Goal: Task Accomplishment & Management: Use online tool/utility

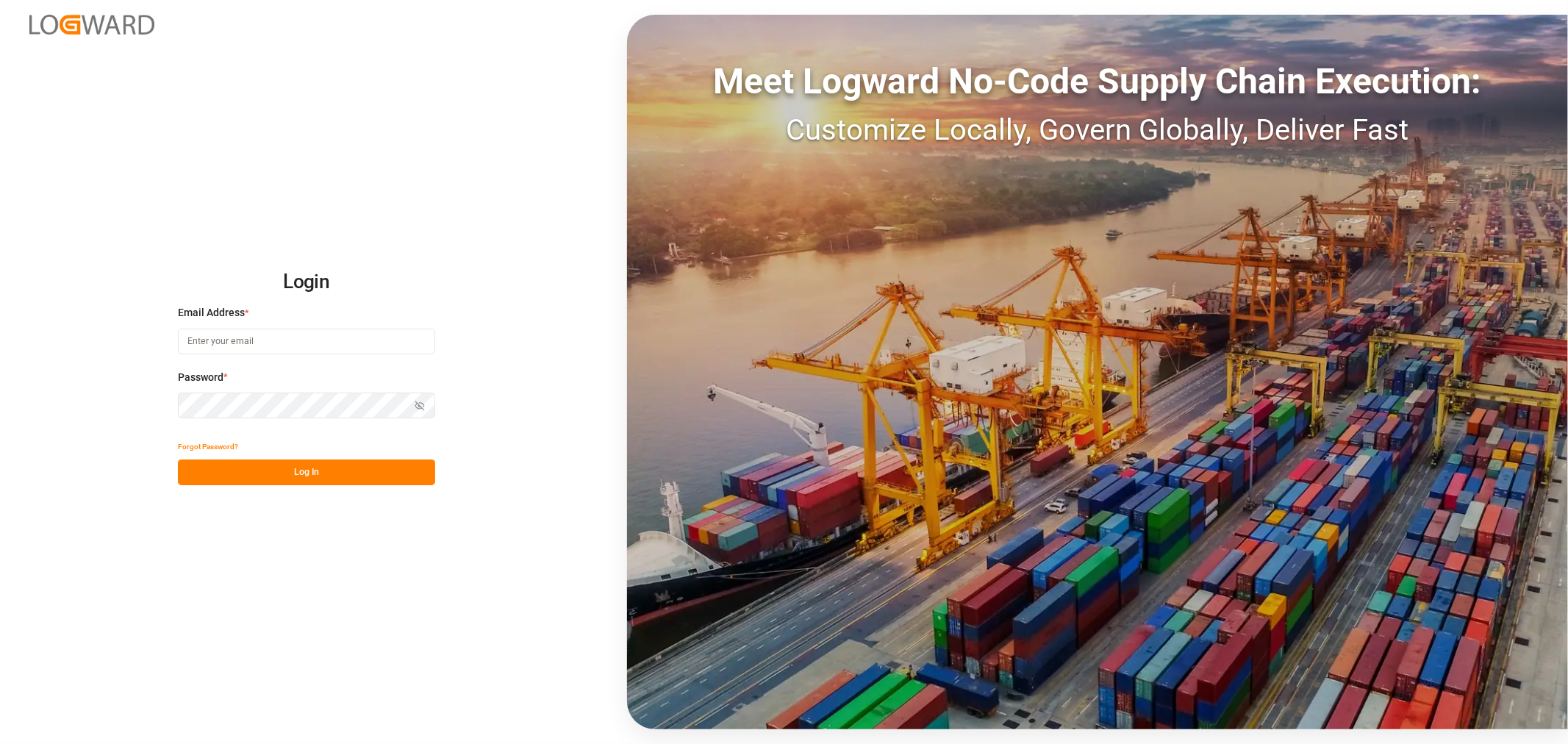
type input "[PERSON_NAME][EMAIL_ADDRESS][PERSON_NAME][DOMAIN_NAME]"
click at [289, 479] on button "Log In" at bounding box center [305, 472] width 257 height 26
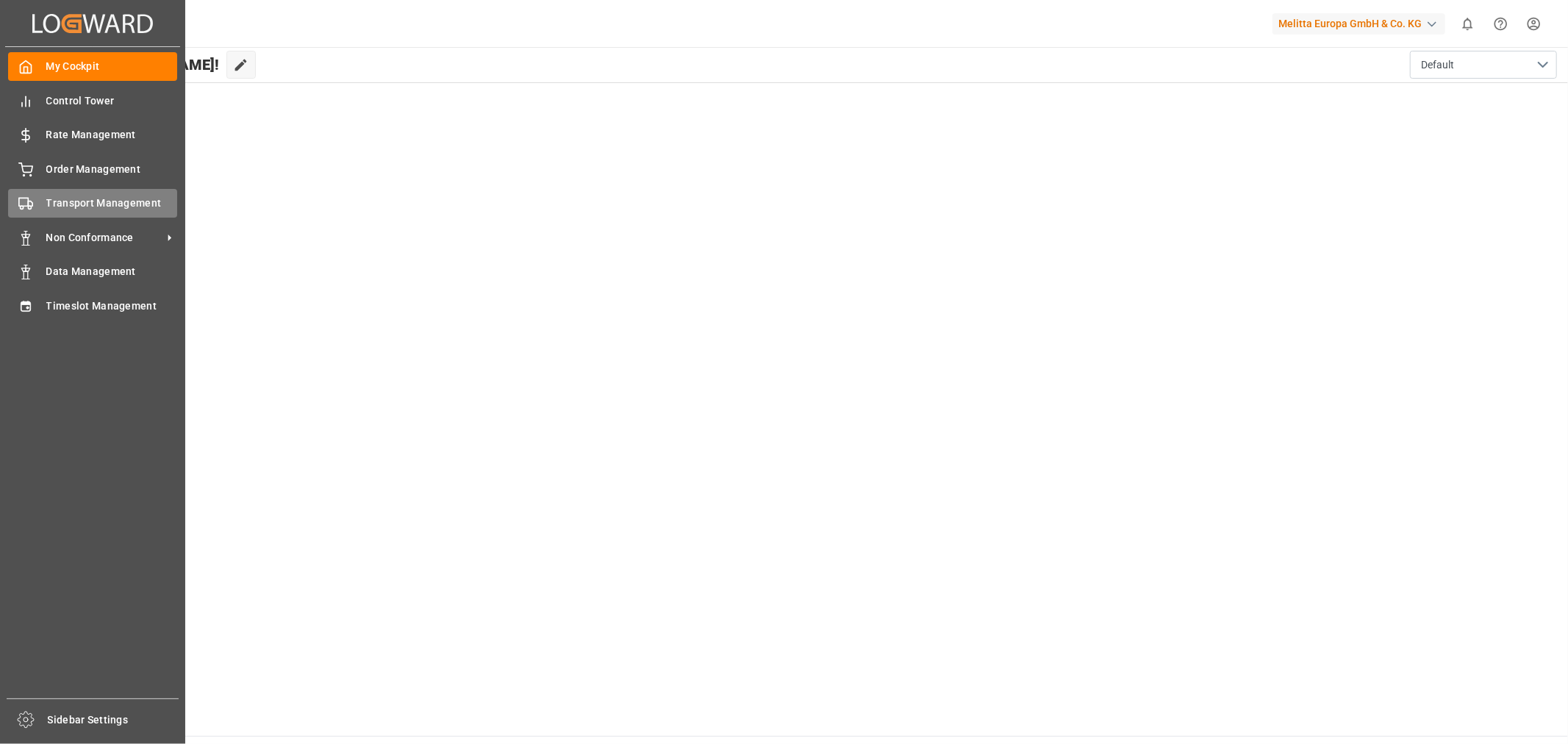
click at [118, 211] on div "Transport Management Transport Management" at bounding box center [92, 204] width 169 height 29
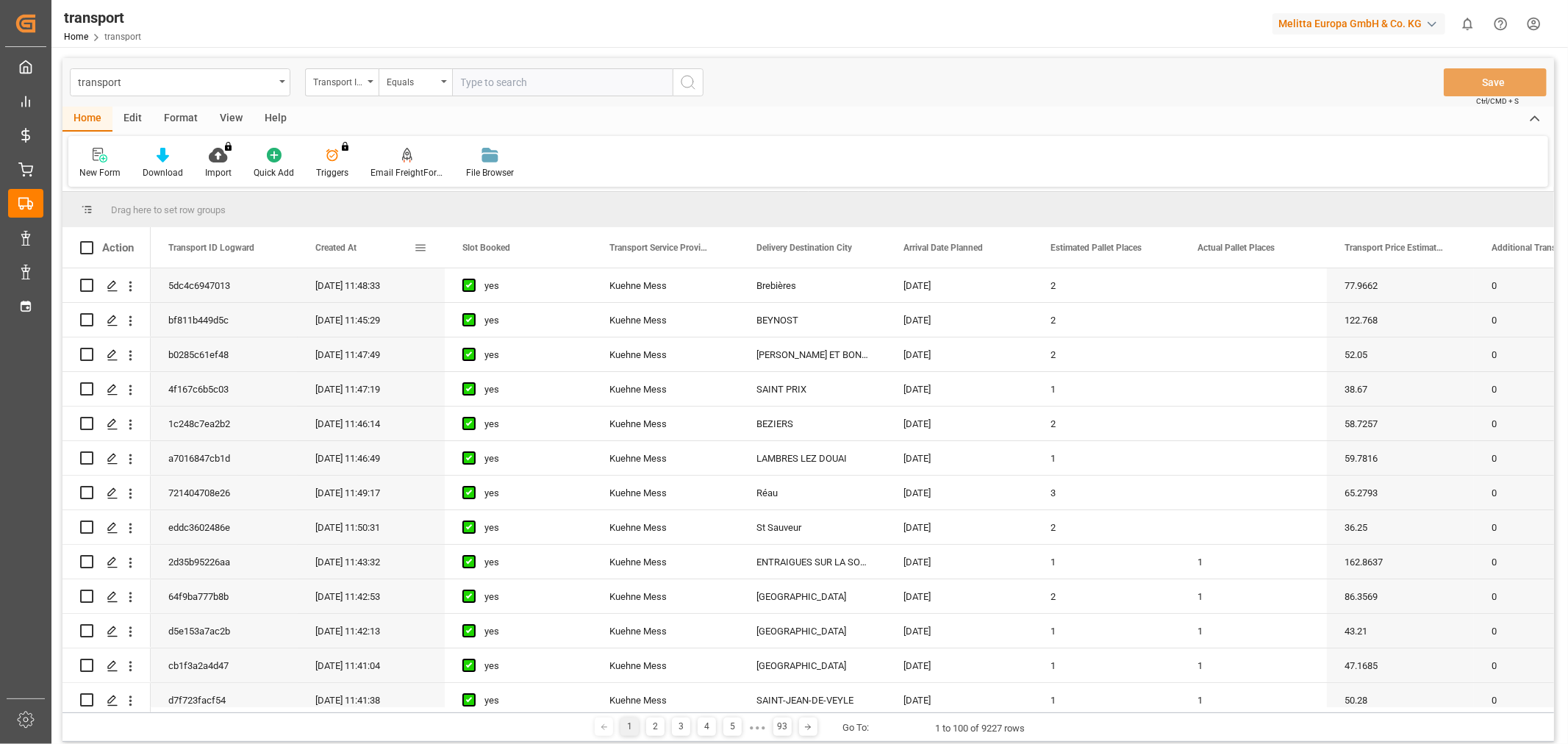
click at [330, 243] on span "Created At" at bounding box center [336, 247] width 41 height 11
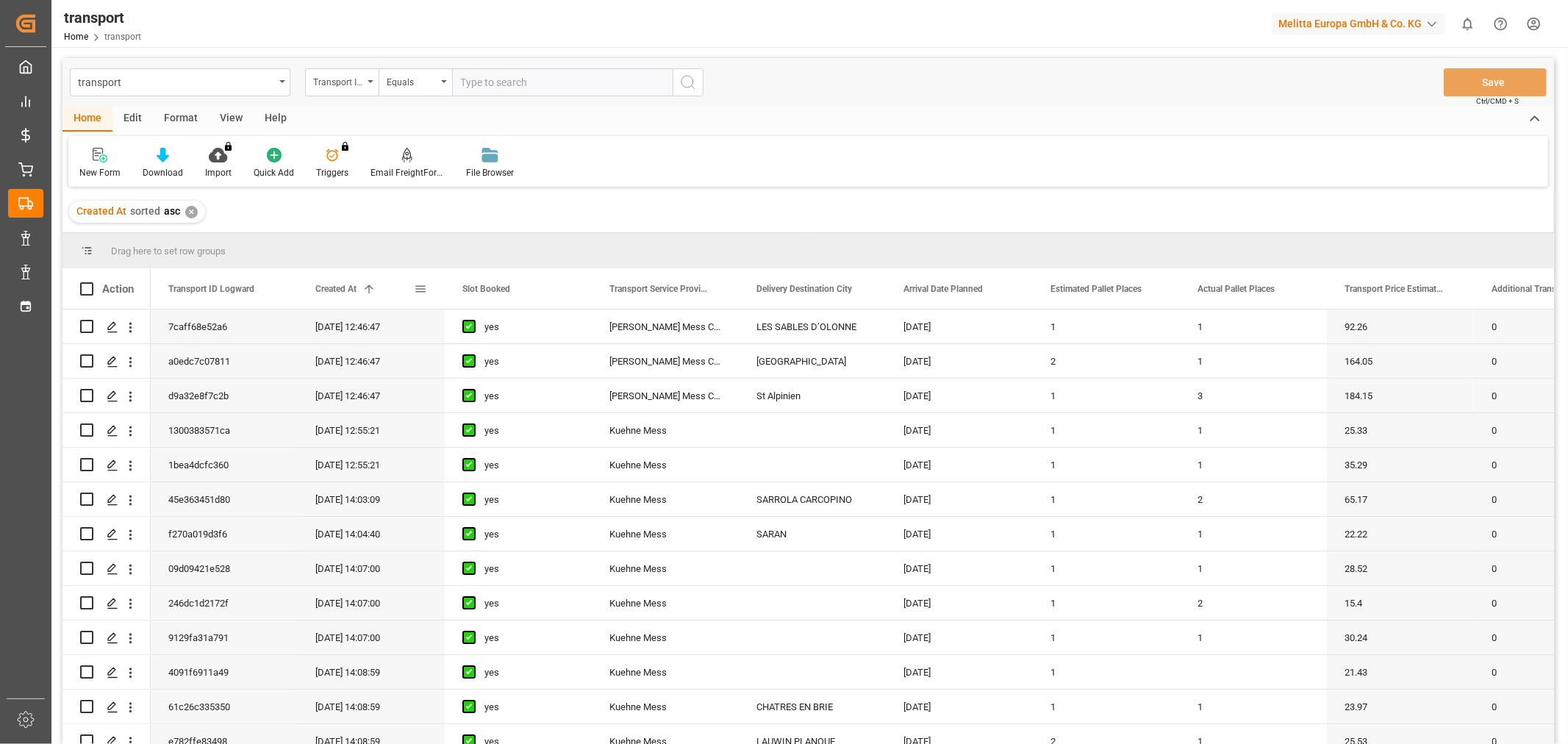
click at [324, 280] on div "Created At 1" at bounding box center [365, 289] width 99 height 41
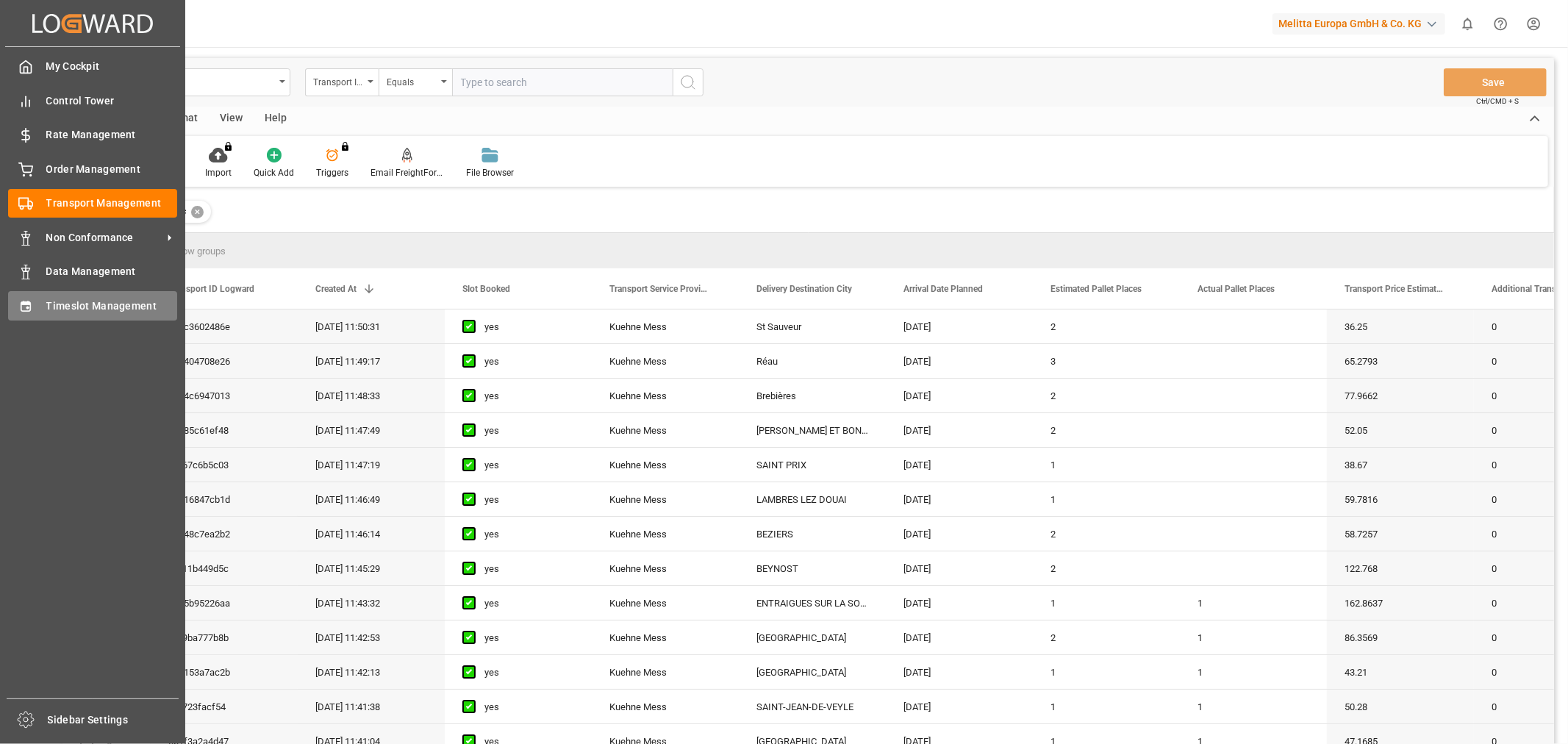
click at [96, 311] on span "Timeslot Management" at bounding box center [112, 307] width 132 height 16
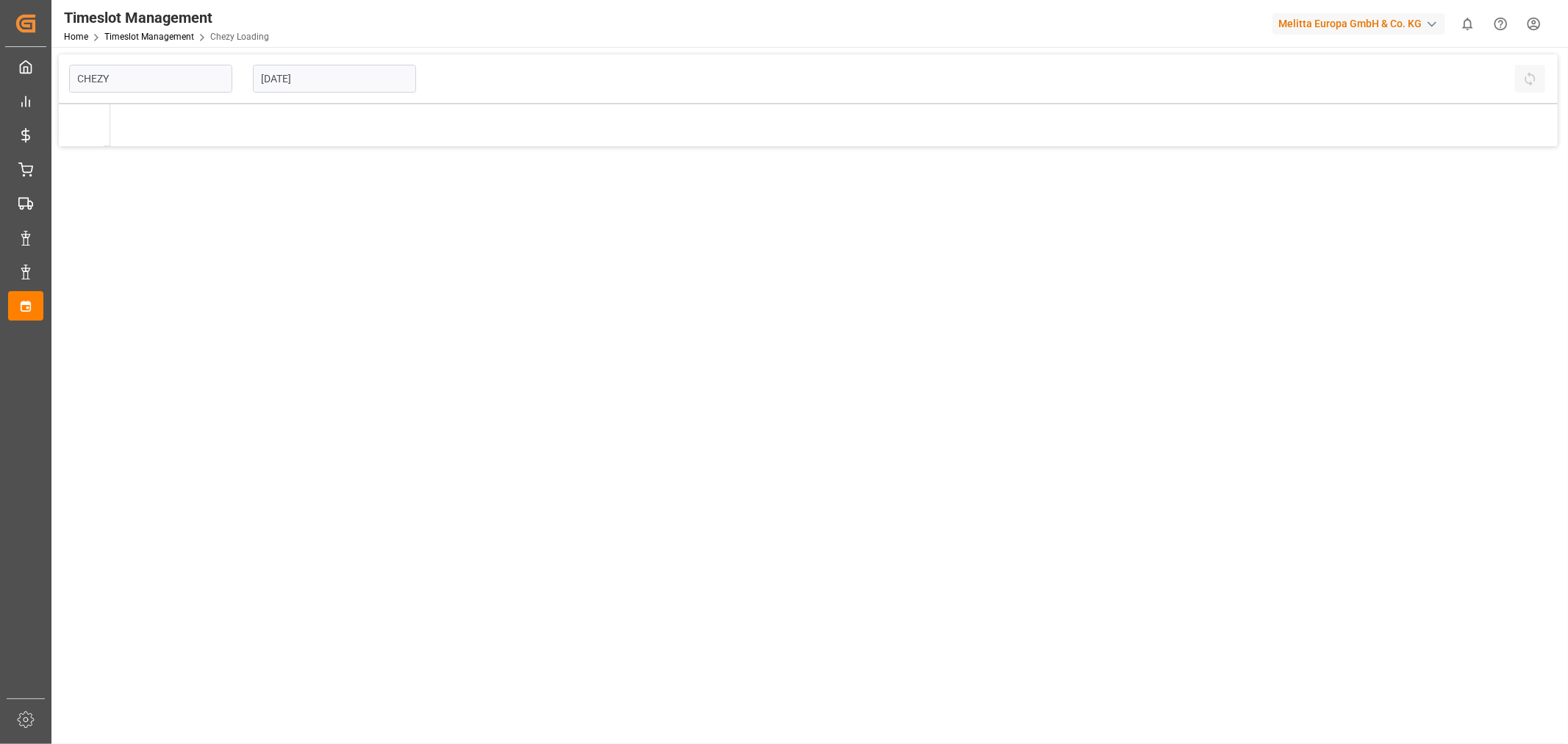
type input "Chezy Loading"
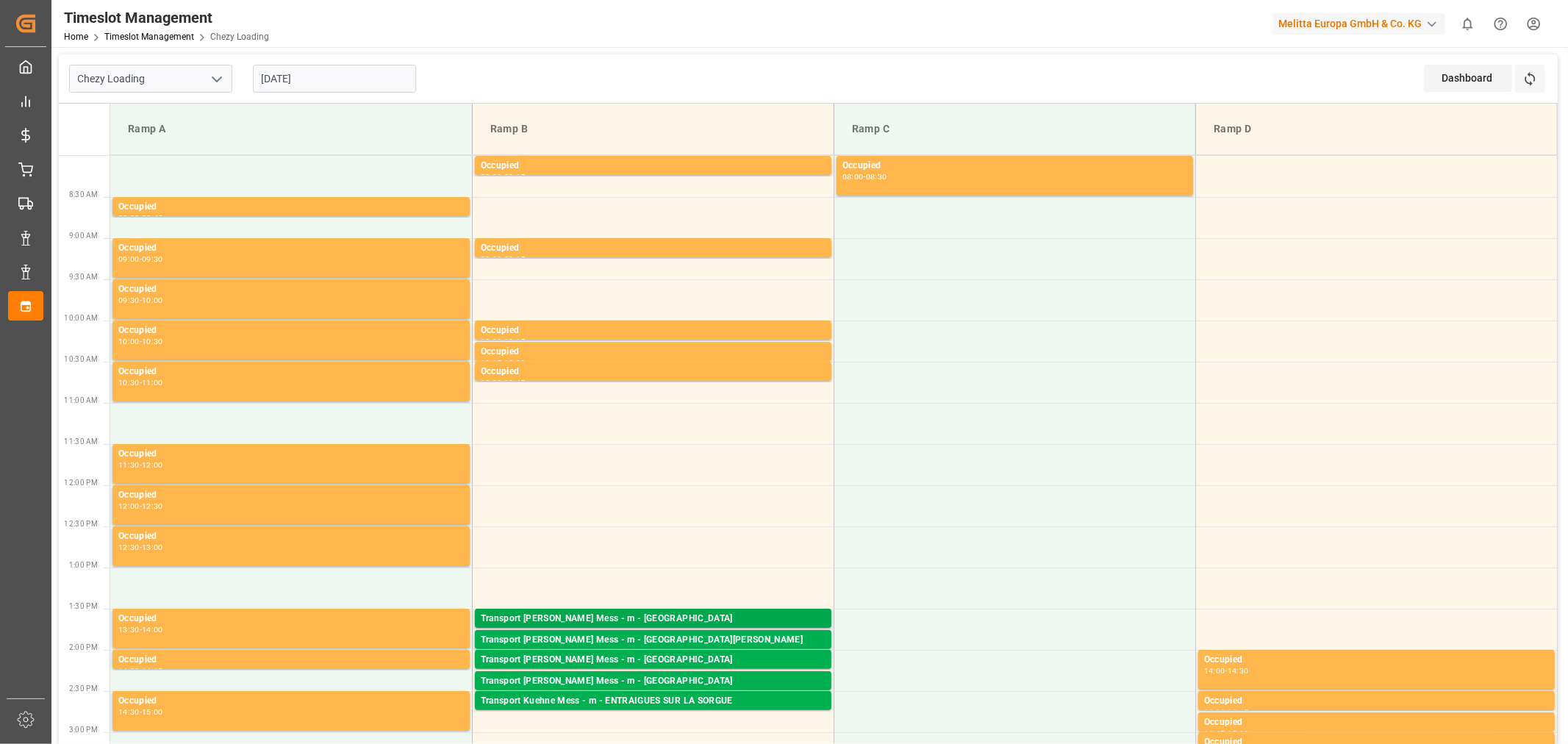
click at [650, 612] on div "Transport [PERSON_NAME] Mess - m - [GEOGRAPHIC_DATA]" at bounding box center [654, 619] width 345 height 15
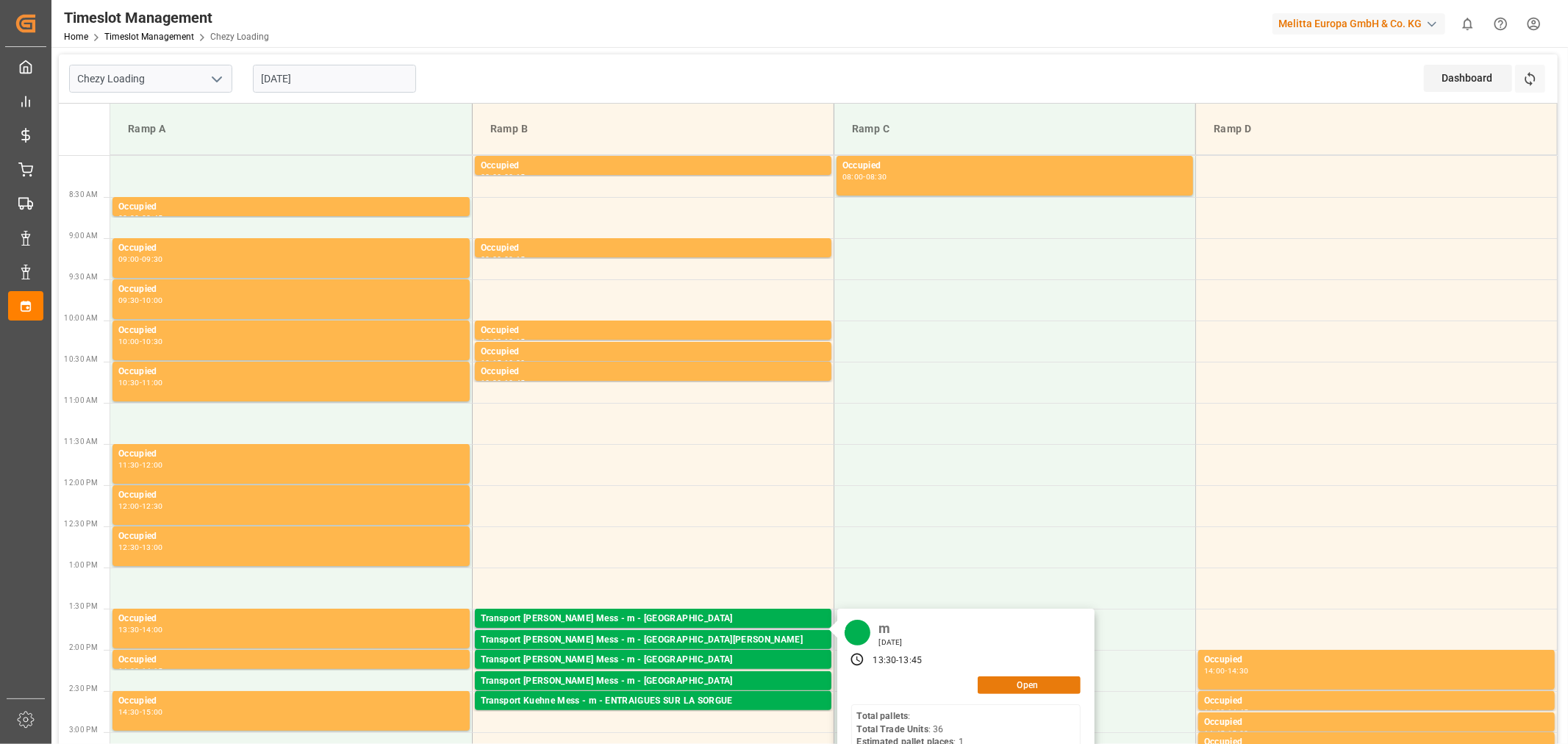
click at [1035, 678] on button "Open" at bounding box center [1029, 685] width 103 height 17
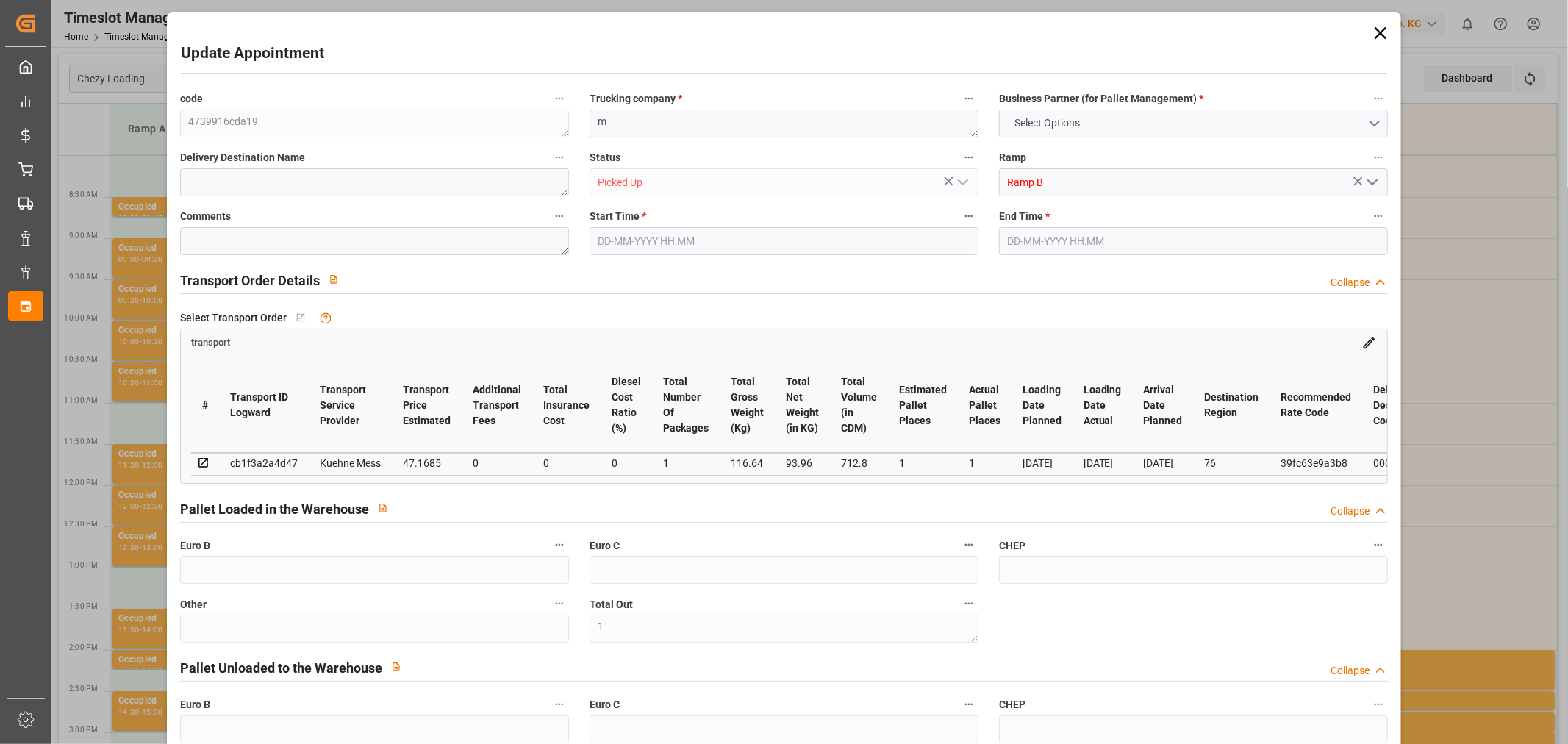
type input "0"
type input "1"
type input "0"
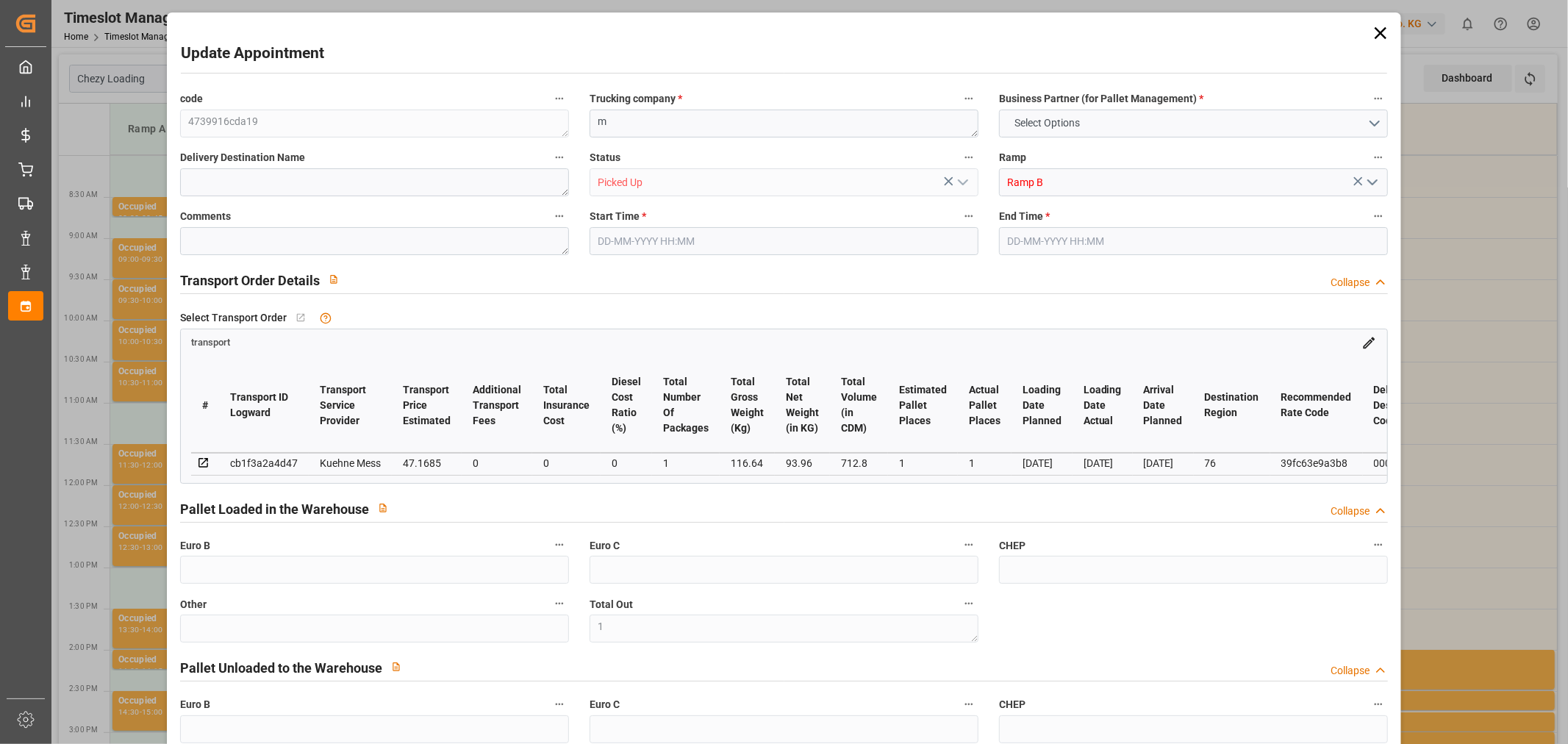
type input "0"
type input "1"
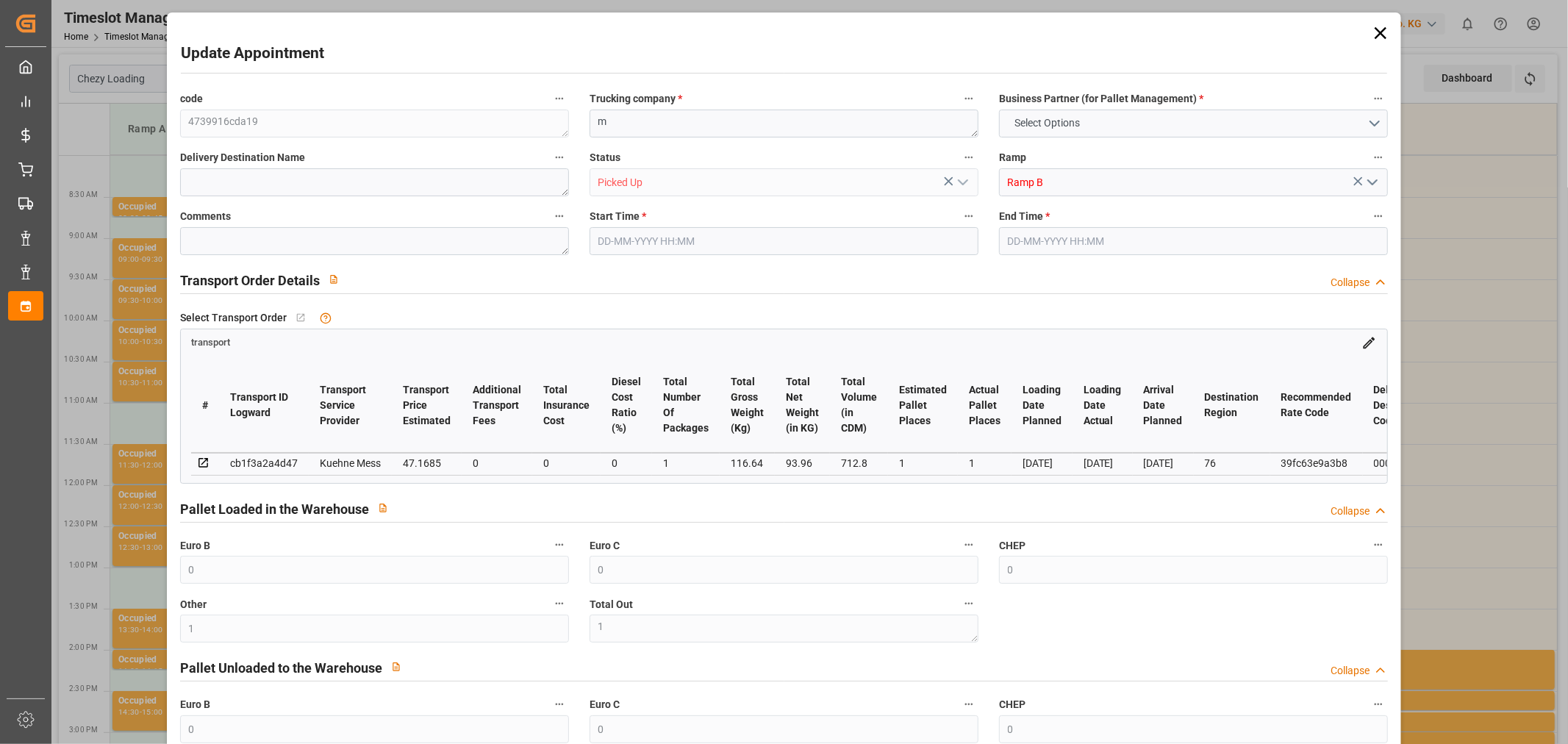
type input "47.1685"
type input "0"
type input "47.1685"
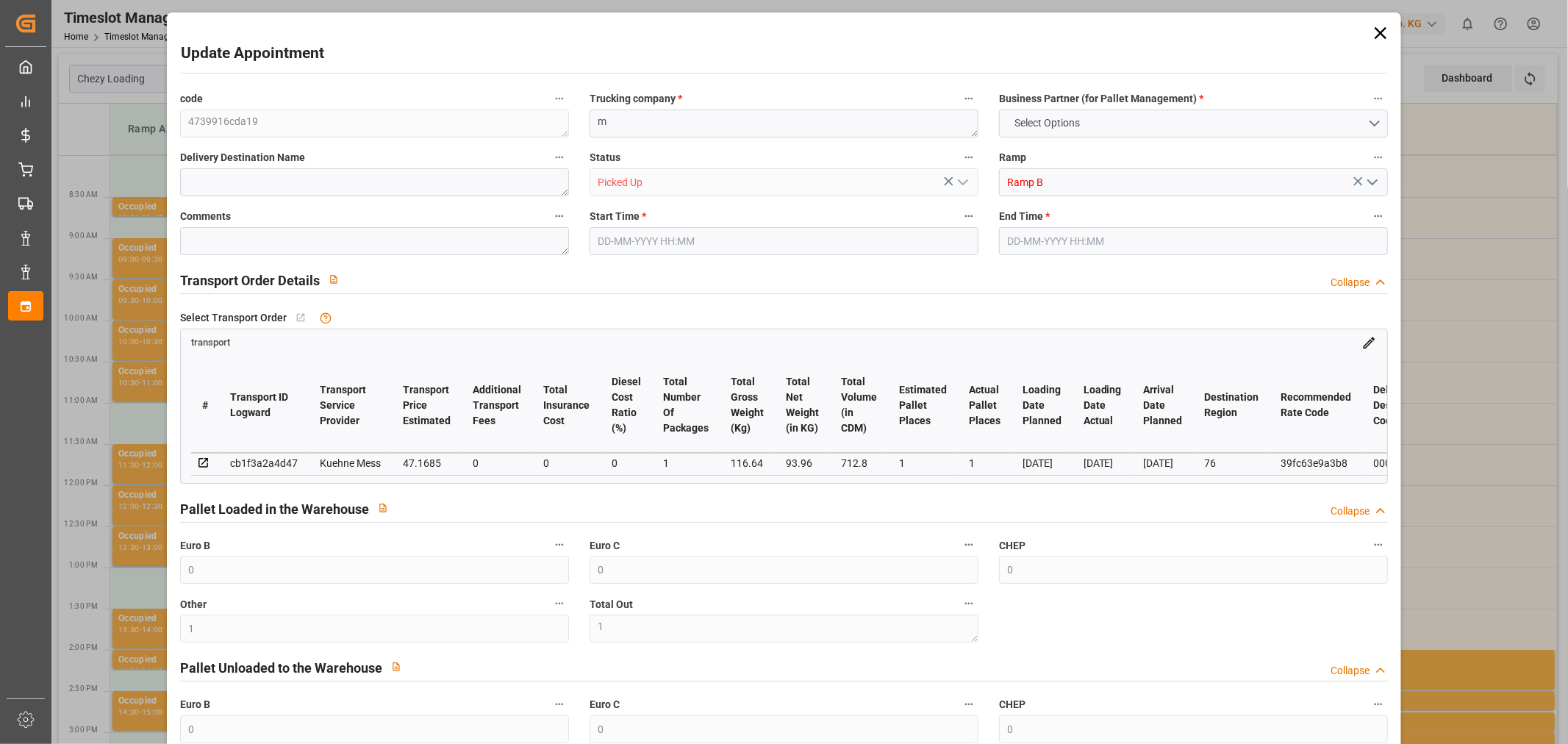
type input "0"
type input "1"
type input "93.96"
type input "145"
type input "712.8"
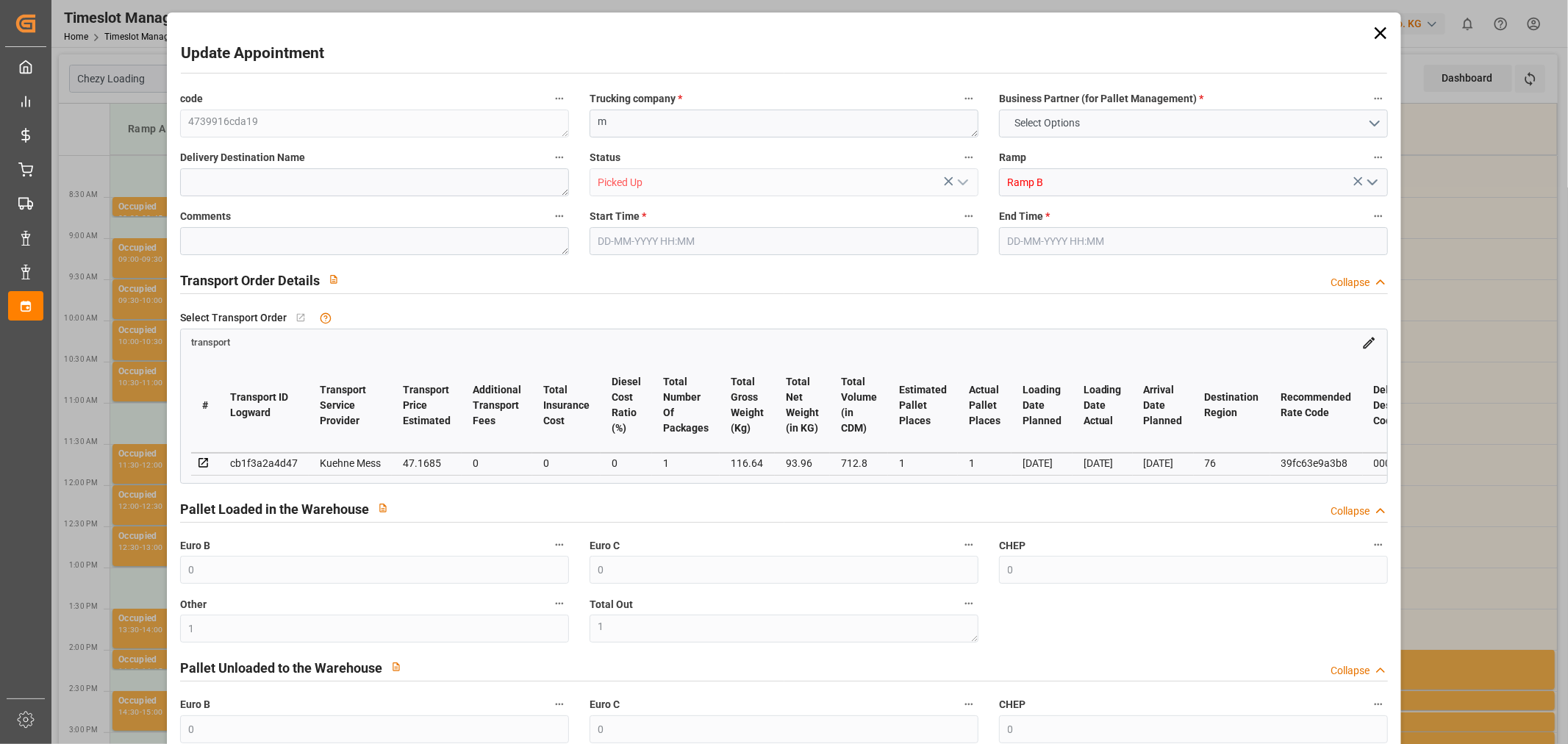
type input "76"
type input "0"
type input "36"
type input "1"
type input "101"
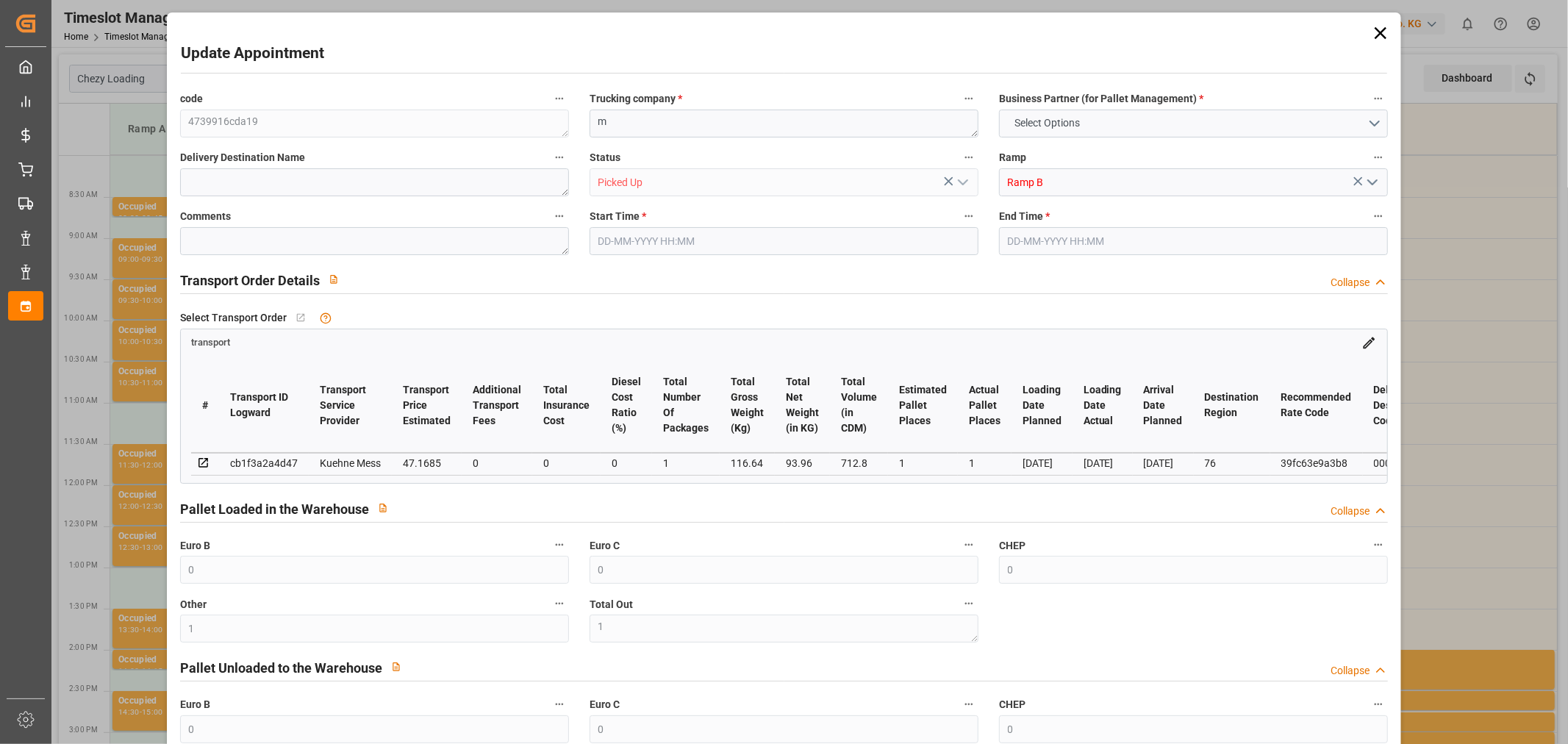
type input "116.64"
type input "0"
type input "4710.8598"
type input "0"
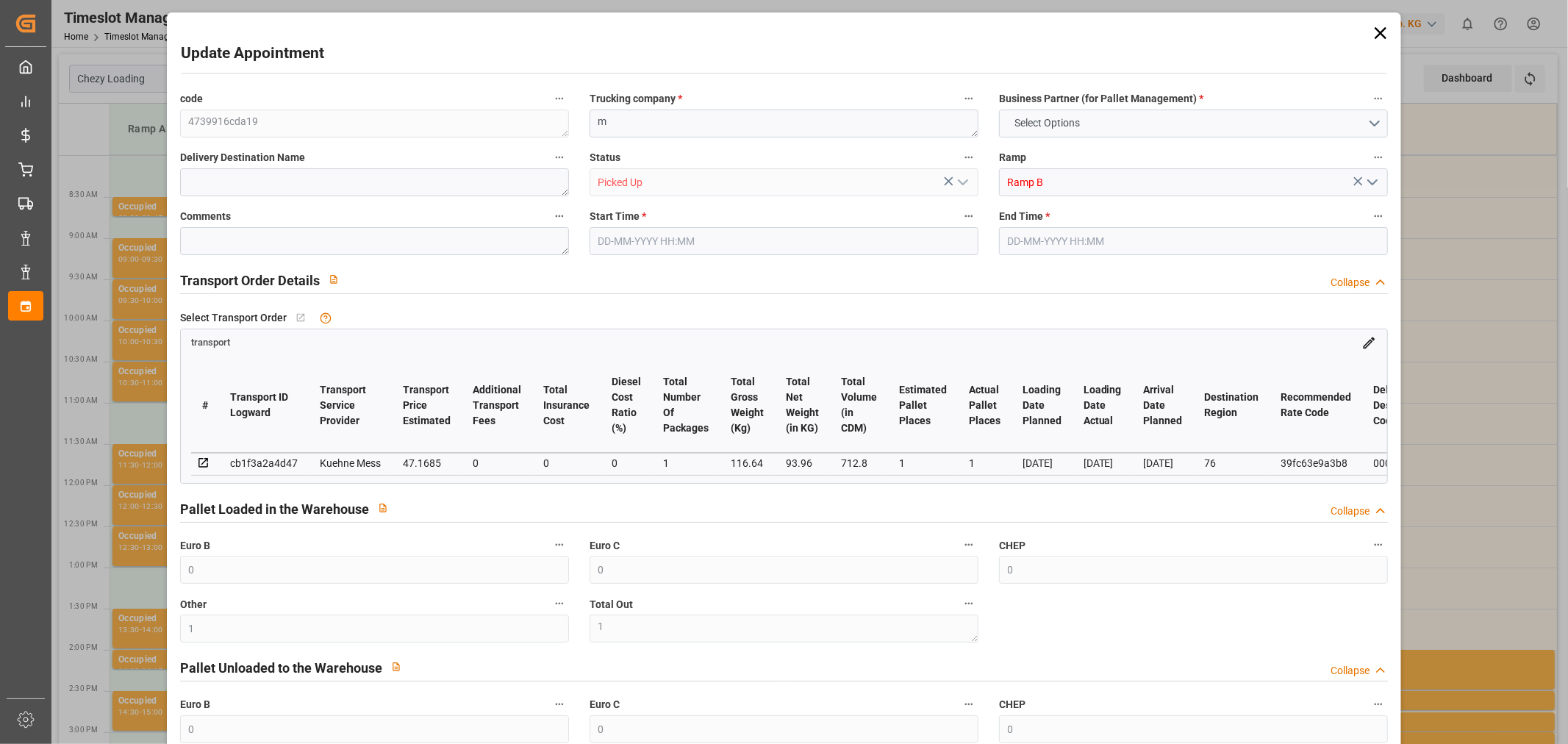
type input "21"
type input "35"
type input "[DATE] 13:30"
type input "[DATE] 13:45"
type input "[DATE] 11:41"
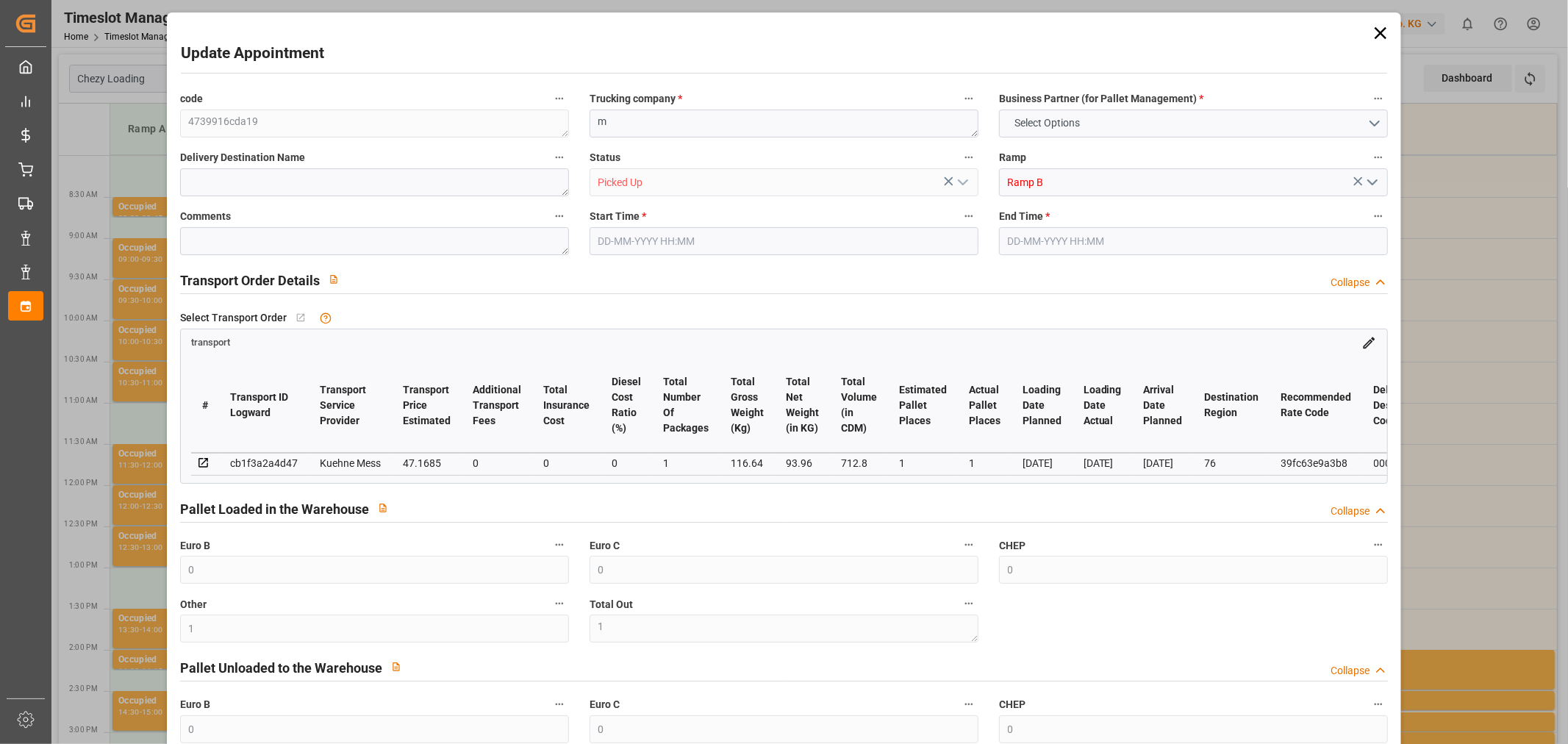
type input "[DATE] 11:41"
type input "[DATE]"
click at [1373, 24] on icon at bounding box center [1380, 32] width 20 height 20
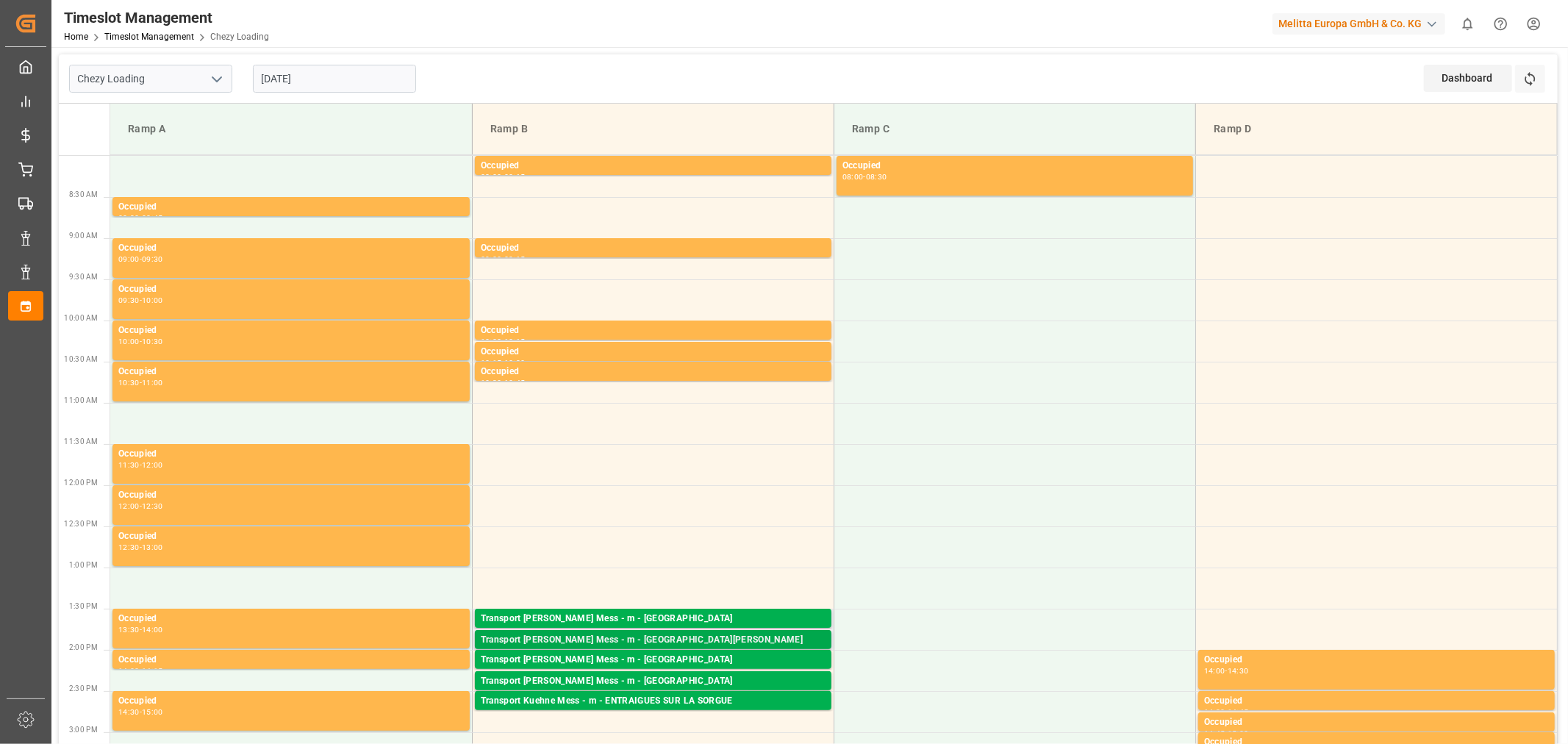
click at [688, 634] on div "Transport [PERSON_NAME] Mess - m - [GEOGRAPHIC_DATA][PERSON_NAME]" at bounding box center [654, 640] width 345 height 15
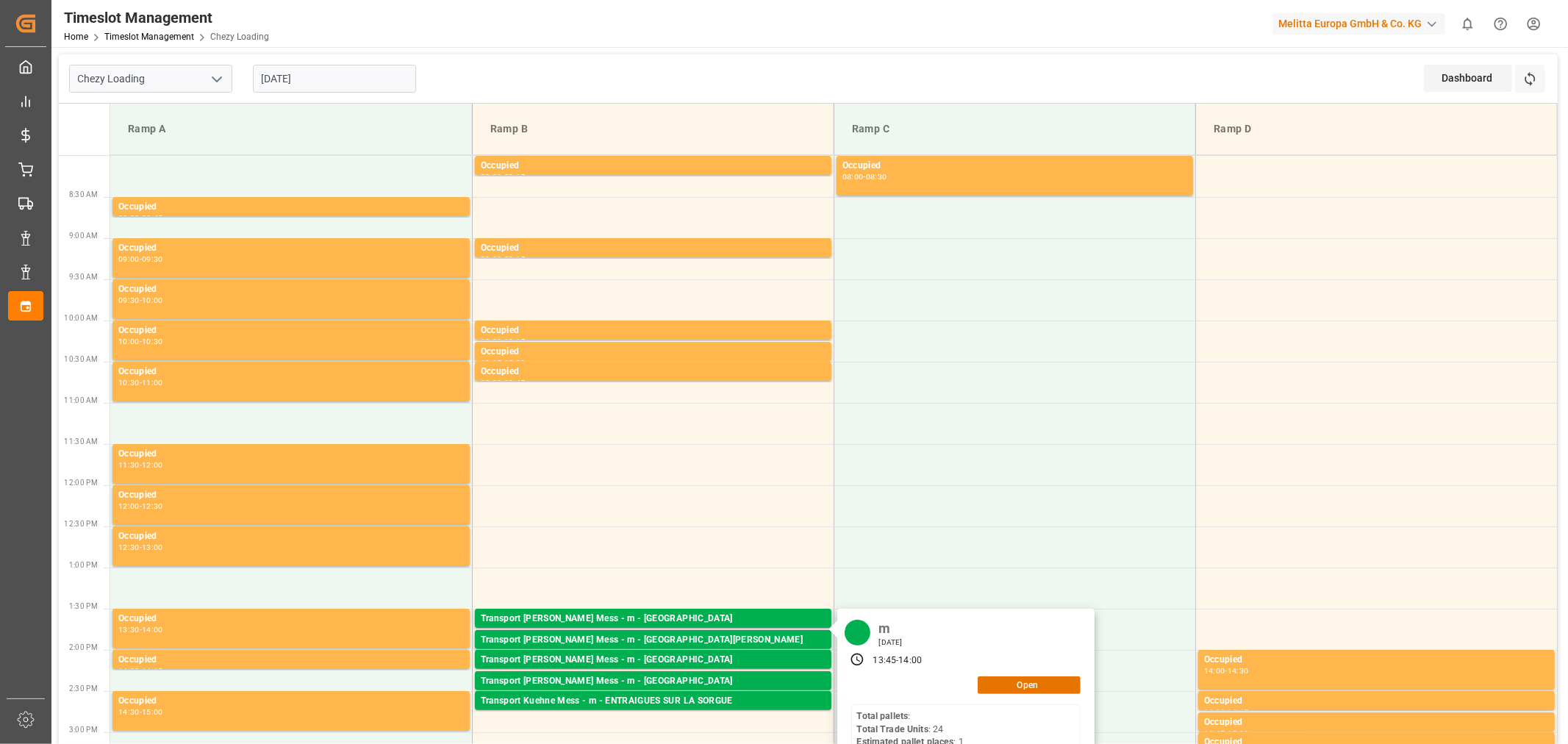
click at [1045, 673] on div "m [DATE] 13:45 - 14:00 Open Total pallets : Total Trade Units : 24 Estimated pa…" at bounding box center [965, 704] width 257 height 190
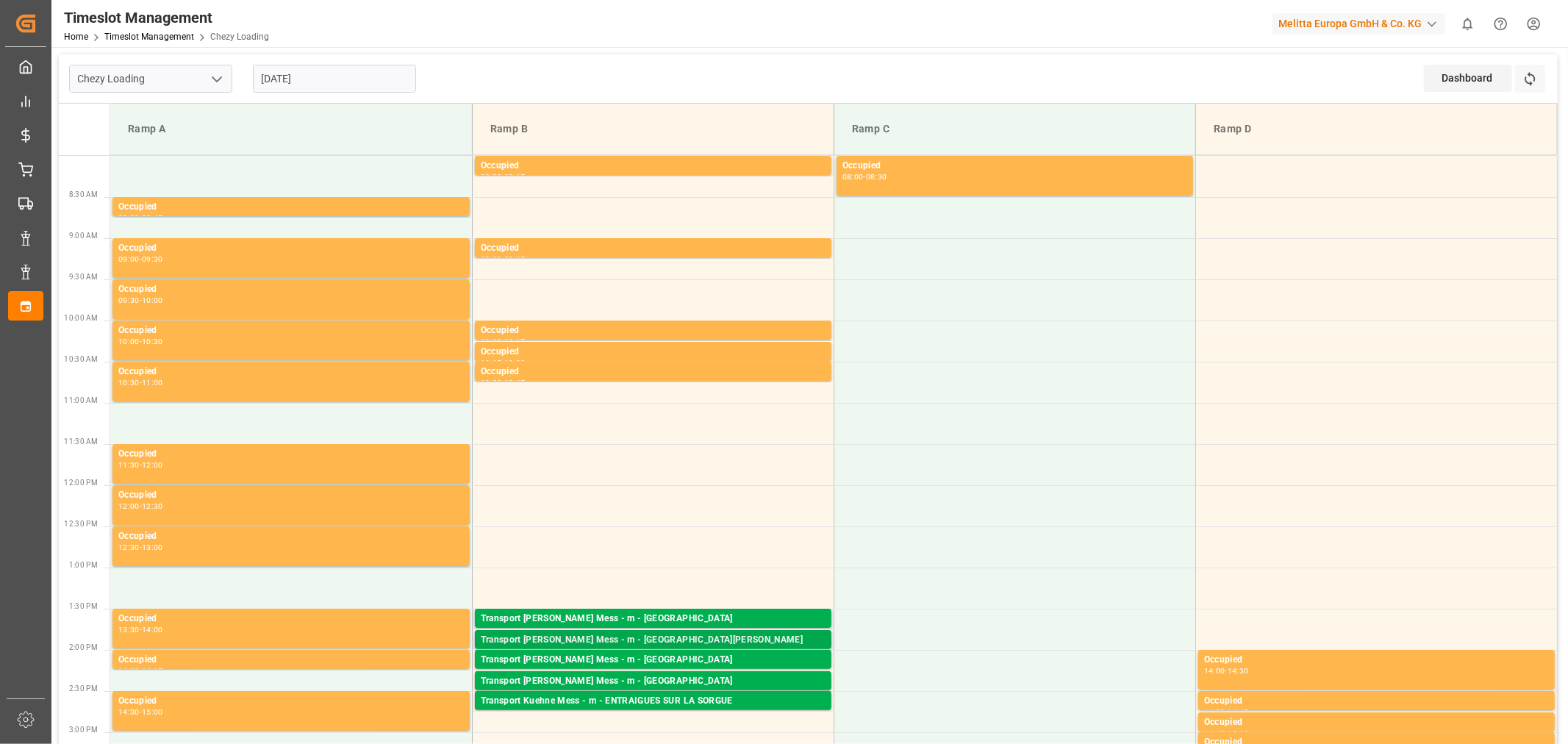
click at [682, 631] on div "Transport [PERSON_NAME] Mess - m - [GEOGRAPHIC_DATA][PERSON_NAME]: ,TU: 24,City…" at bounding box center [654, 640] width 357 height 19
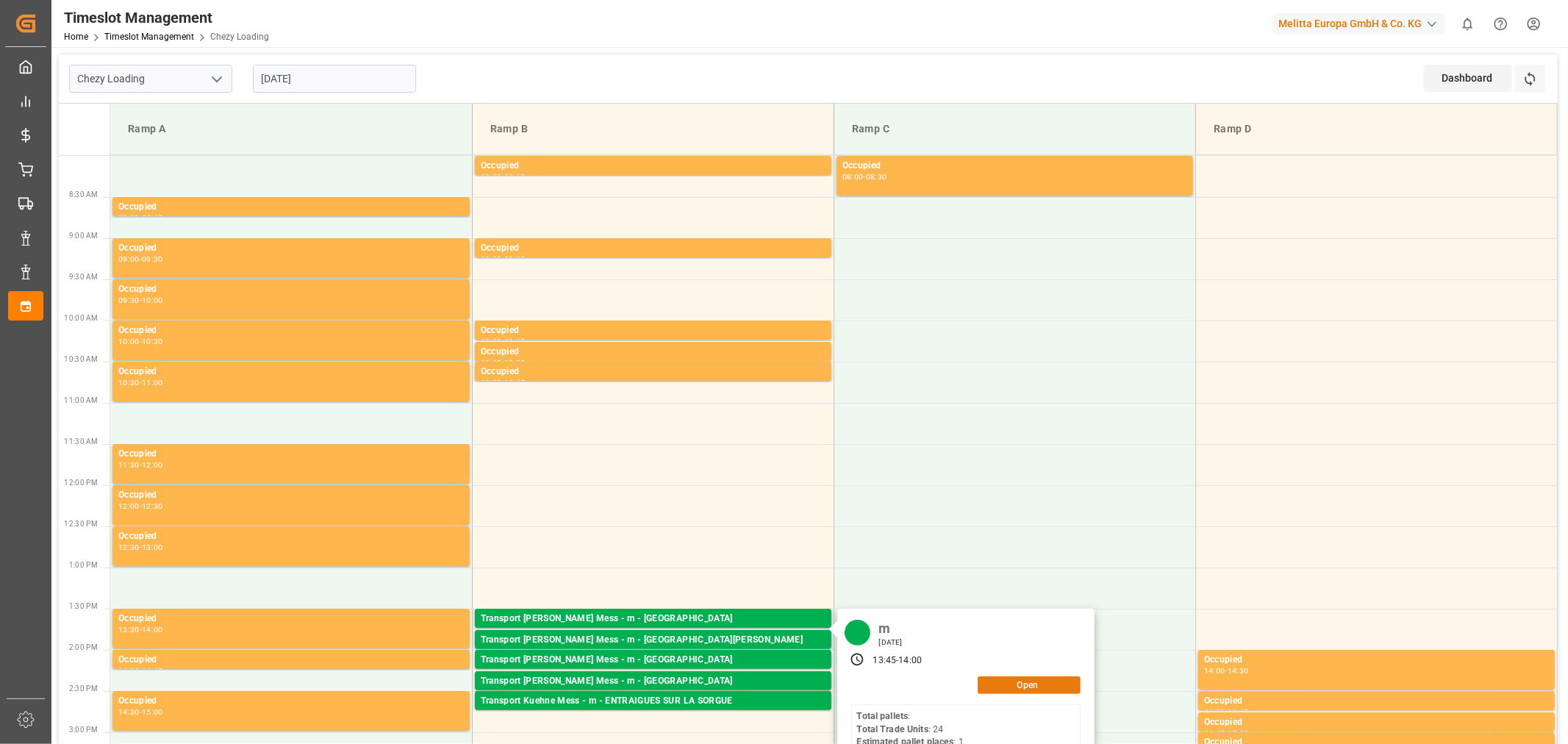
click at [1004, 685] on button "Open" at bounding box center [1029, 685] width 103 height 17
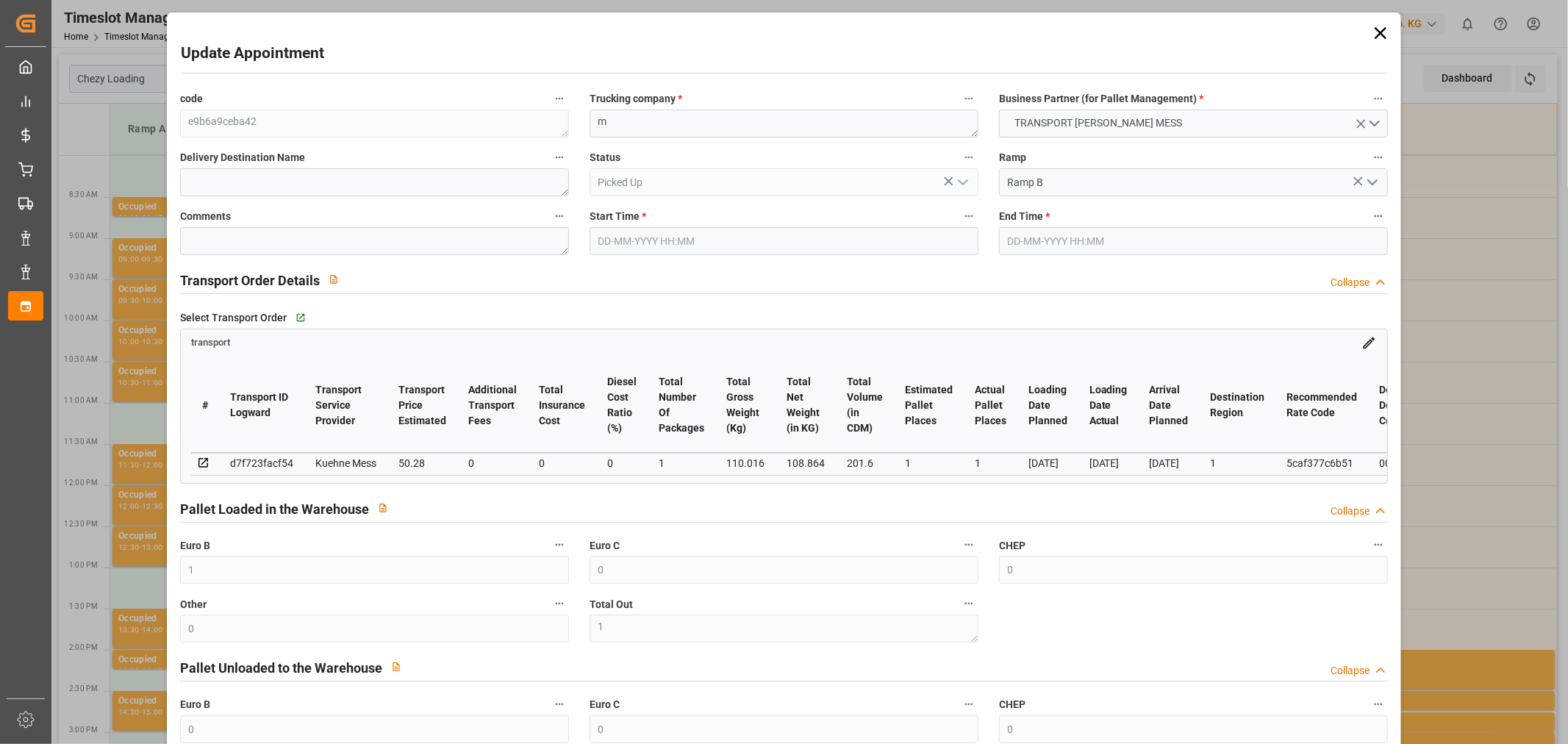
type input "1"
type input "0"
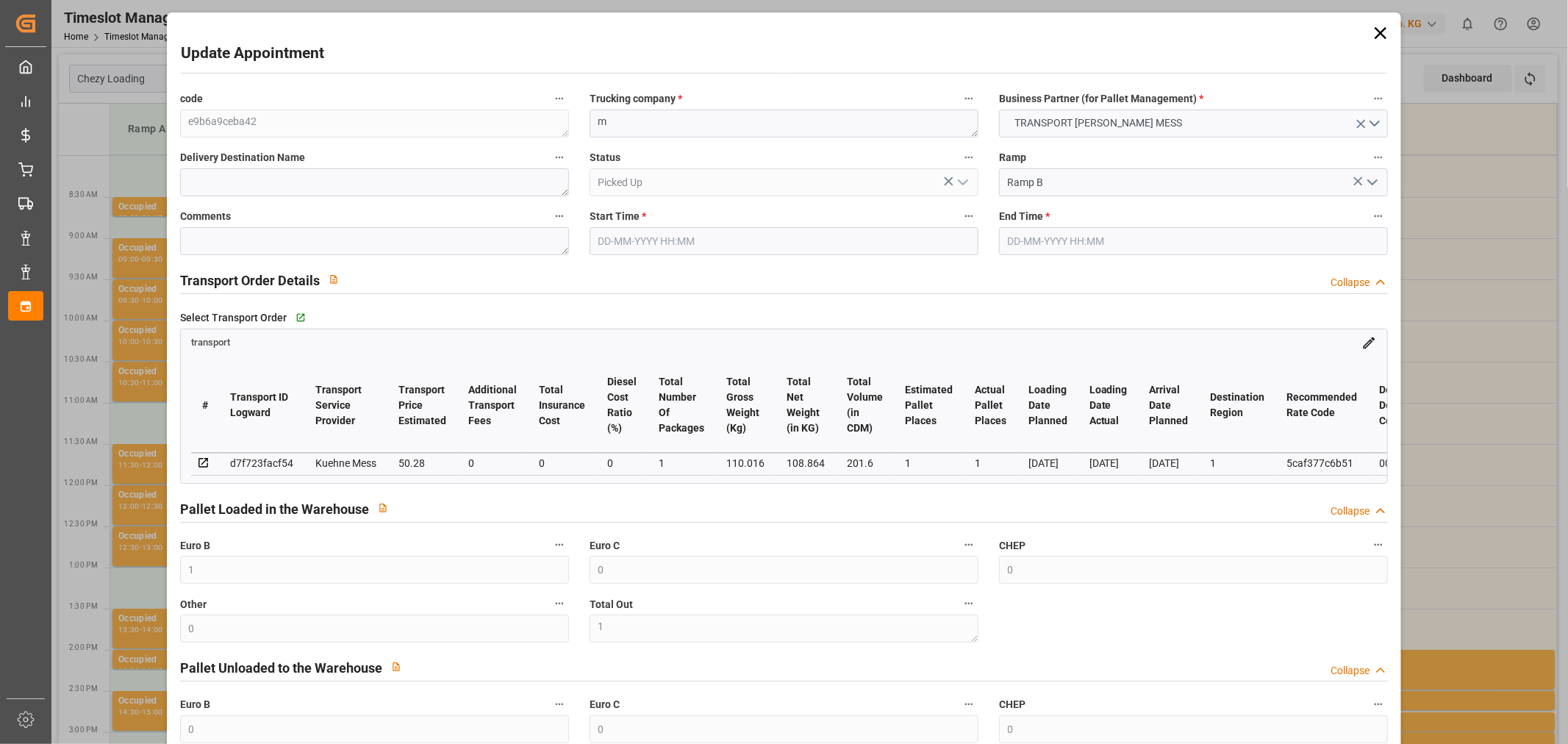
type input "0"
type input "1"
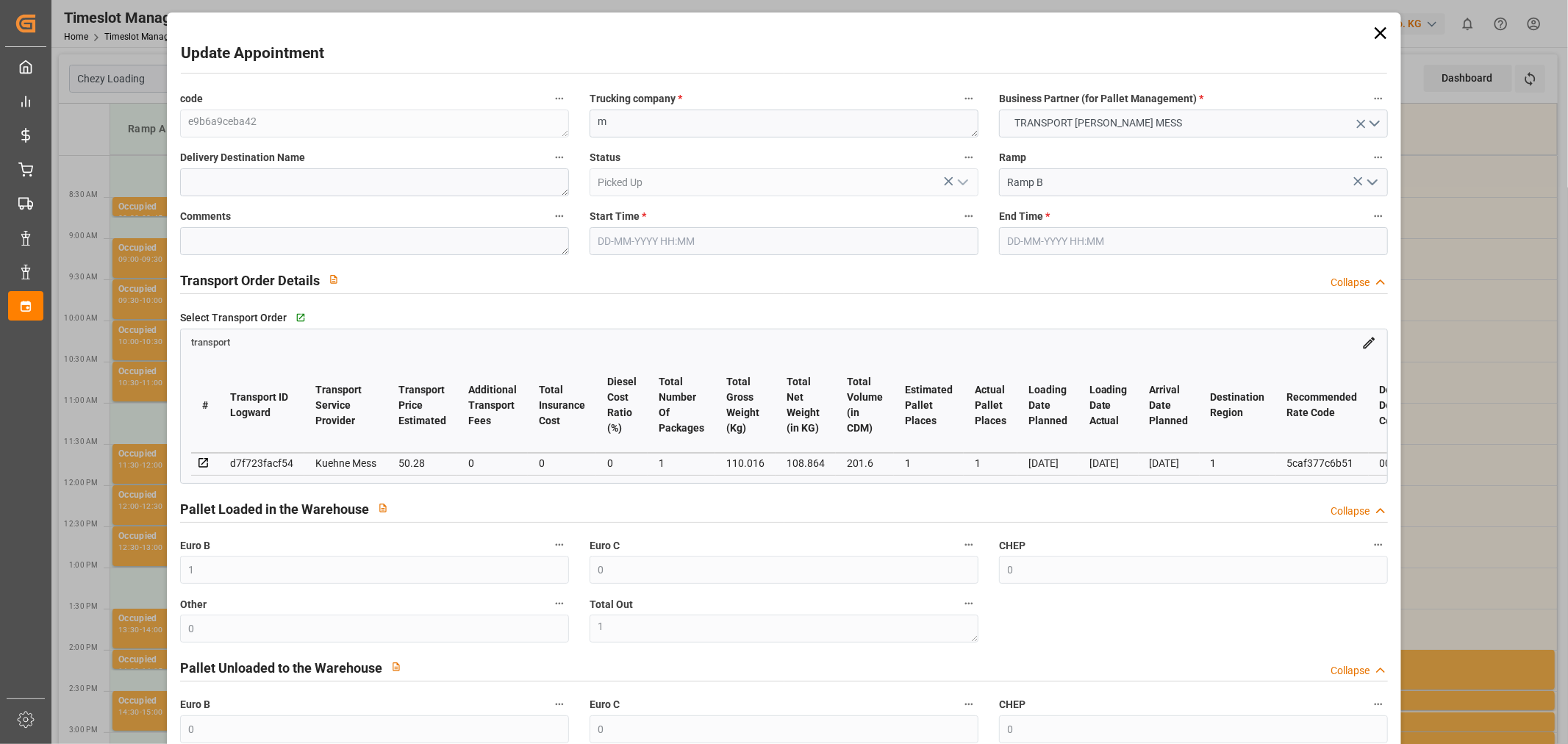
type input "50.28"
type input "0"
type input "50.28"
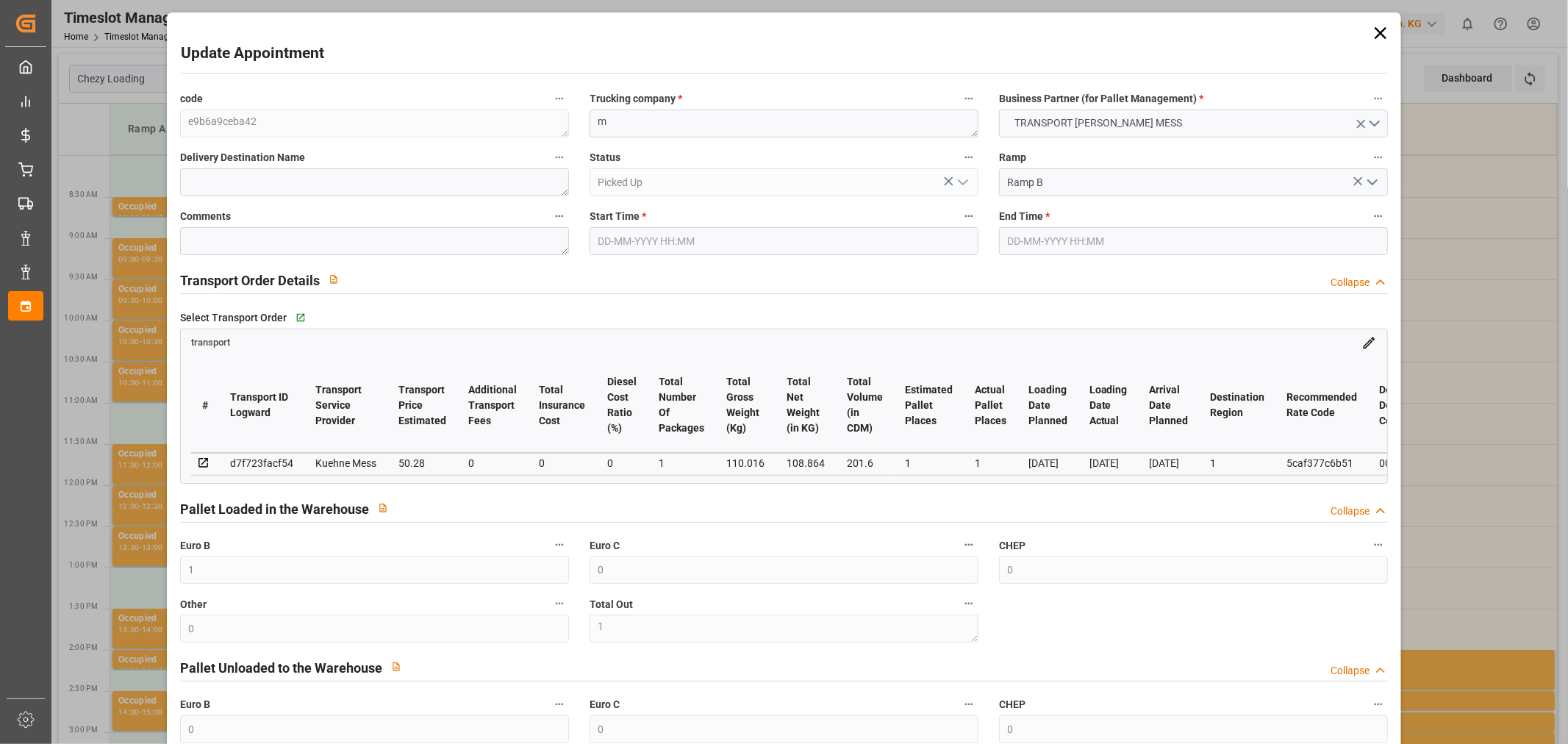
type input "0"
type input "1"
type input "108.864"
type input "133.016"
type input "201.6"
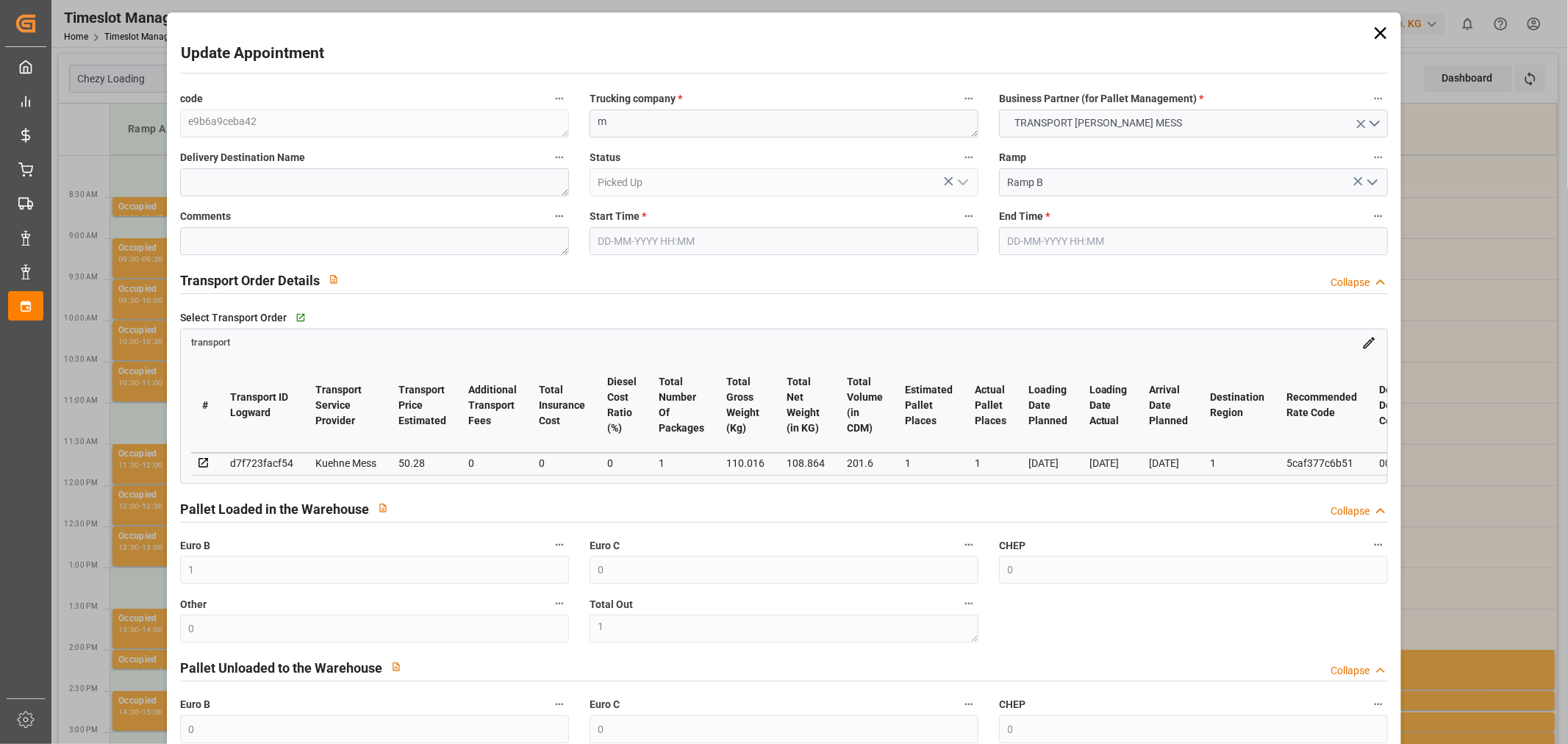
type input "1"
type input "0"
type input "24"
type input "1"
type input "101"
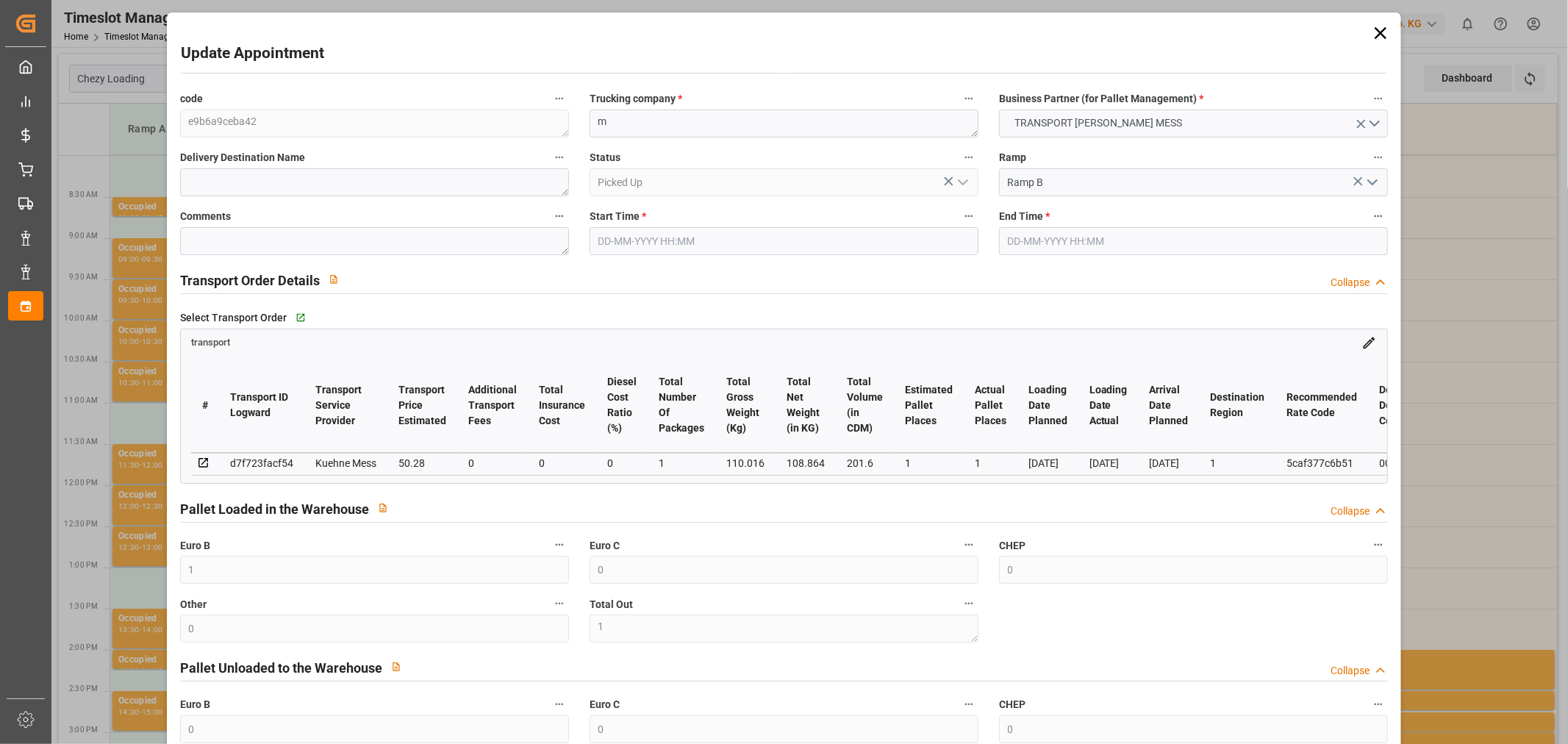
type input "110.016"
type input "0"
type input "4710.8598"
type input "0"
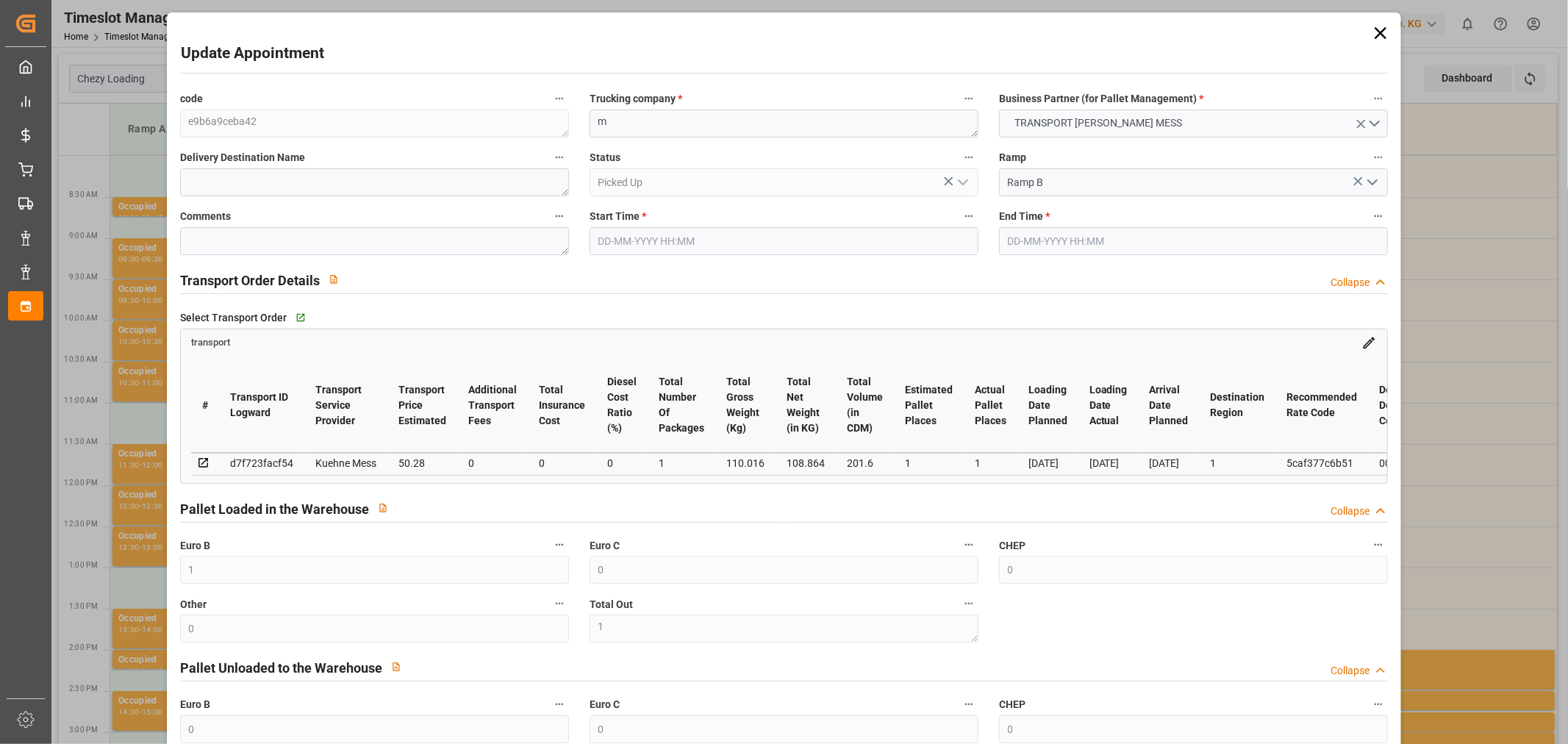
type input "21"
type input "35"
type input "[DATE] 13:45"
type input "[DATE] 14:00"
type input "[DATE] 11:41"
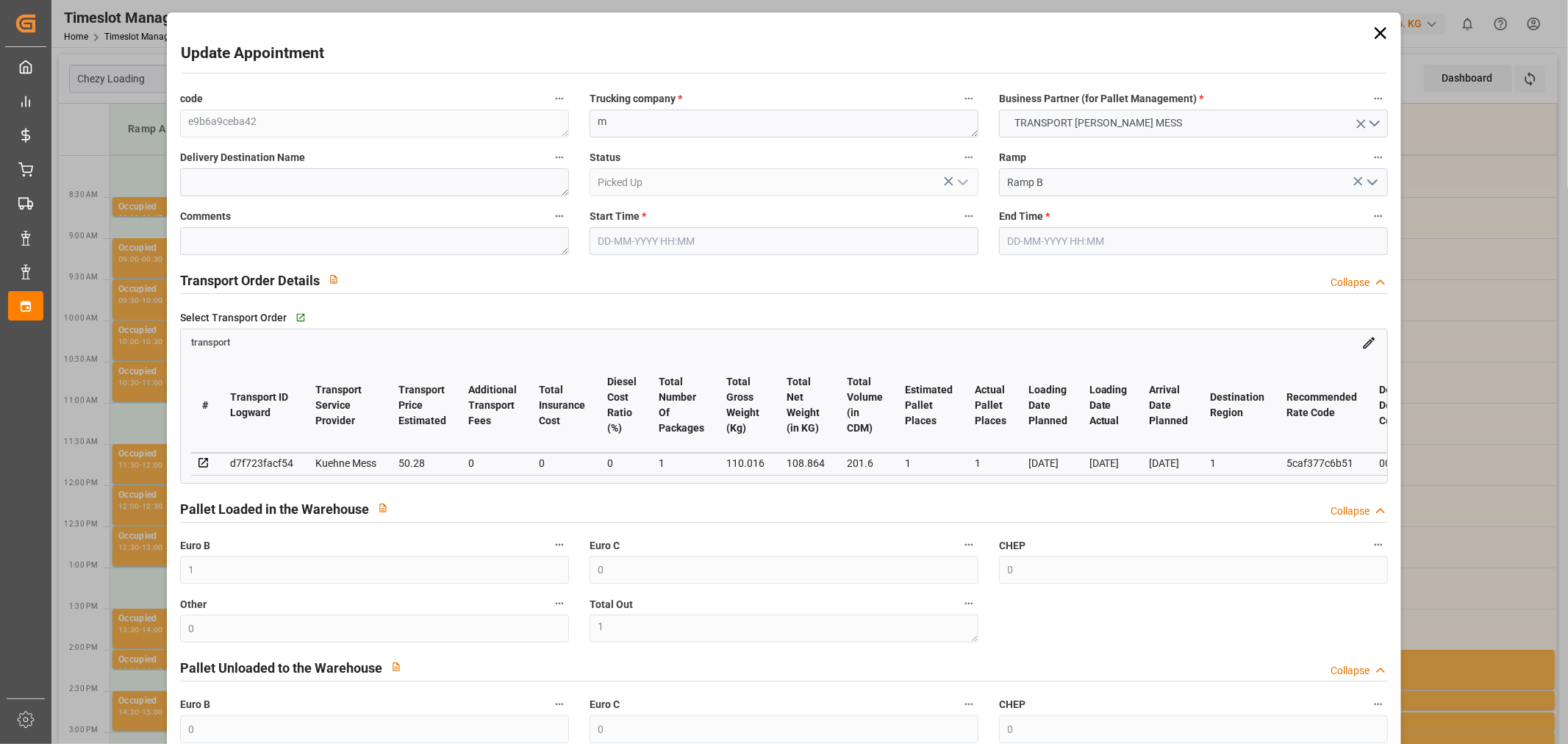
type input "[DATE] 11:41"
type input "[DATE]"
click at [1371, 32] on icon at bounding box center [1380, 32] width 20 height 20
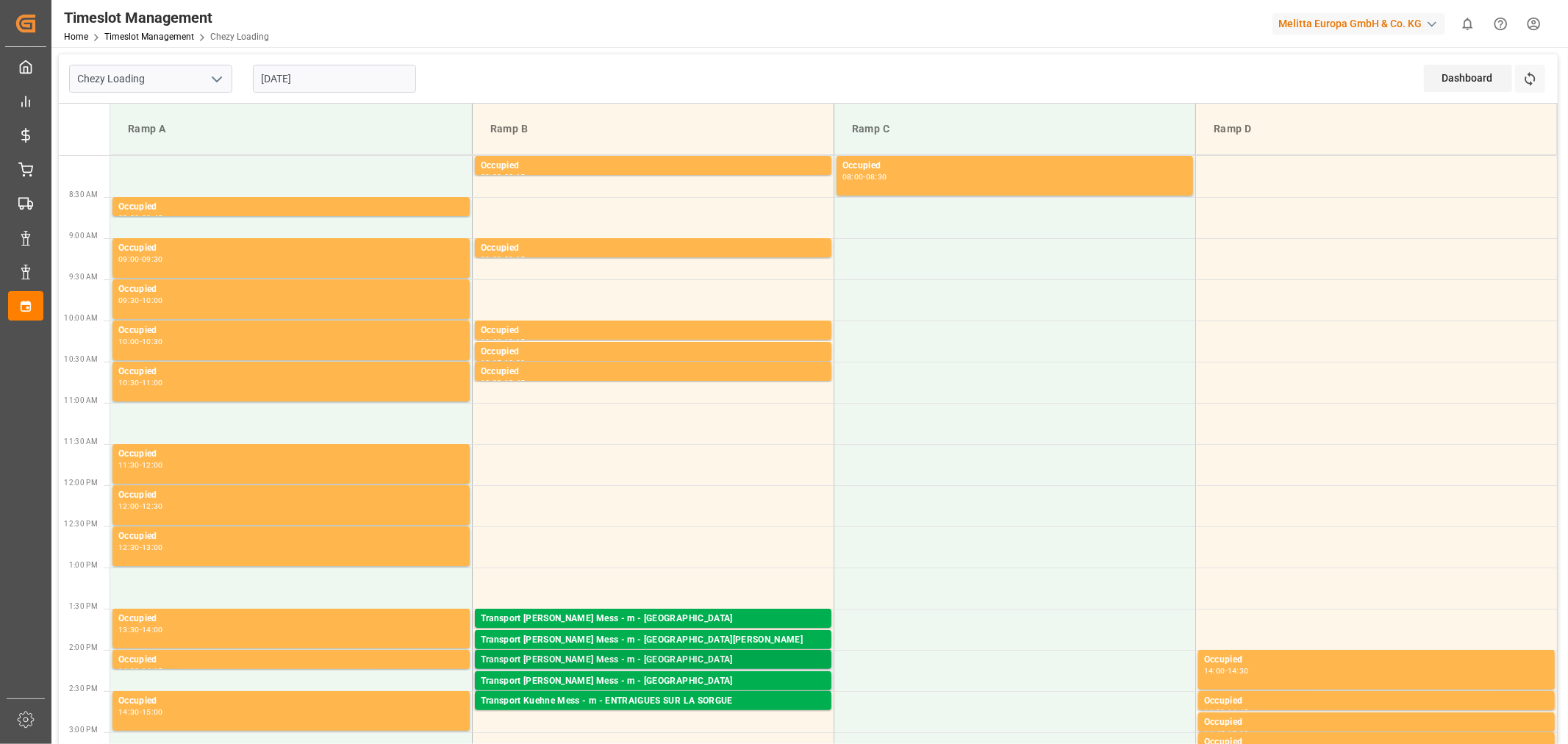
click at [642, 653] on div "Transport [PERSON_NAME] Mess - m - [GEOGRAPHIC_DATA]" at bounding box center [654, 660] width 345 height 15
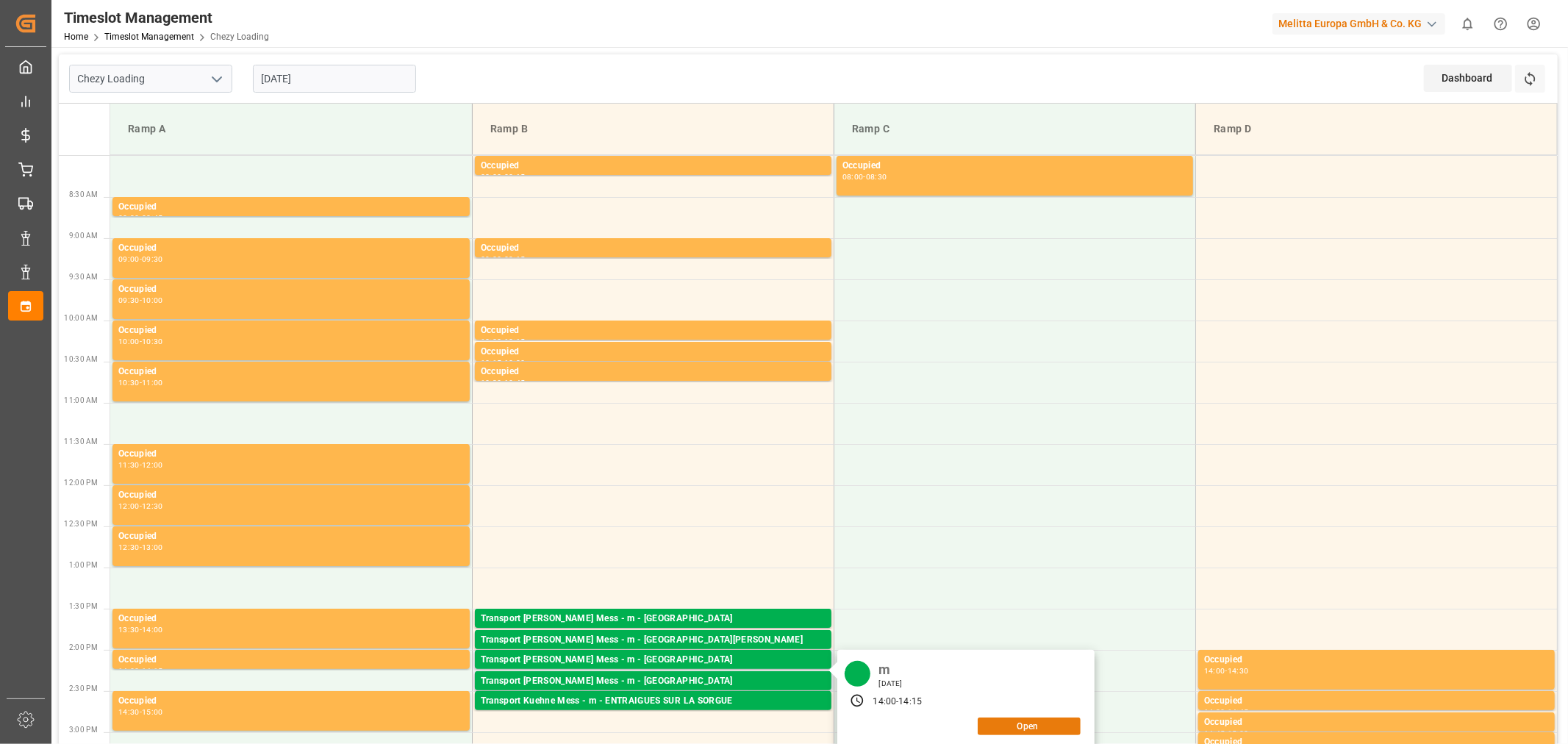
click at [1047, 728] on button "Open" at bounding box center [1029, 727] width 103 height 17
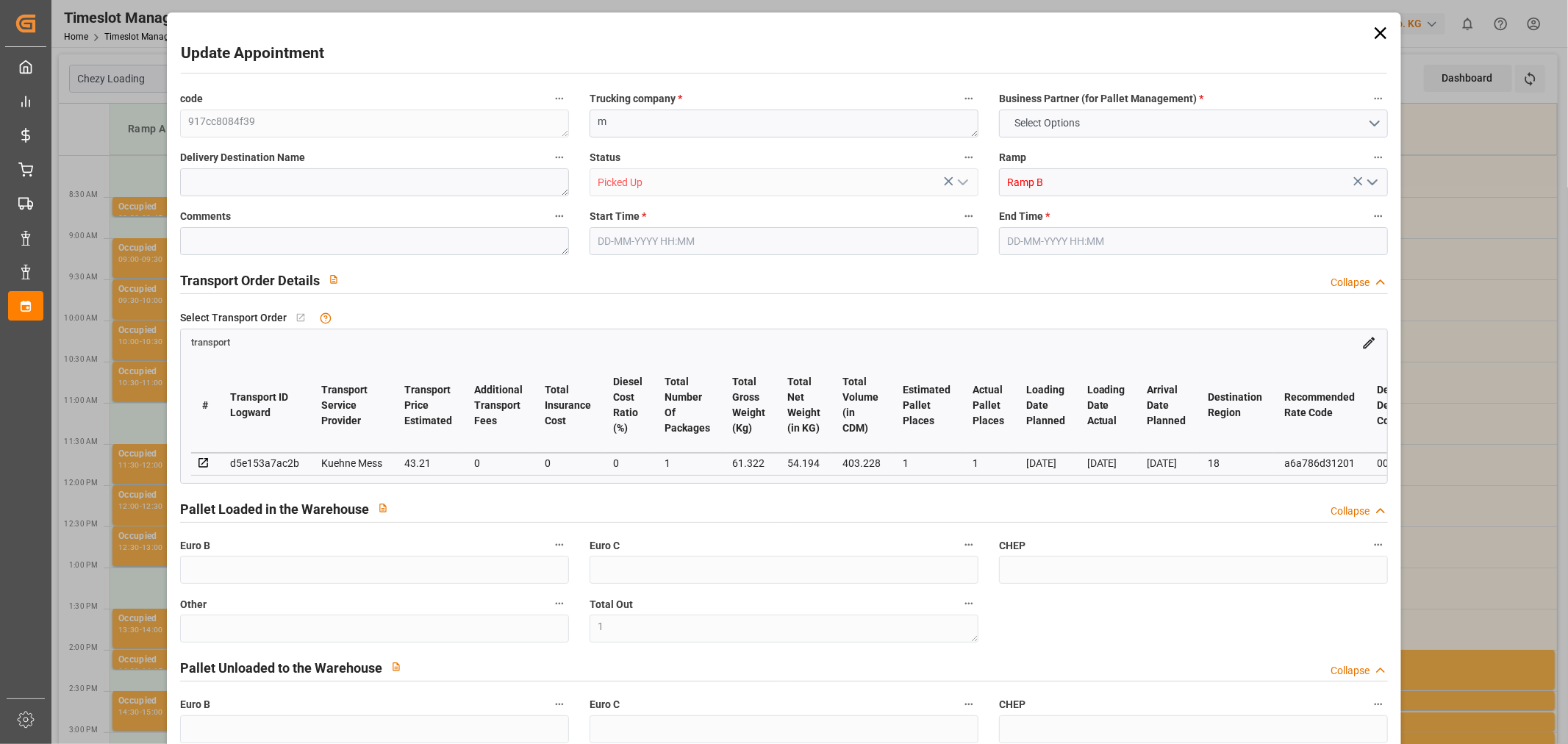
type input "1"
type input "0"
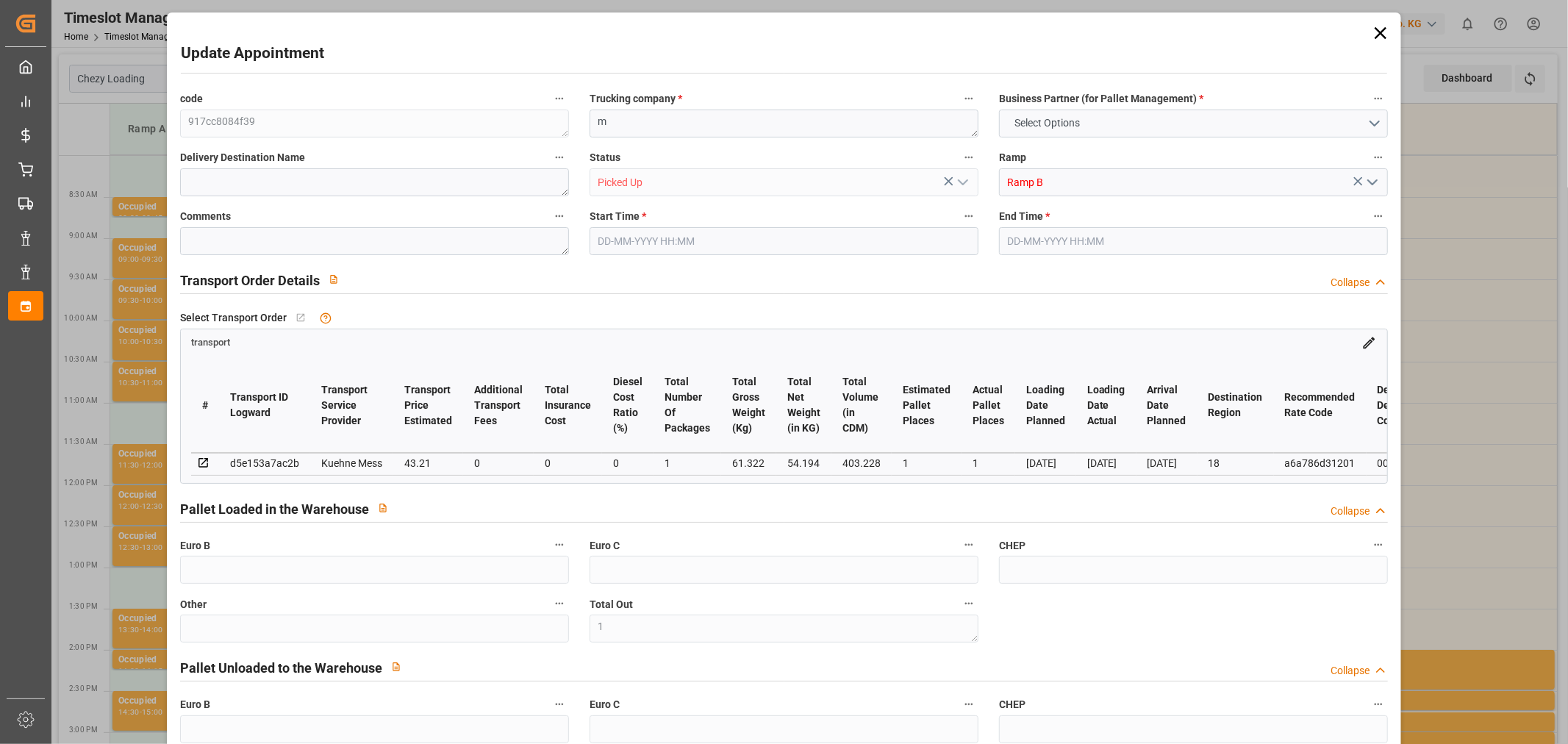
type input "0"
type input "1"
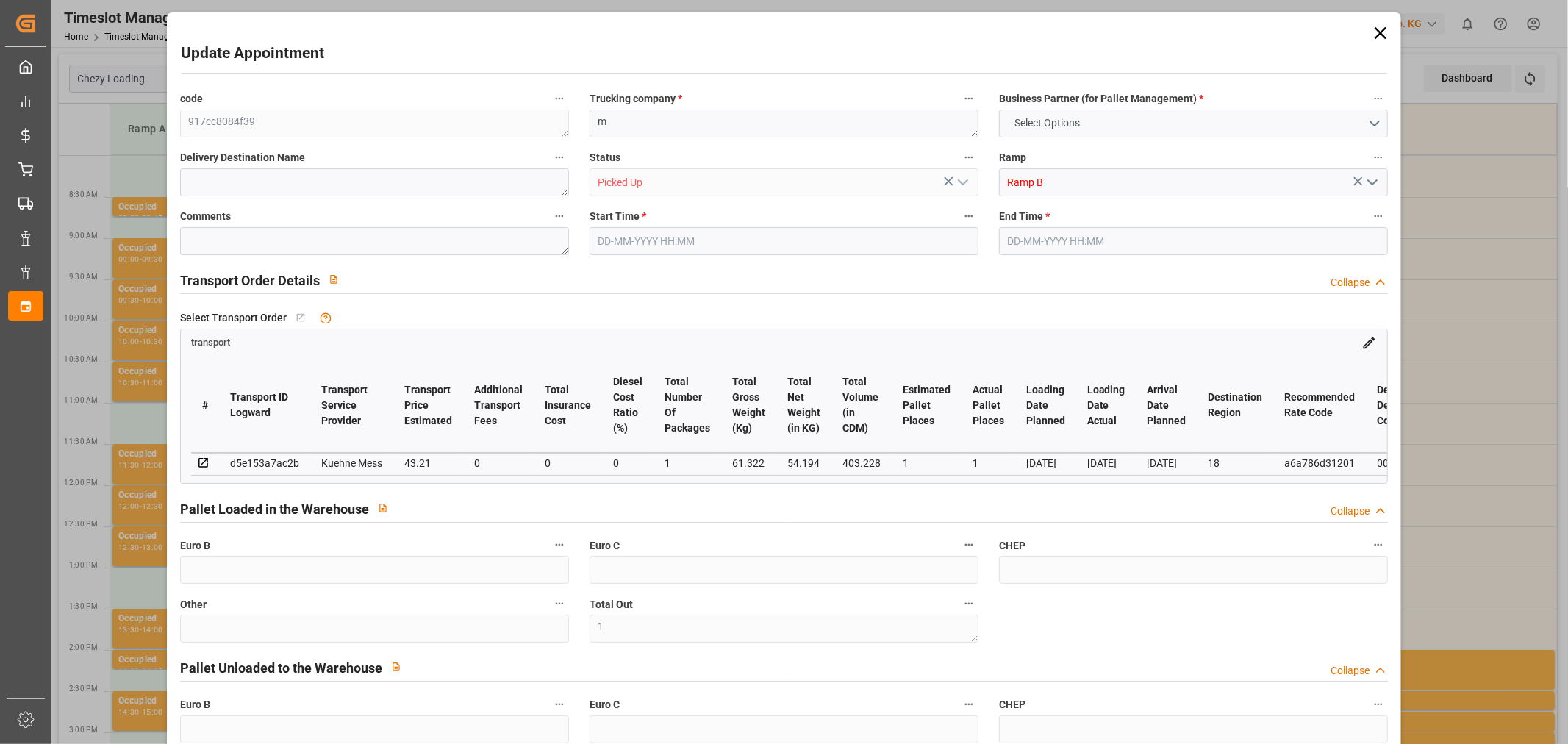
type input "43.21"
type input "0"
type input "43.21"
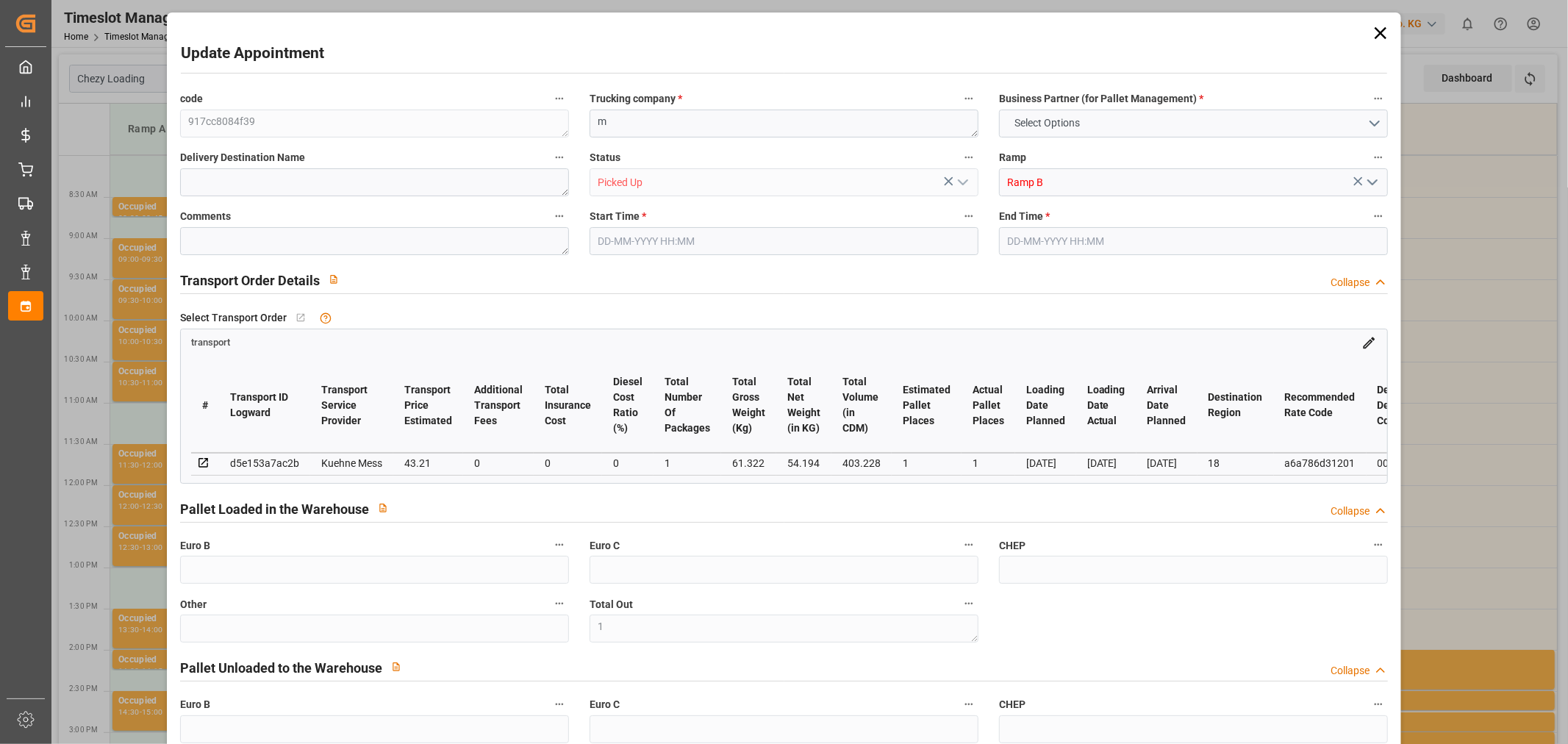
type input "0"
type input "1"
type input "54.194"
type input "84.322"
type input "403.228"
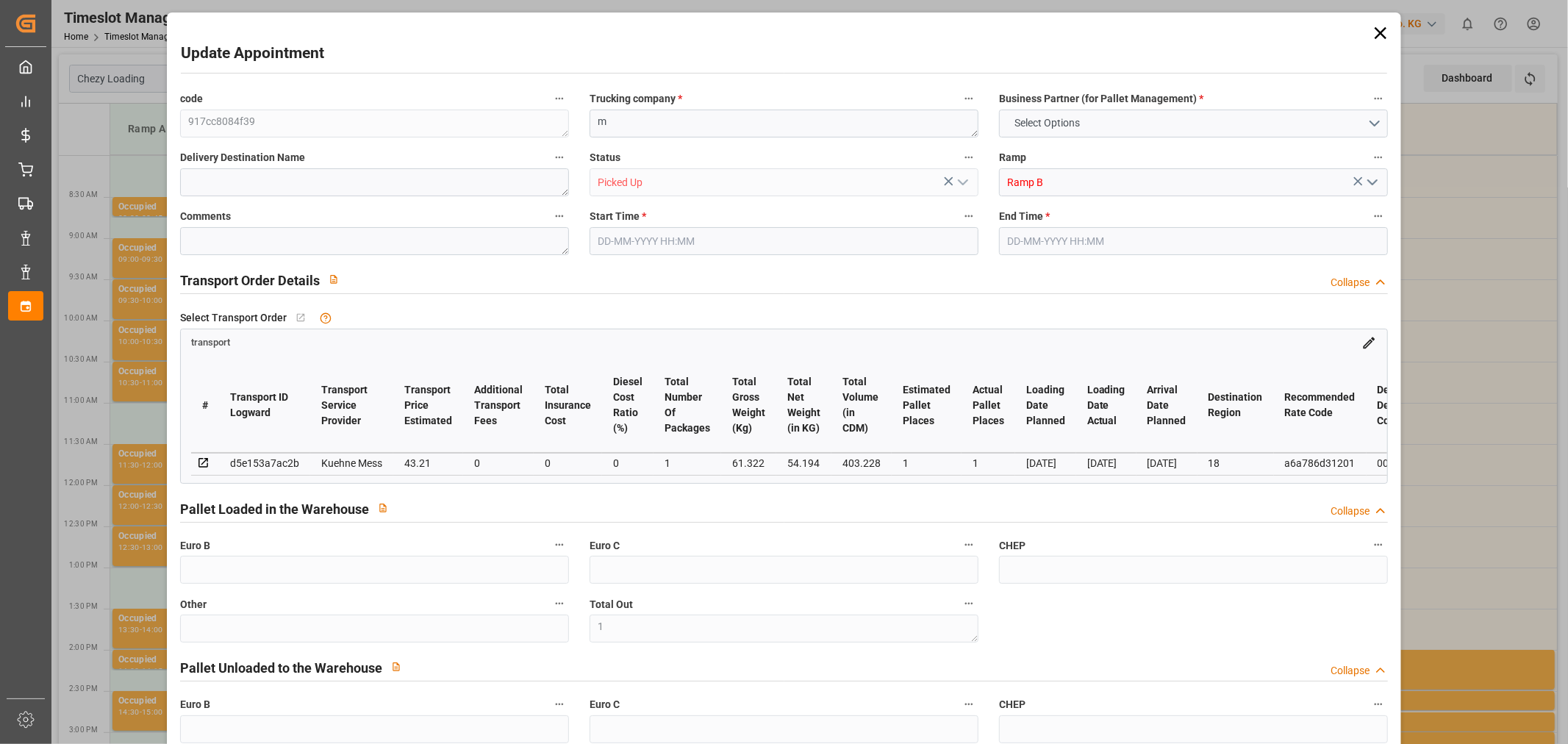
type input "18"
type input "0"
type input "8"
type input "1"
type input "101"
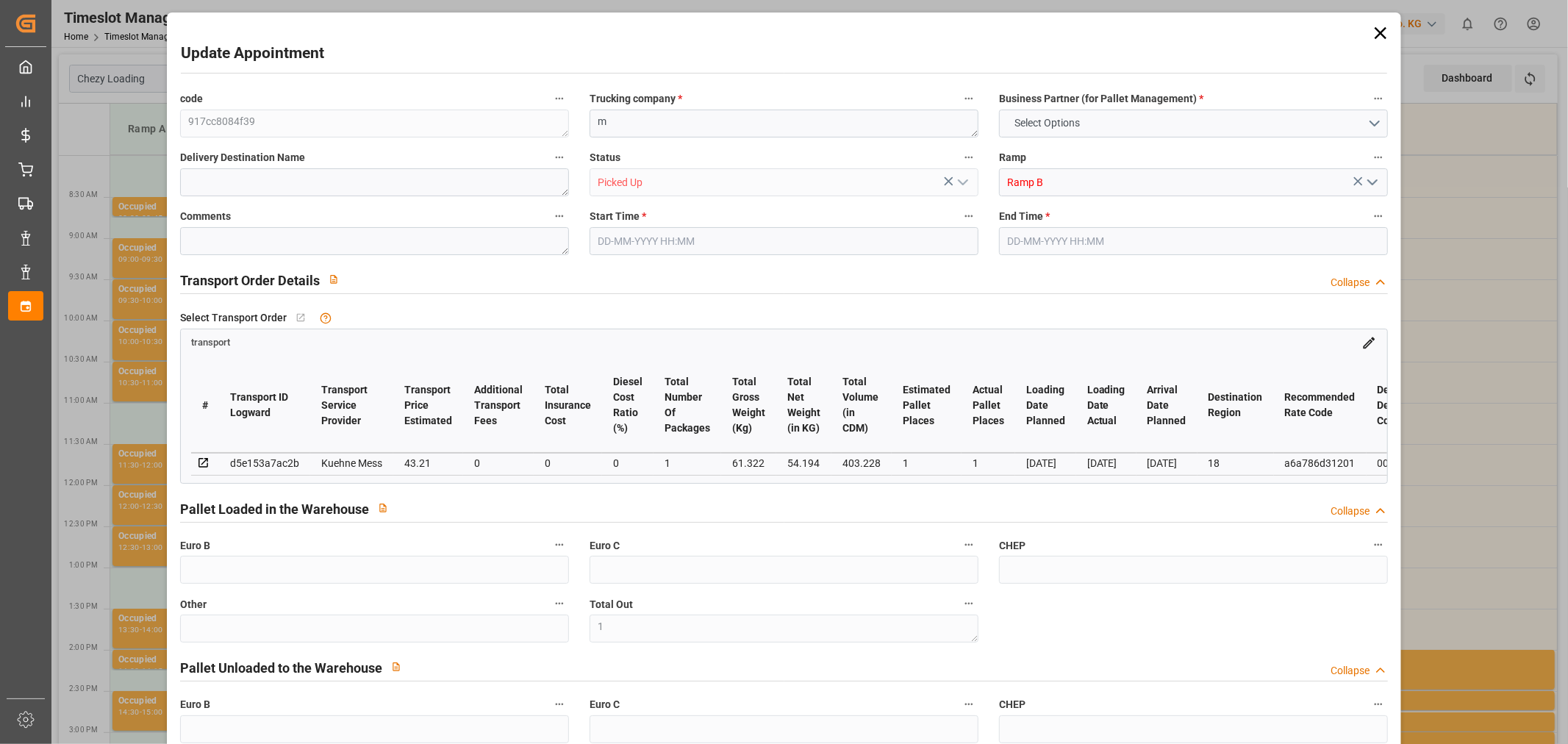
type input "61.322"
type input "0"
type input "4710.8598"
type input "0"
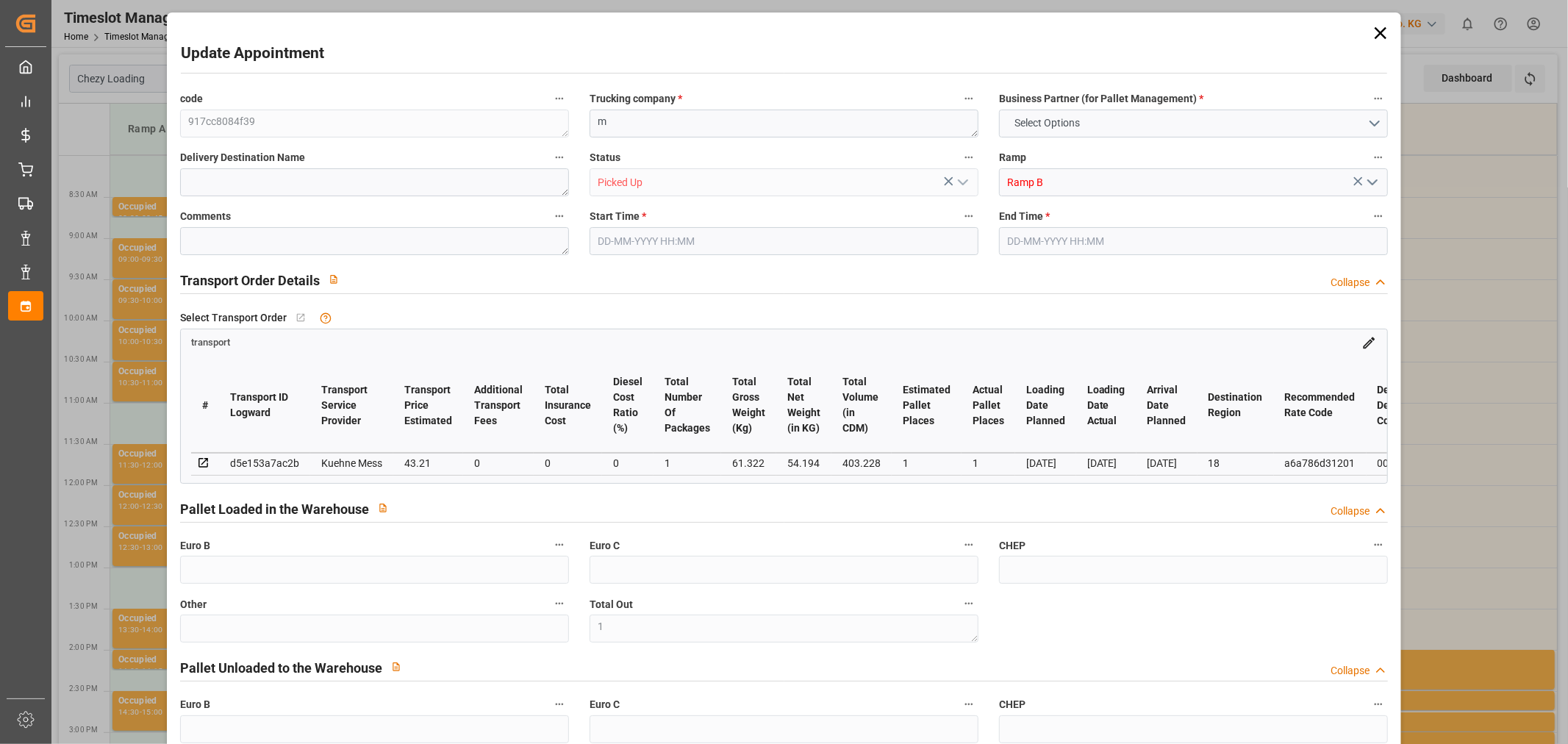
type input "21"
type input "35"
type input "[DATE] 14:00"
type input "[DATE] 14:15"
type input "[DATE] 11:42"
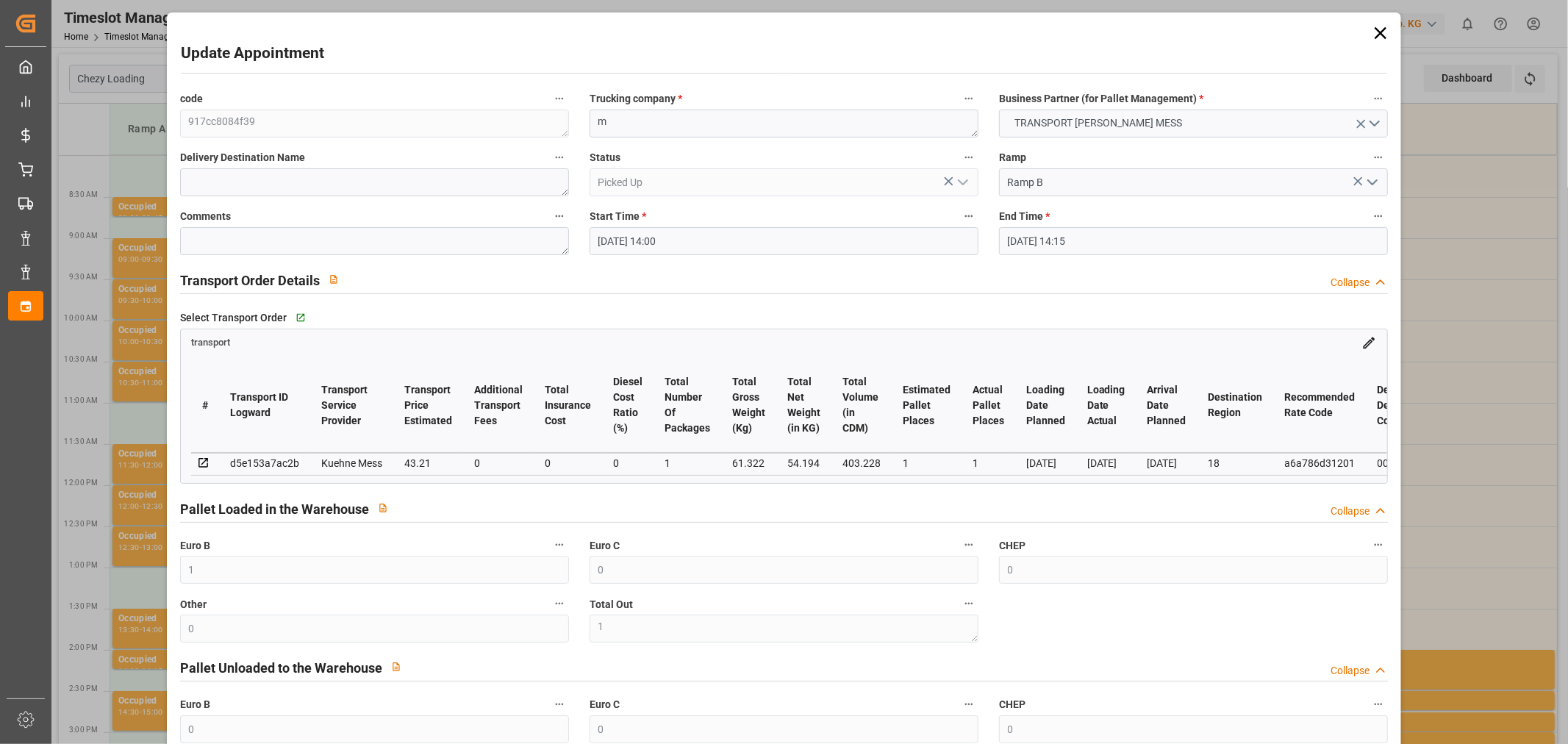
type input "[DATE] 11:42"
type input "[DATE]"
click at [1370, 34] on icon at bounding box center [1380, 32] width 20 height 20
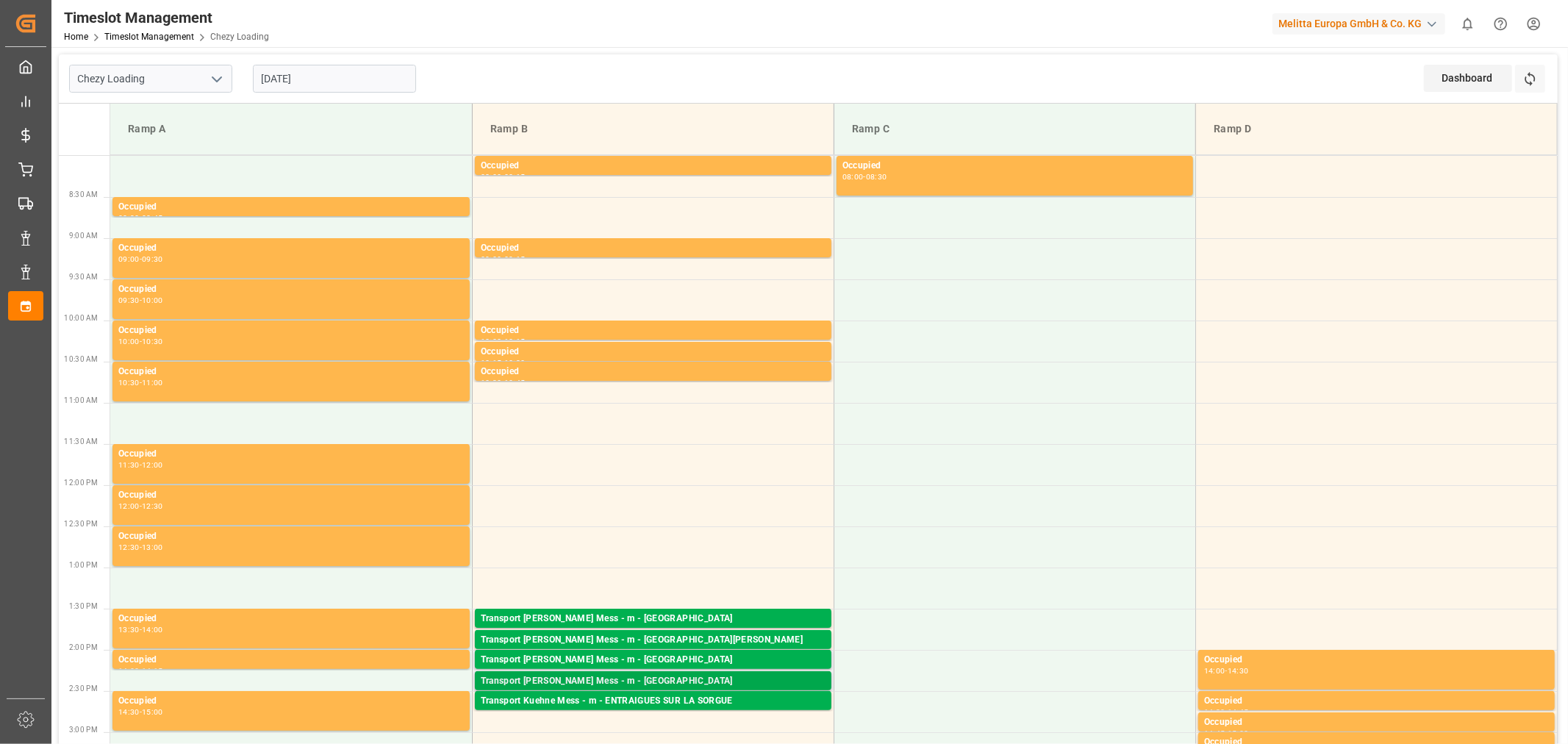
click at [616, 676] on div "Transport [PERSON_NAME] Mess - m - [GEOGRAPHIC_DATA]" at bounding box center [654, 681] width 345 height 15
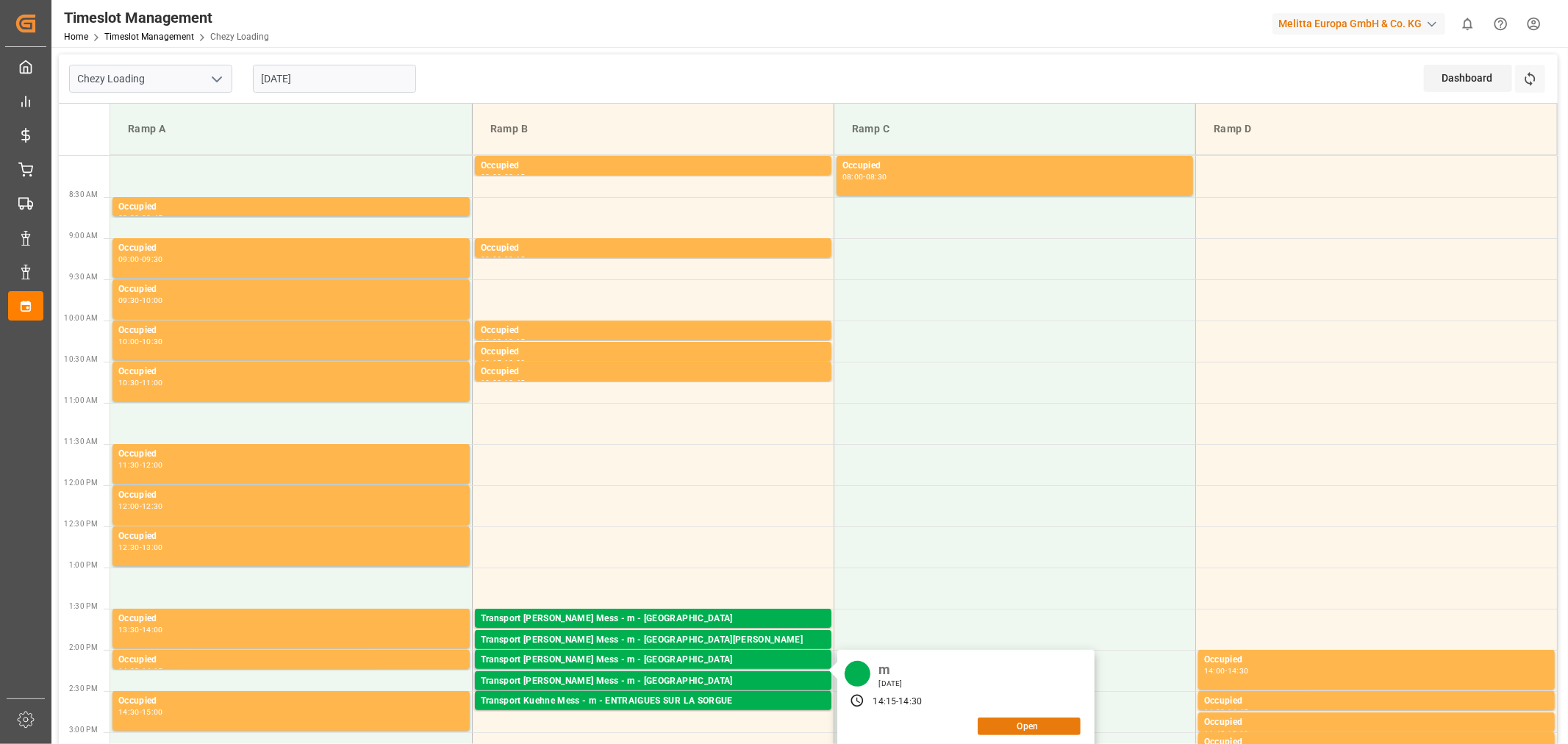
click at [1049, 718] on button "Open" at bounding box center [1029, 727] width 103 height 17
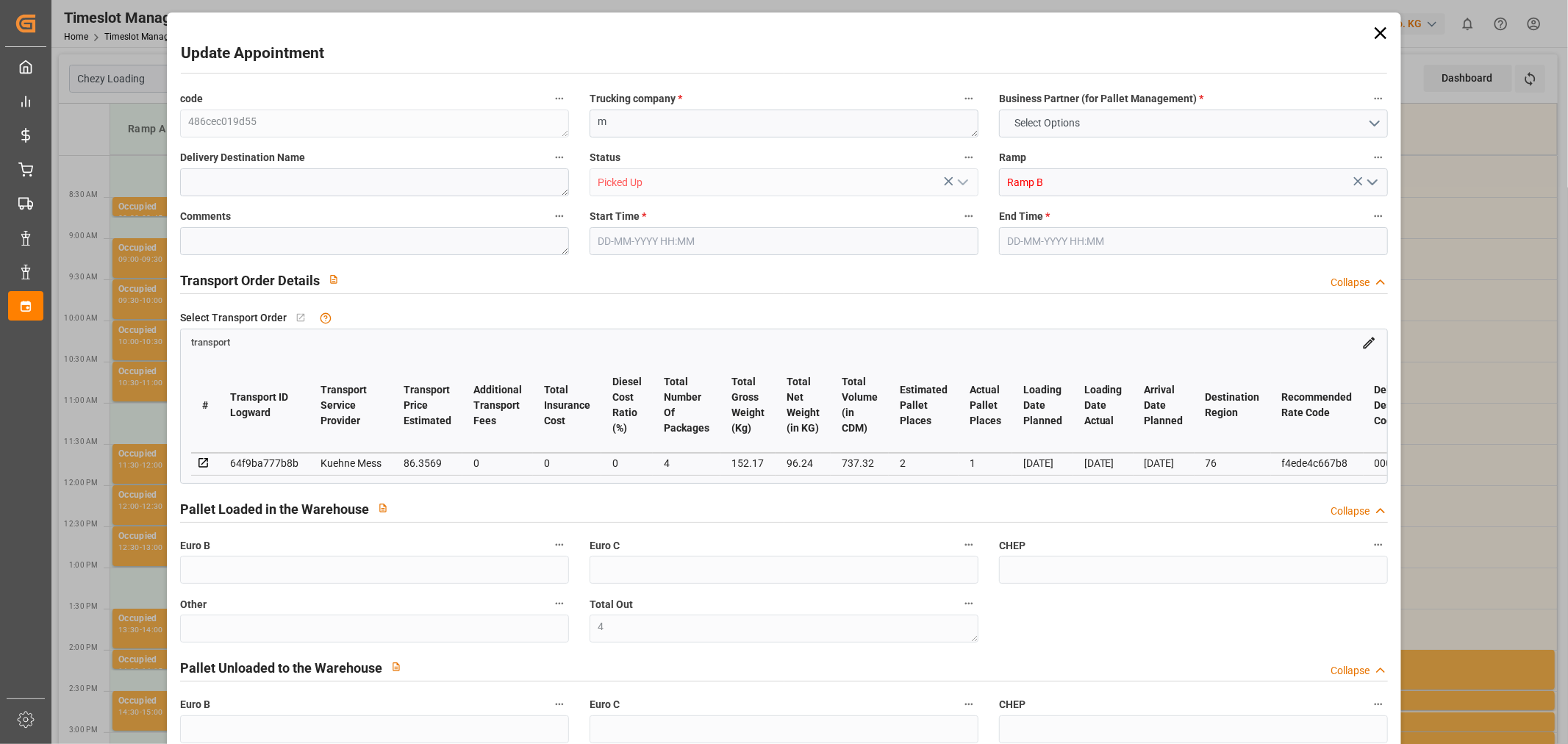
type input "0"
type input "4"
type input "0"
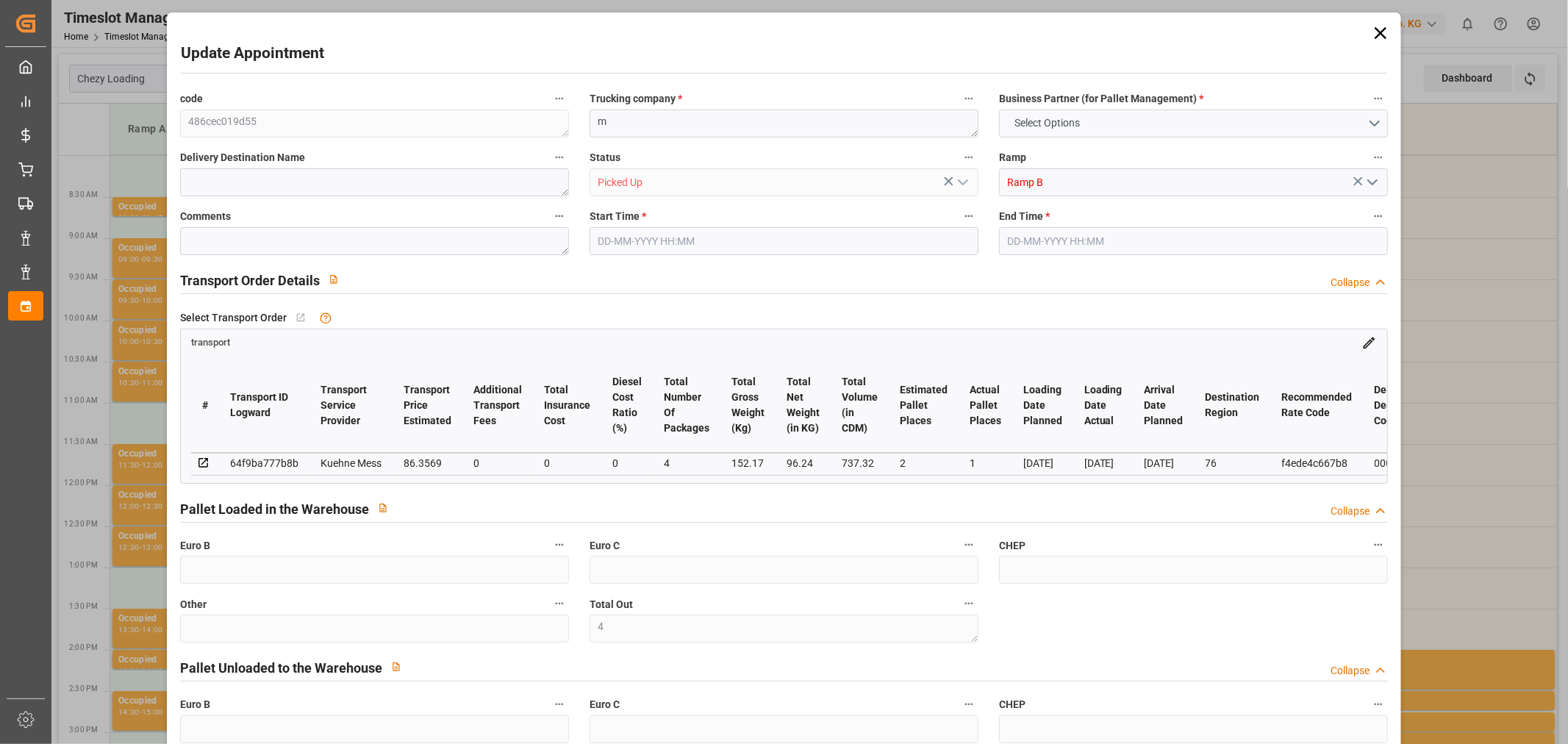
type input "0"
type input "2"
type input "1"
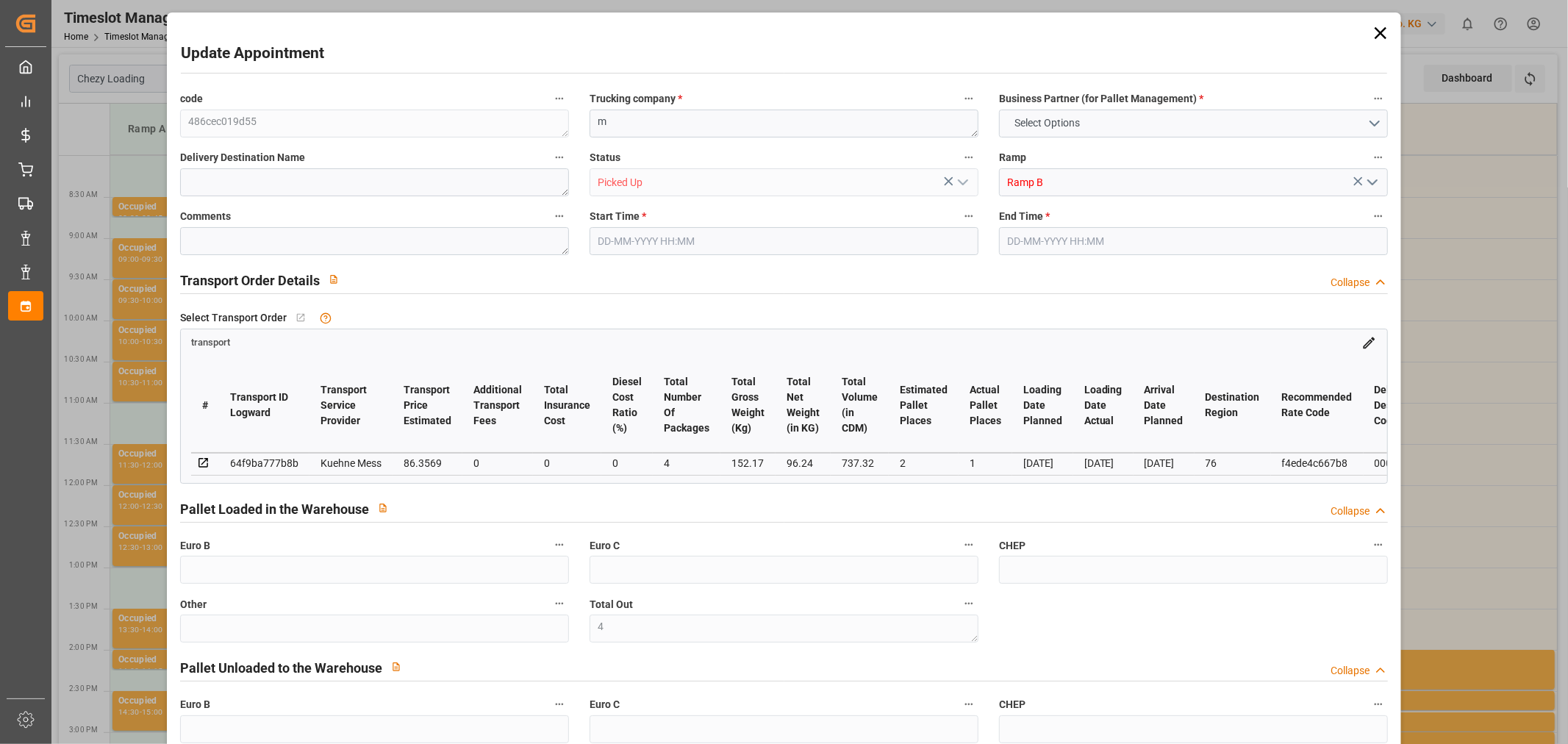
type input "86.3569"
type input "0"
type input "86.3569"
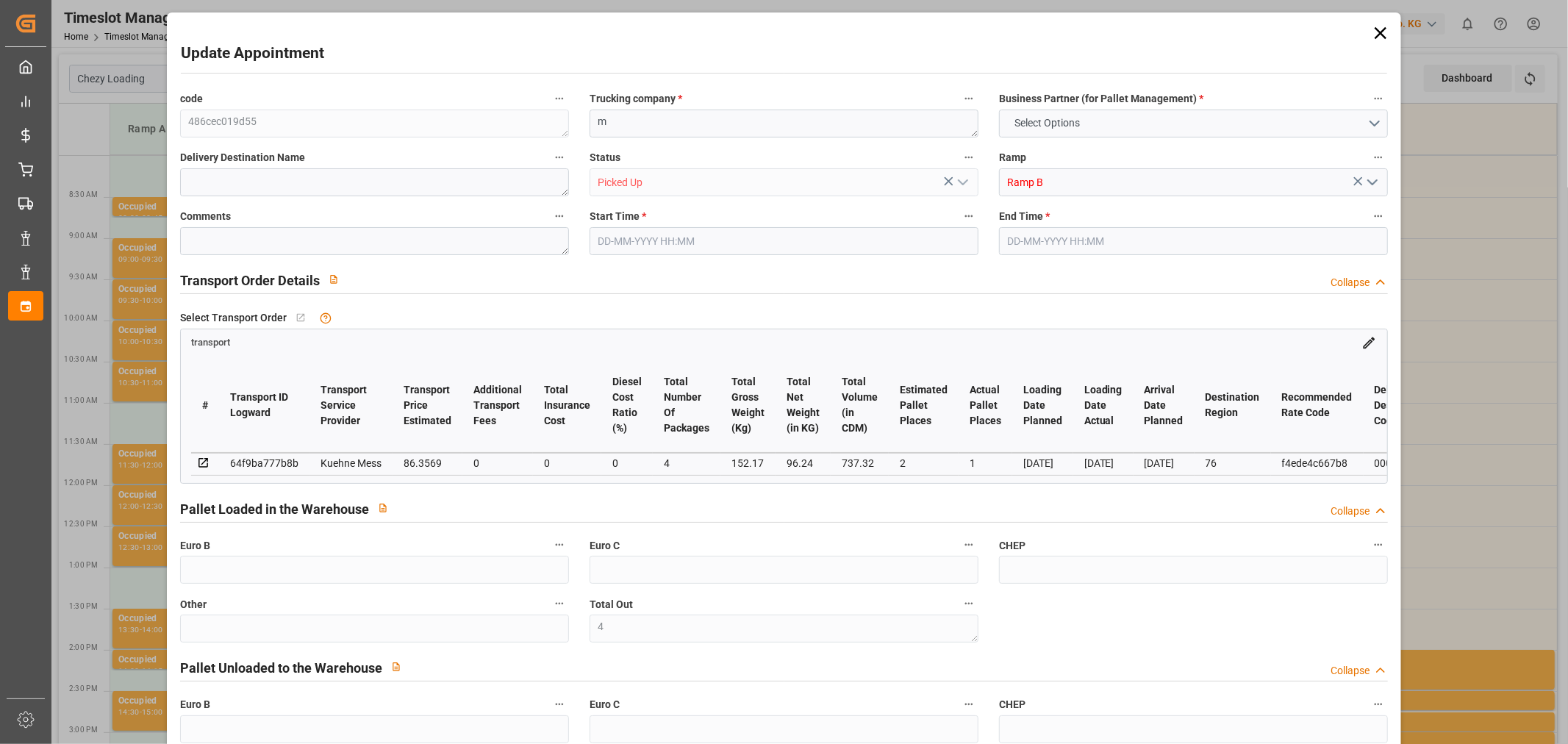
type input "0"
type input "4"
type input "96.24"
type input "267.17"
type input "737.32"
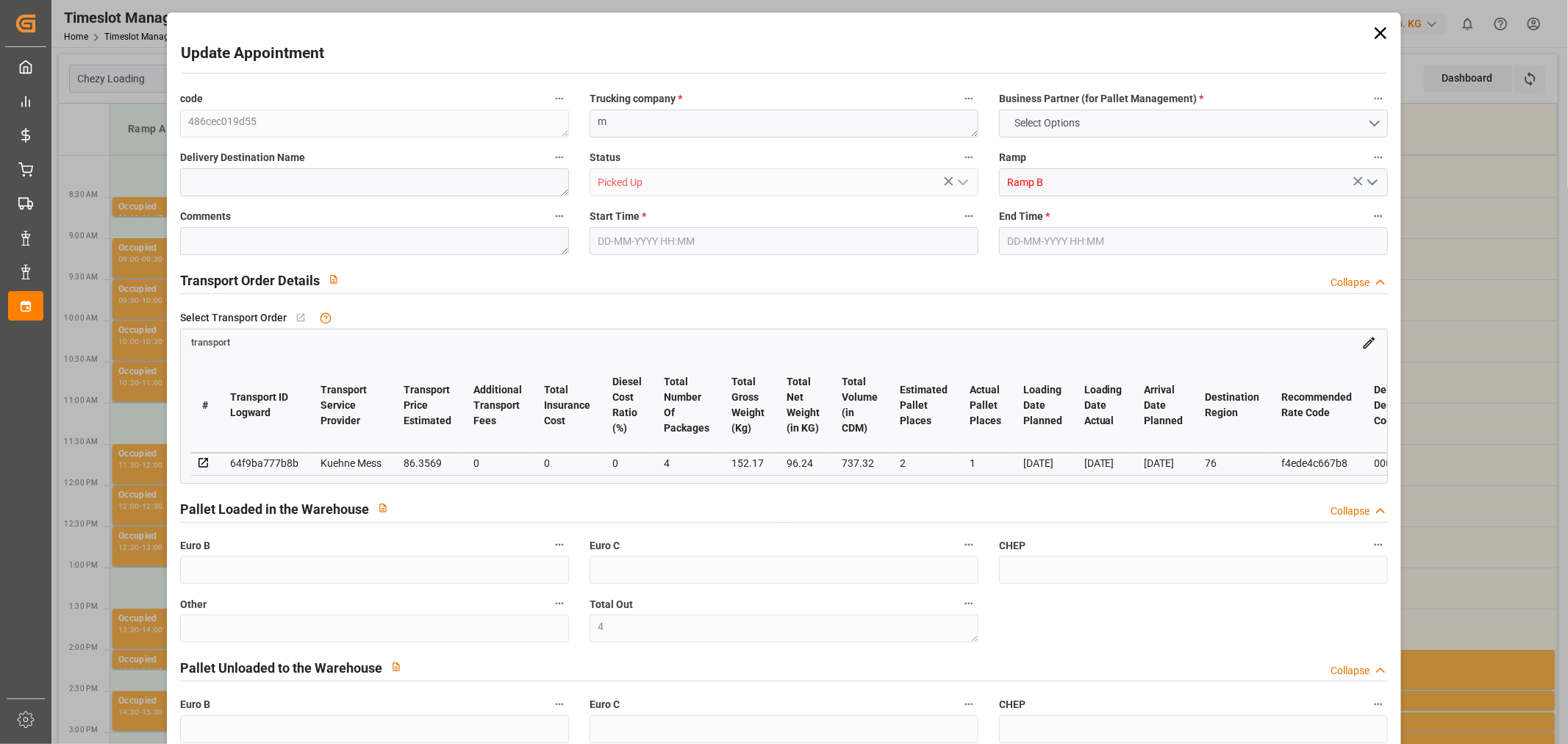
type input "76"
type input "0"
type input "45"
type input "5"
type input "101"
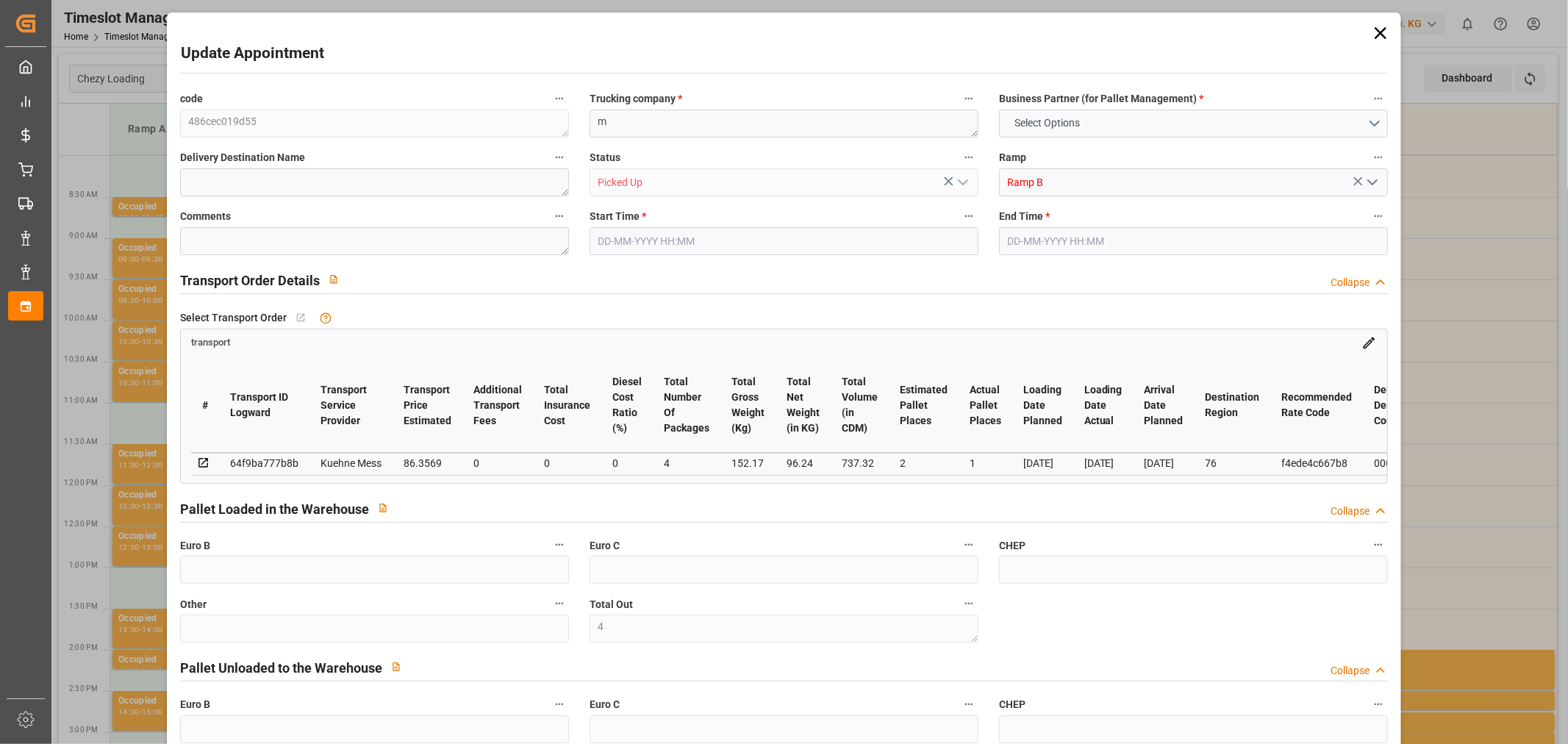
type input "152.17"
type input "0"
type input "4710.8598"
type input "0"
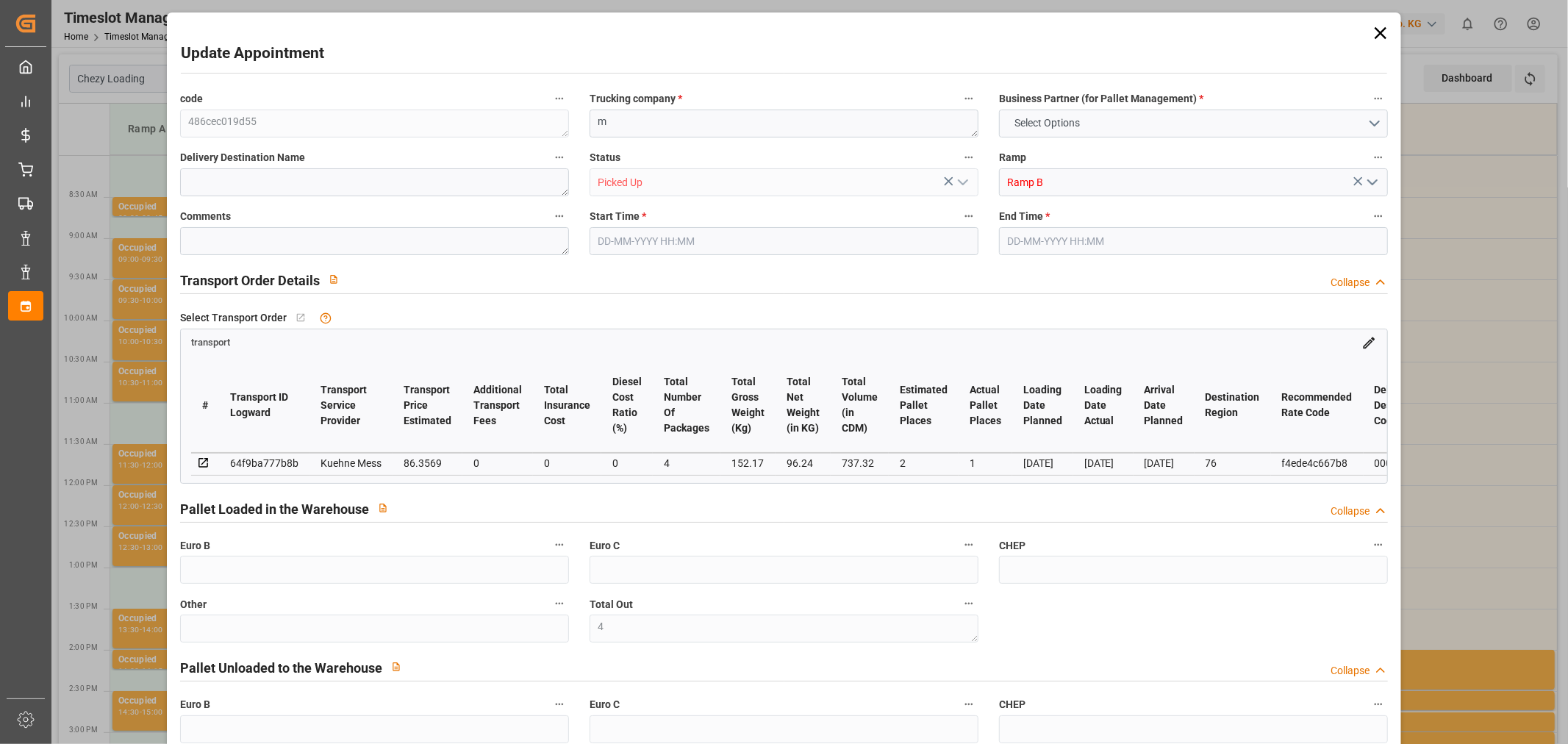
type input "21"
type input "35"
type input "[DATE] 14:15"
type input "[DATE] 14:30"
type input "[DATE] 11:43"
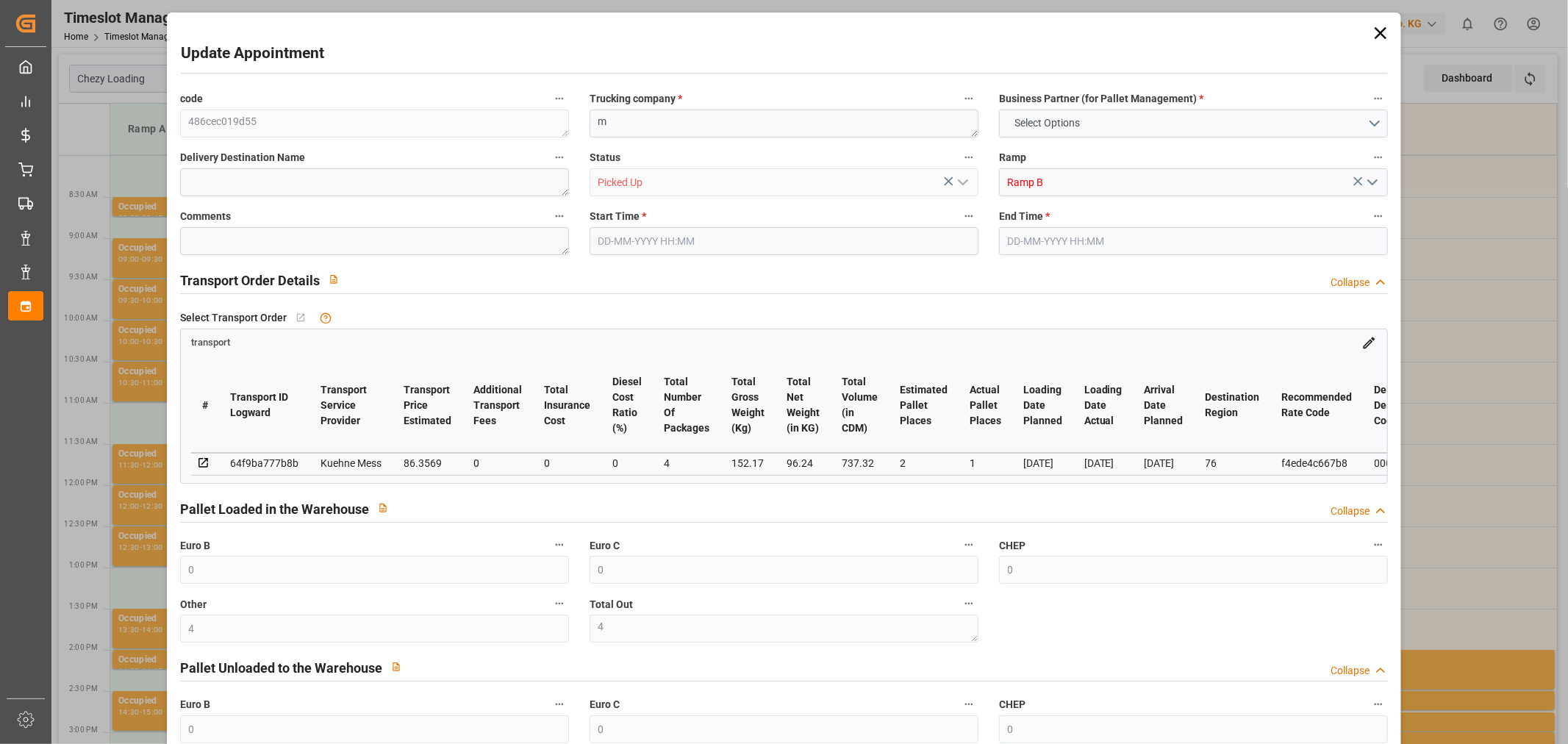
type input "[DATE] 11:42"
type input "[DATE]"
click at [1375, 33] on icon at bounding box center [1381, 33] width 12 height 12
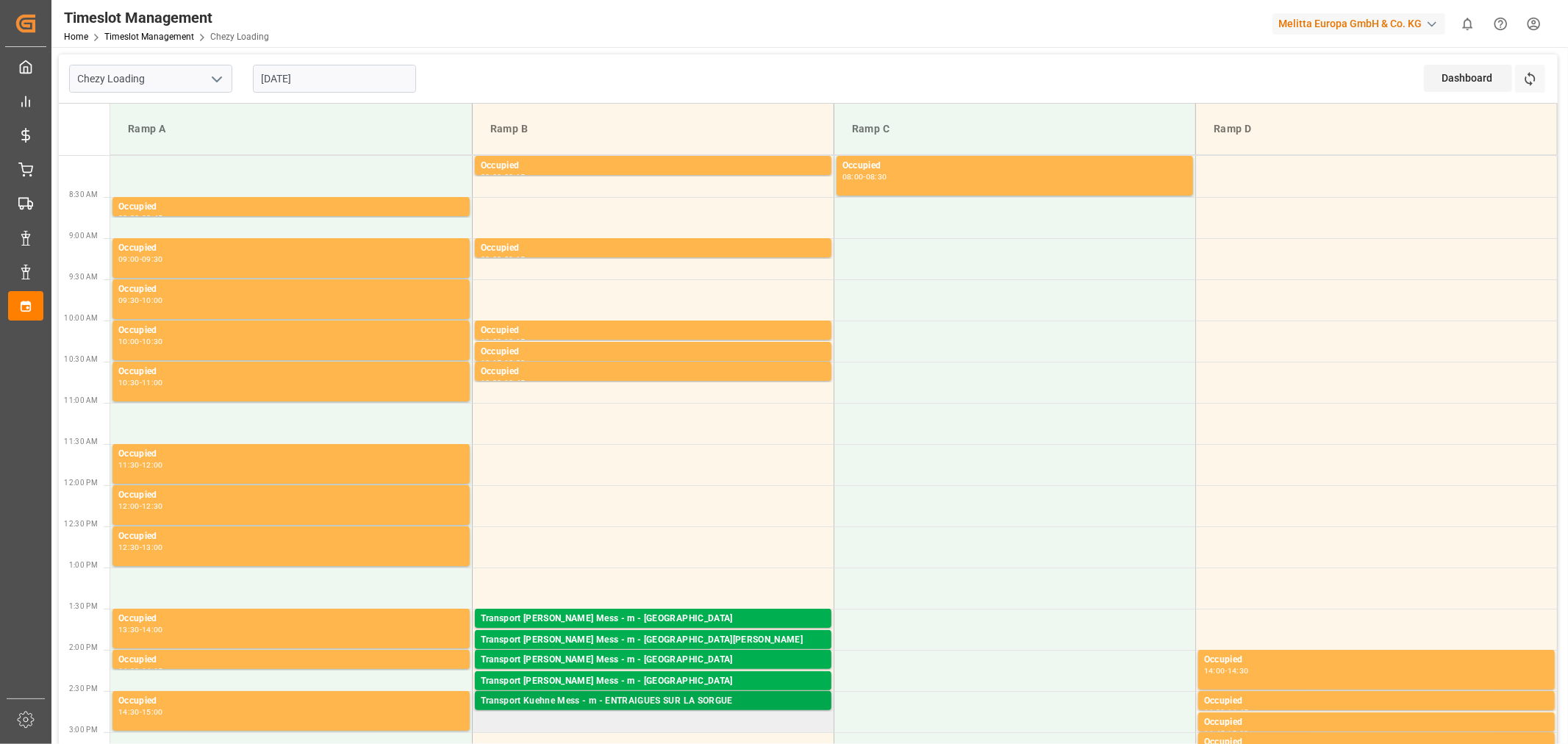
click at [640, 696] on div "Transport Kuehne Mess - m - ENTRAIGUES SUR LA SORGUE" at bounding box center [654, 701] width 345 height 15
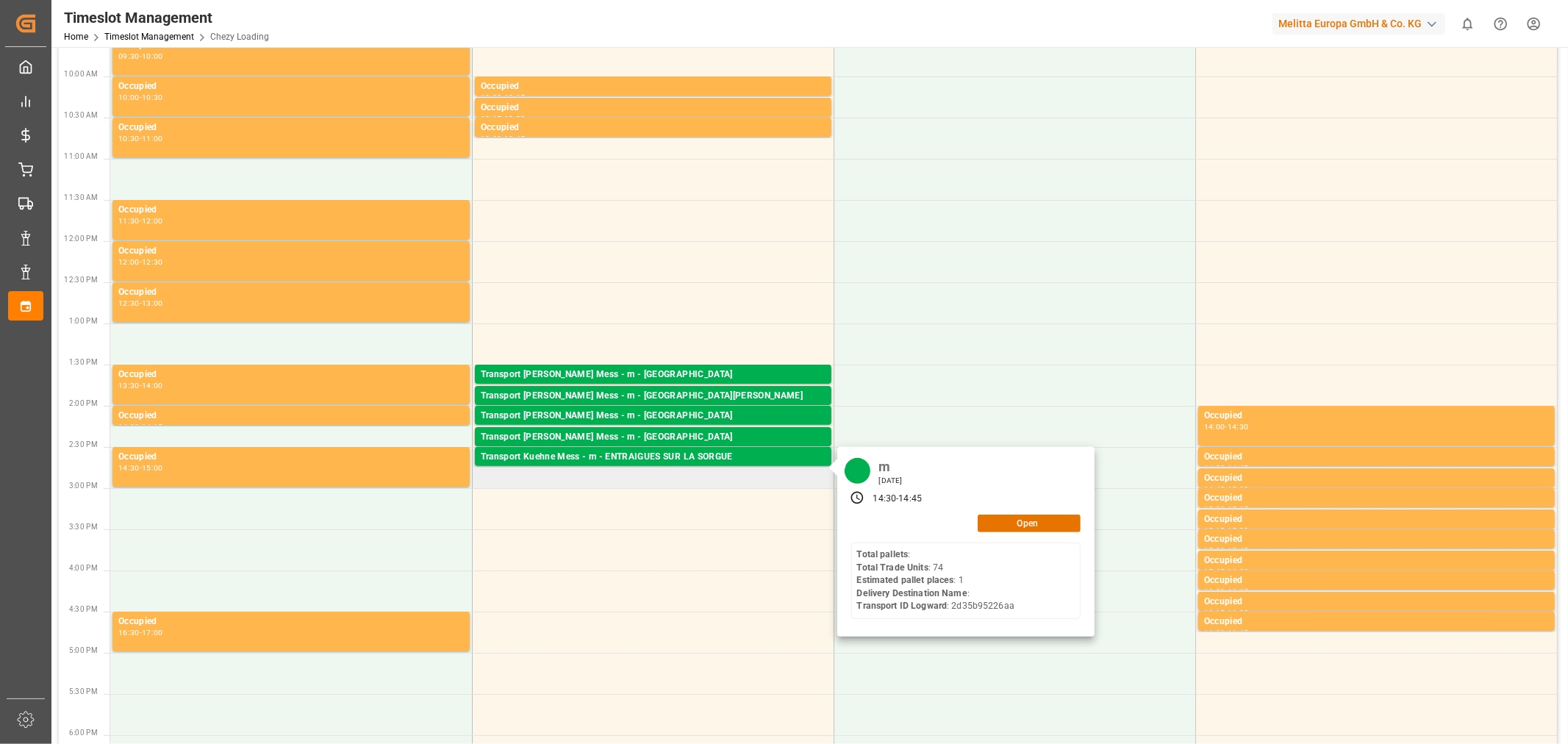
scroll to position [244, 0]
click at [1031, 524] on button "Open" at bounding box center [1029, 523] width 103 height 17
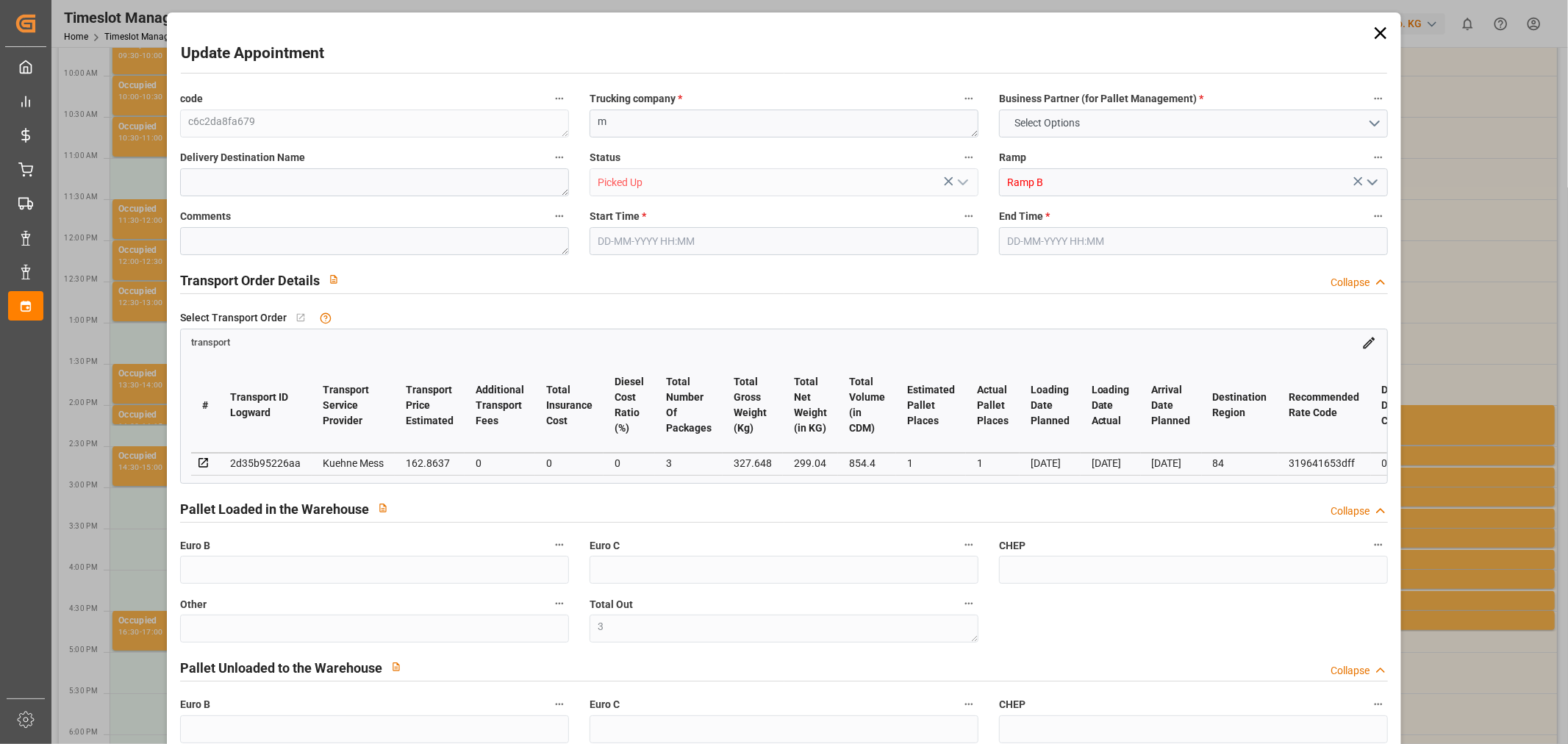
type input "3"
type input "0"
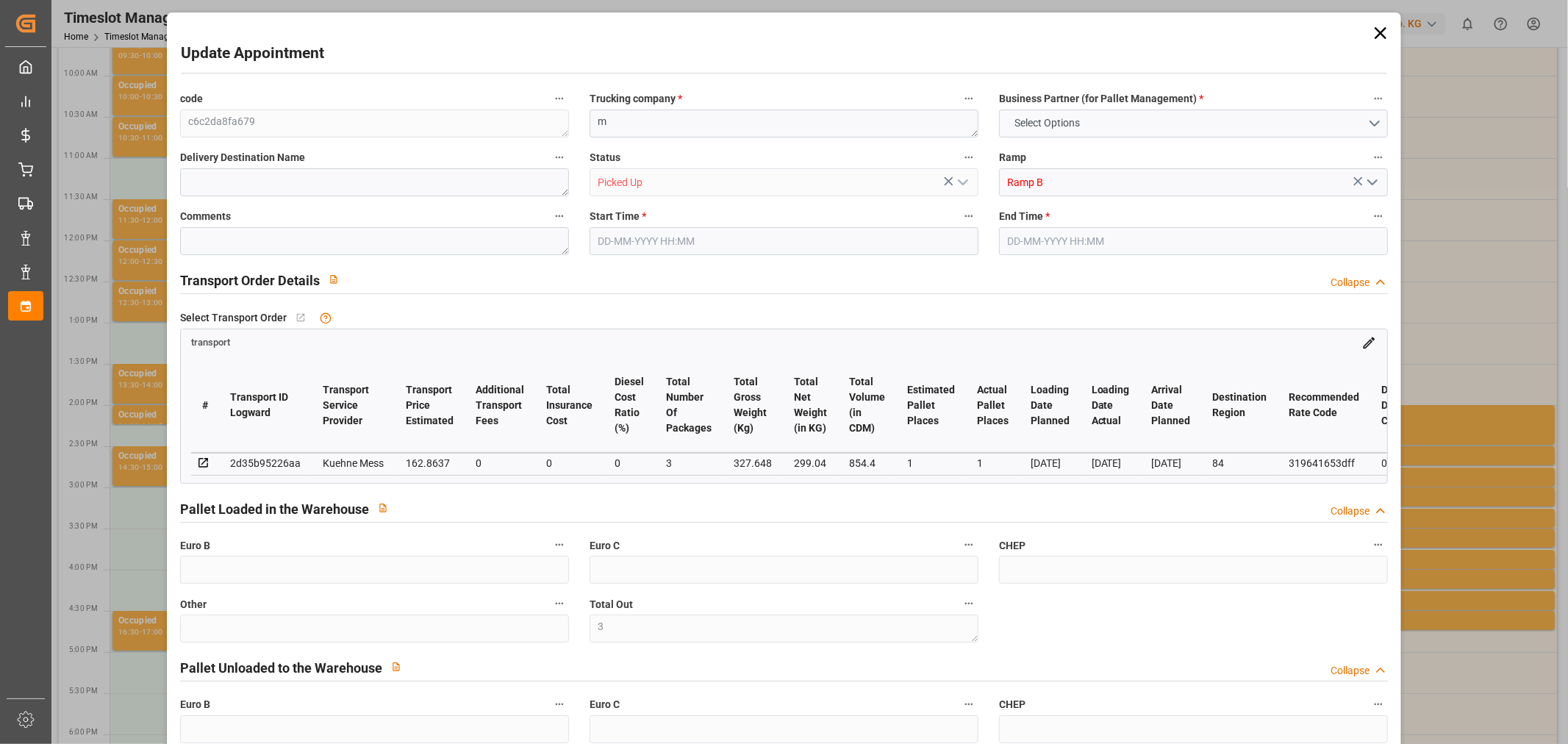
type input "0"
type input "1"
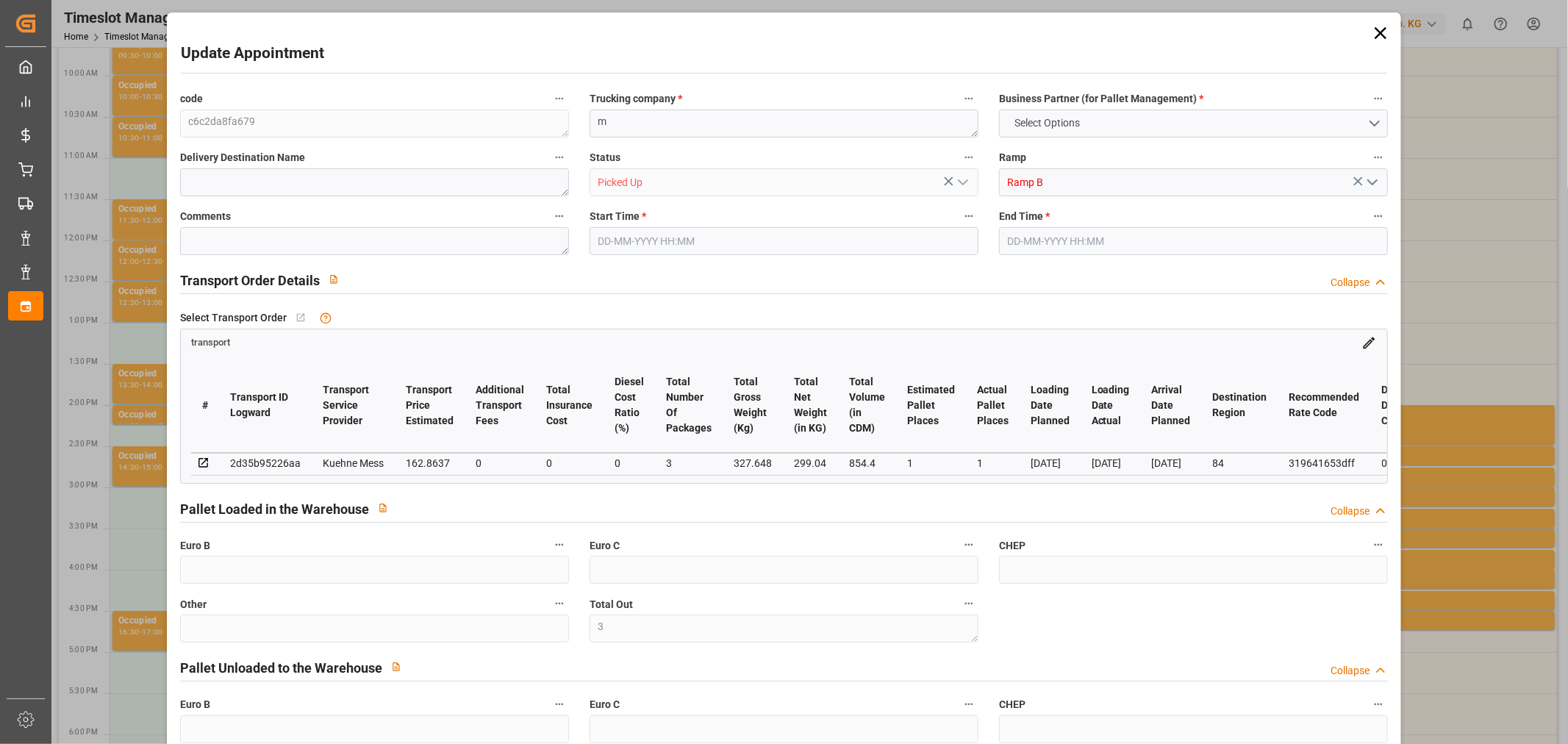
type input "162.8637"
type input "0"
type input "162.8637"
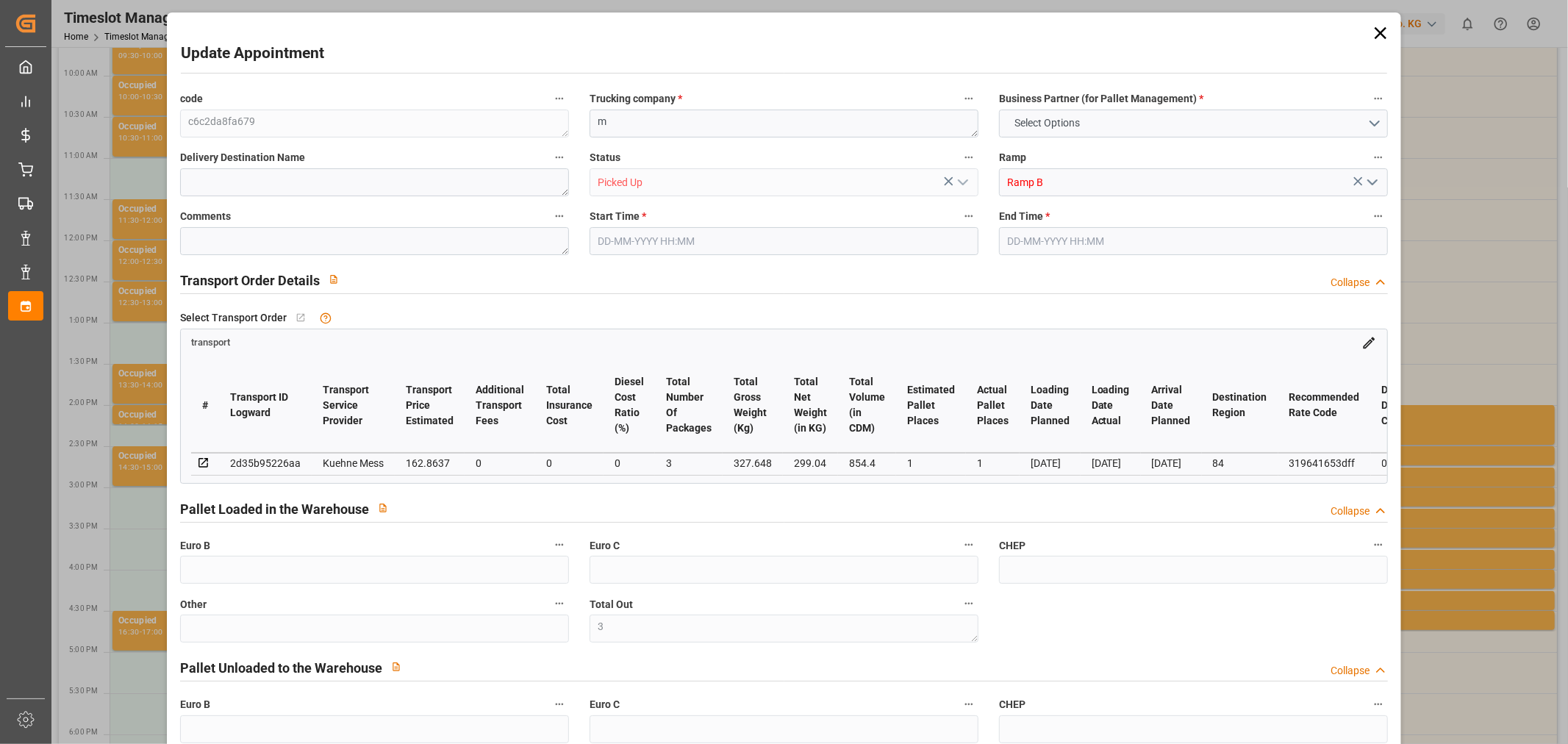
type input "0"
type input "3"
type input "299.04"
type input "396.648"
type input "854.4"
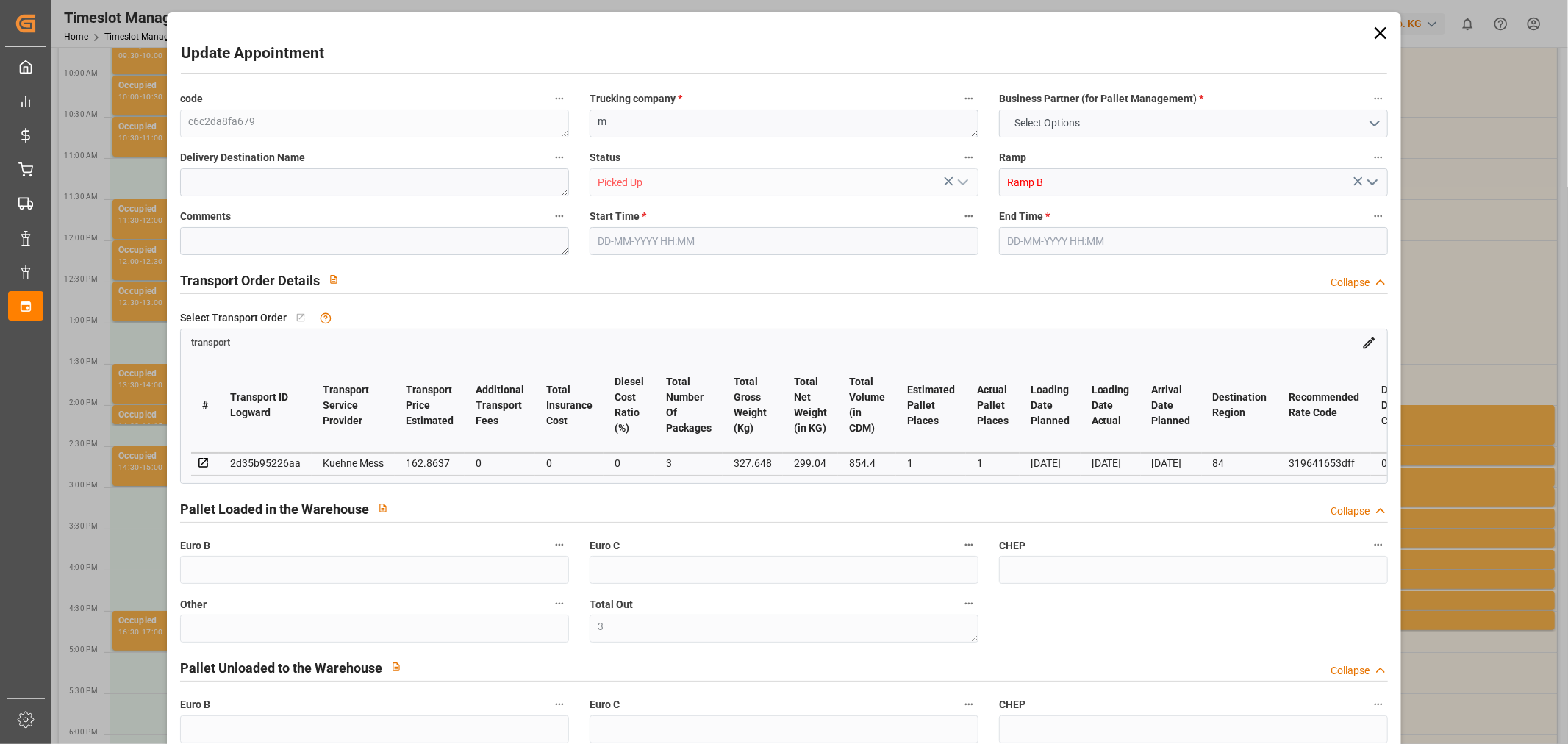
type input "84"
type input "0"
type input "74"
type input "3"
type input "101"
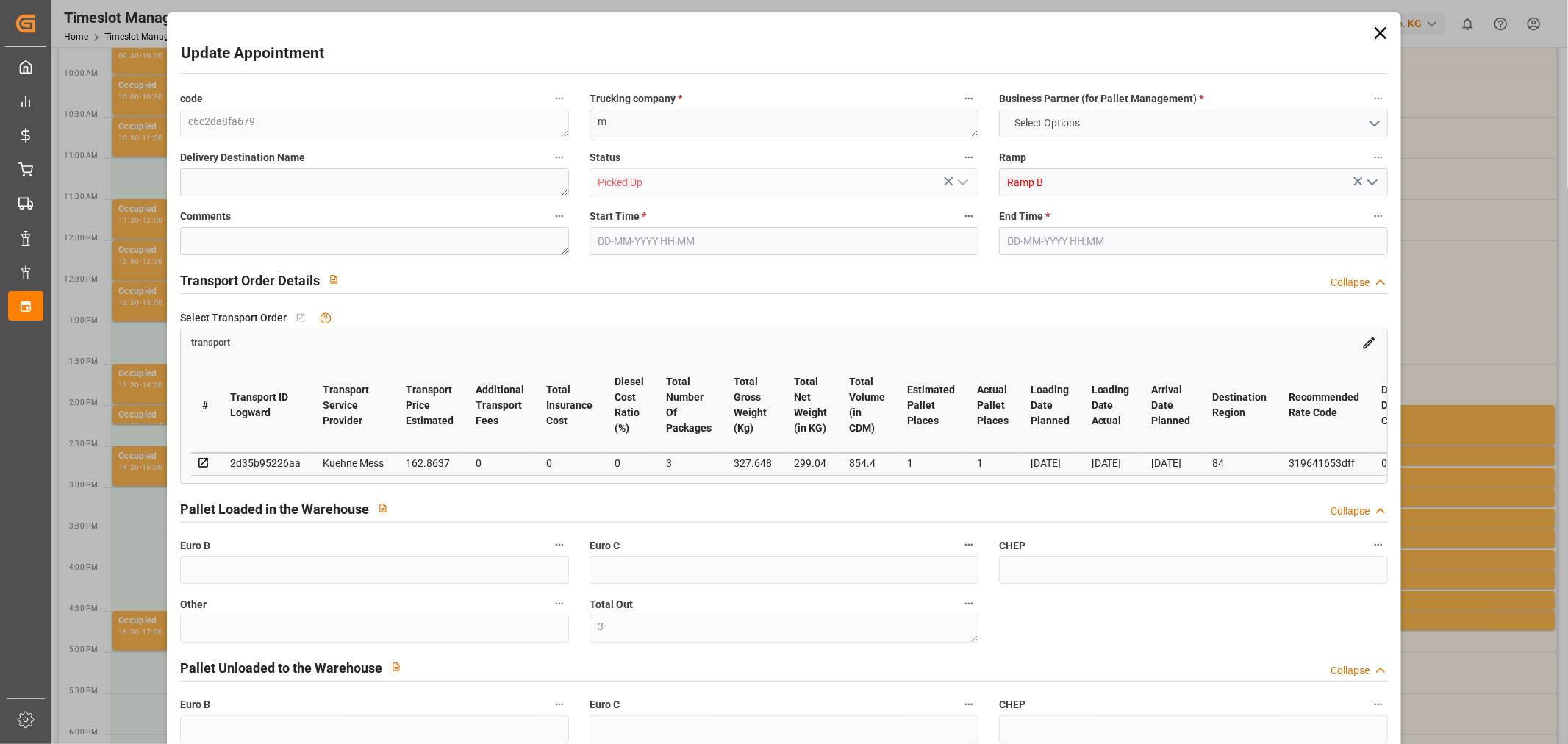
type input "327.648"
type input "0"
type input "4710.8598"
type input "0"
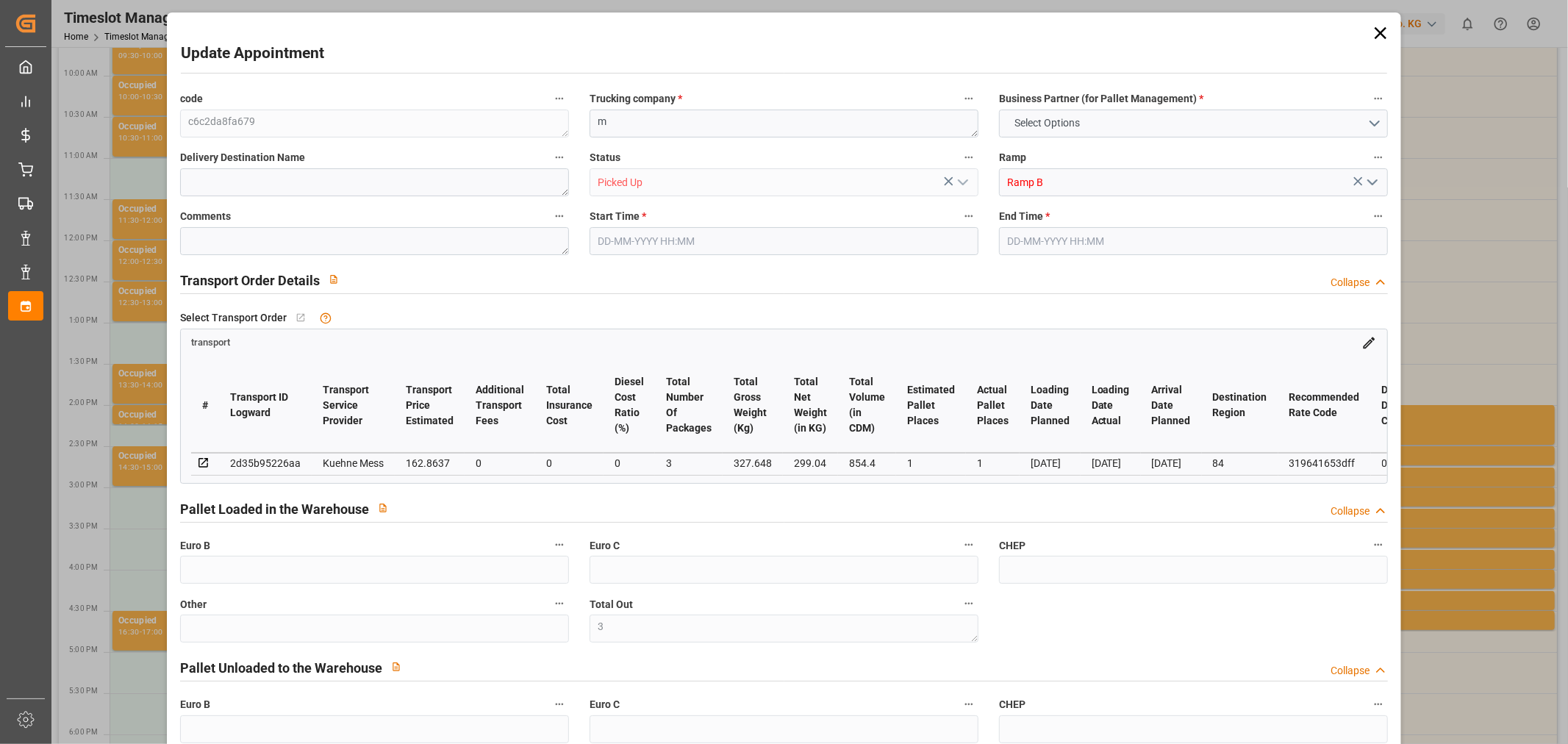
type input "21"
type input "35"
type input "[DATE] 14:30"
type input "[DATE] 14:45"
type input "[DATE] 11:43"
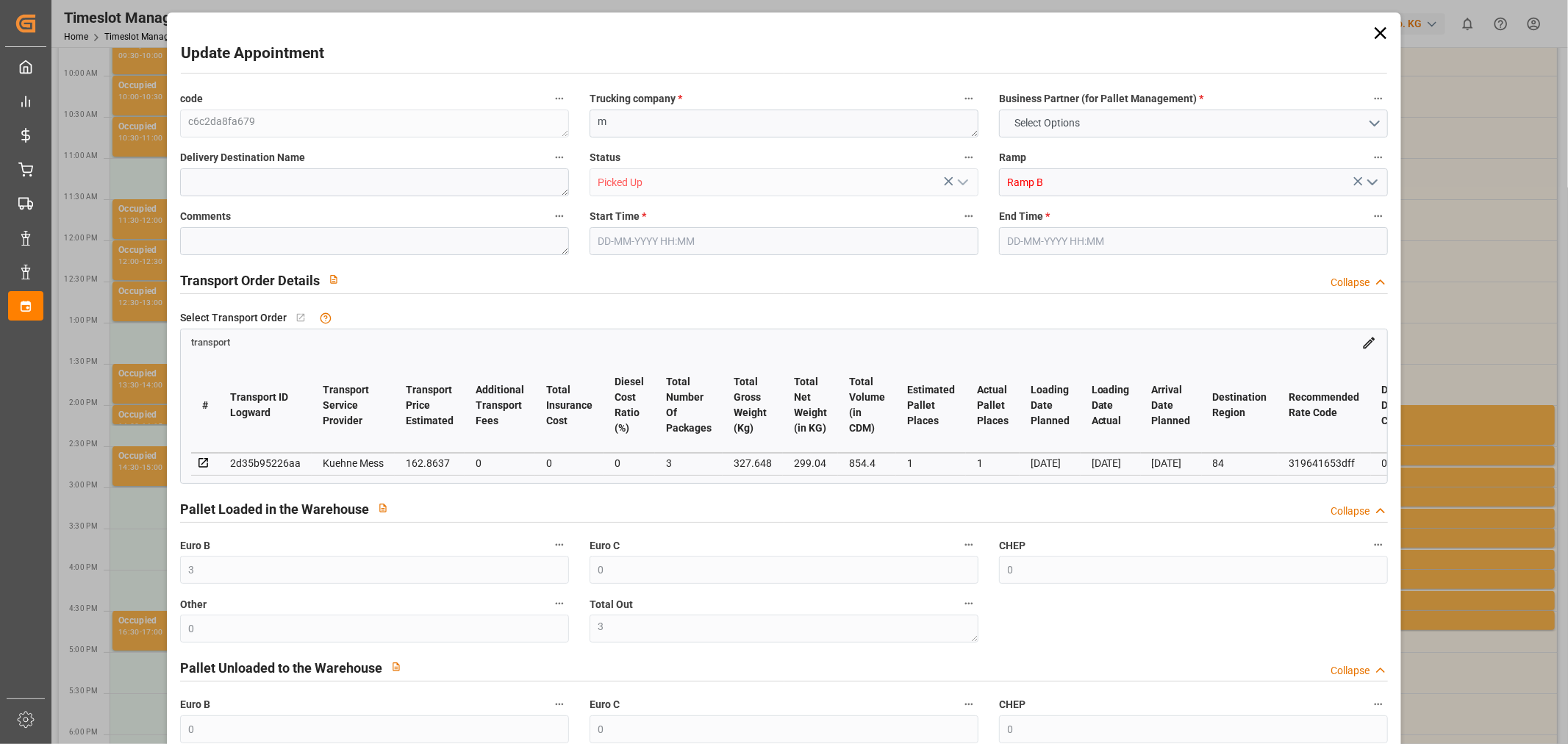
type input "[DATE] 11:43"
type input "[DATE]"
click at [1375, 28] on icon at bounding box center [1380, 32] width 20 height 20
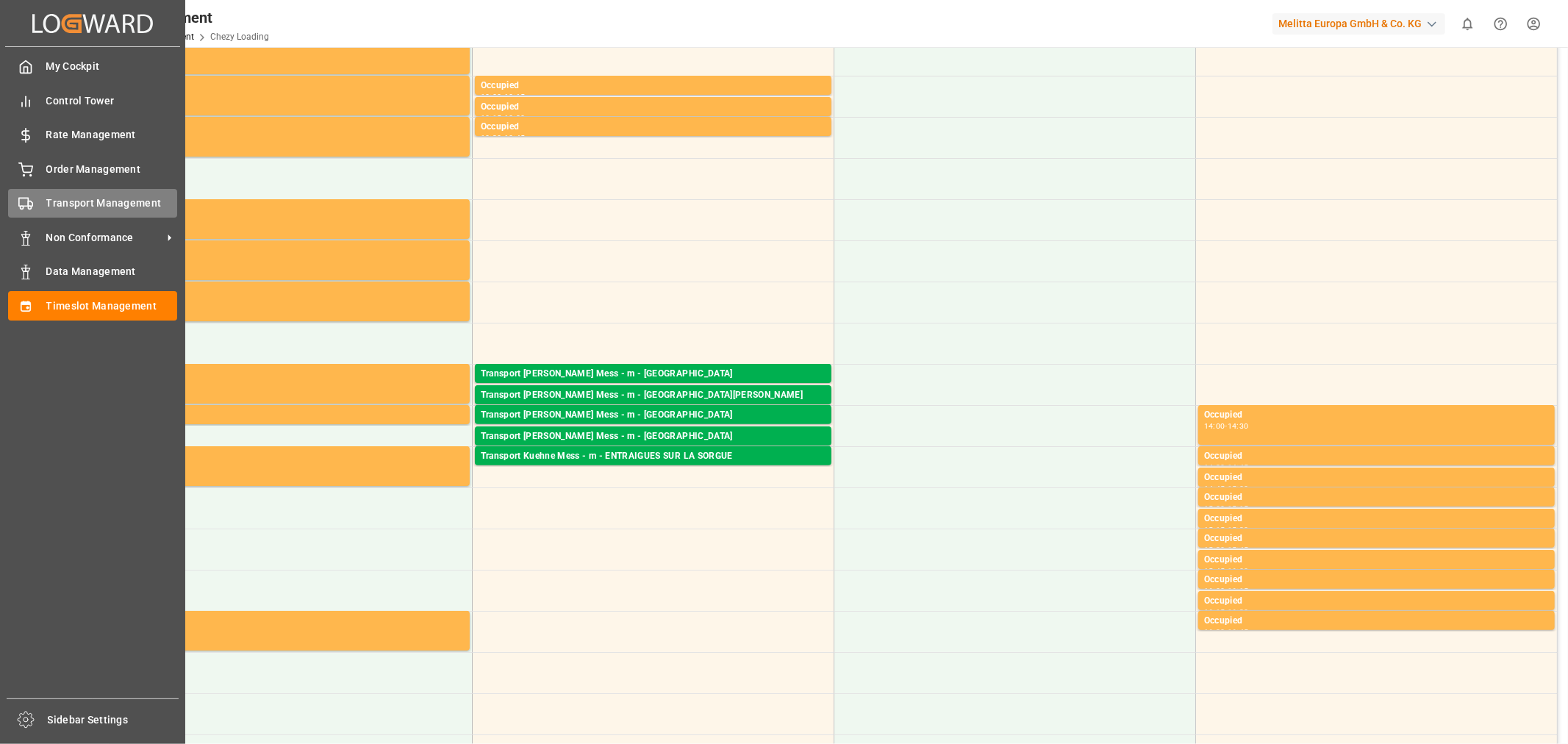
click at [116, 197] on span "Transport Management" at bounding box center [112, 204] width 132 height 16
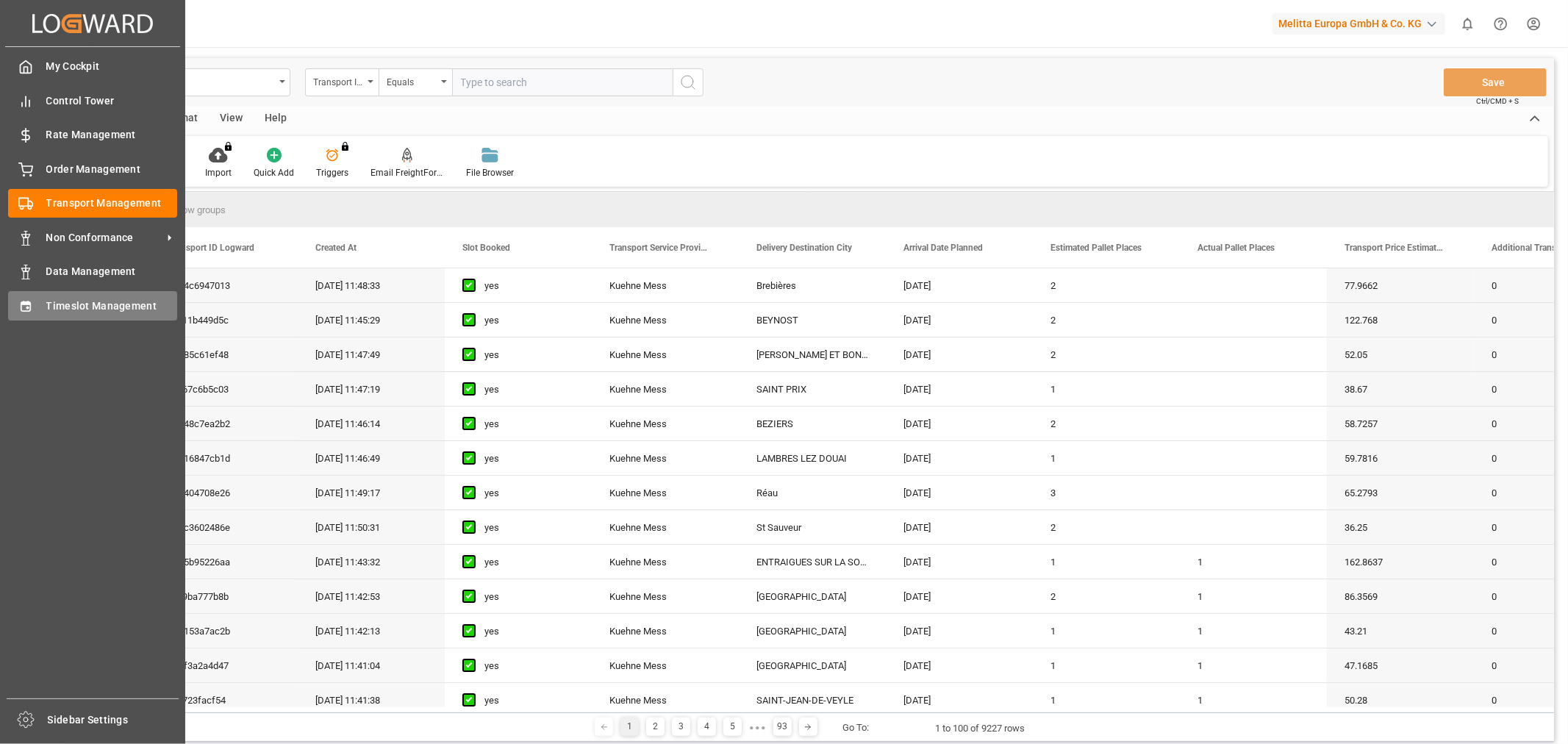
click at [52, 308] on span "Timeslot Management" at bounding box center [112, 307] width 132 height 16
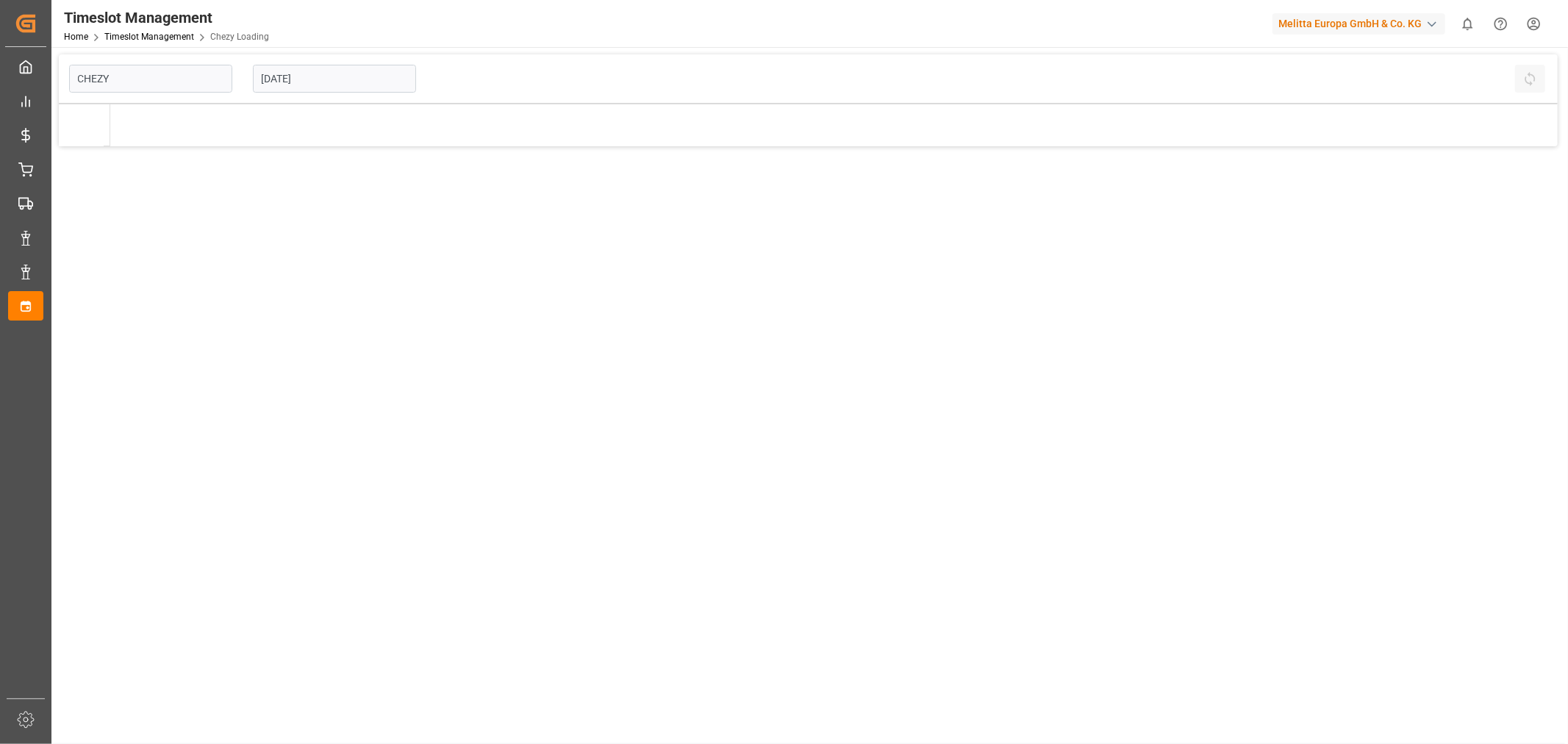
type input "Chezy Loading"
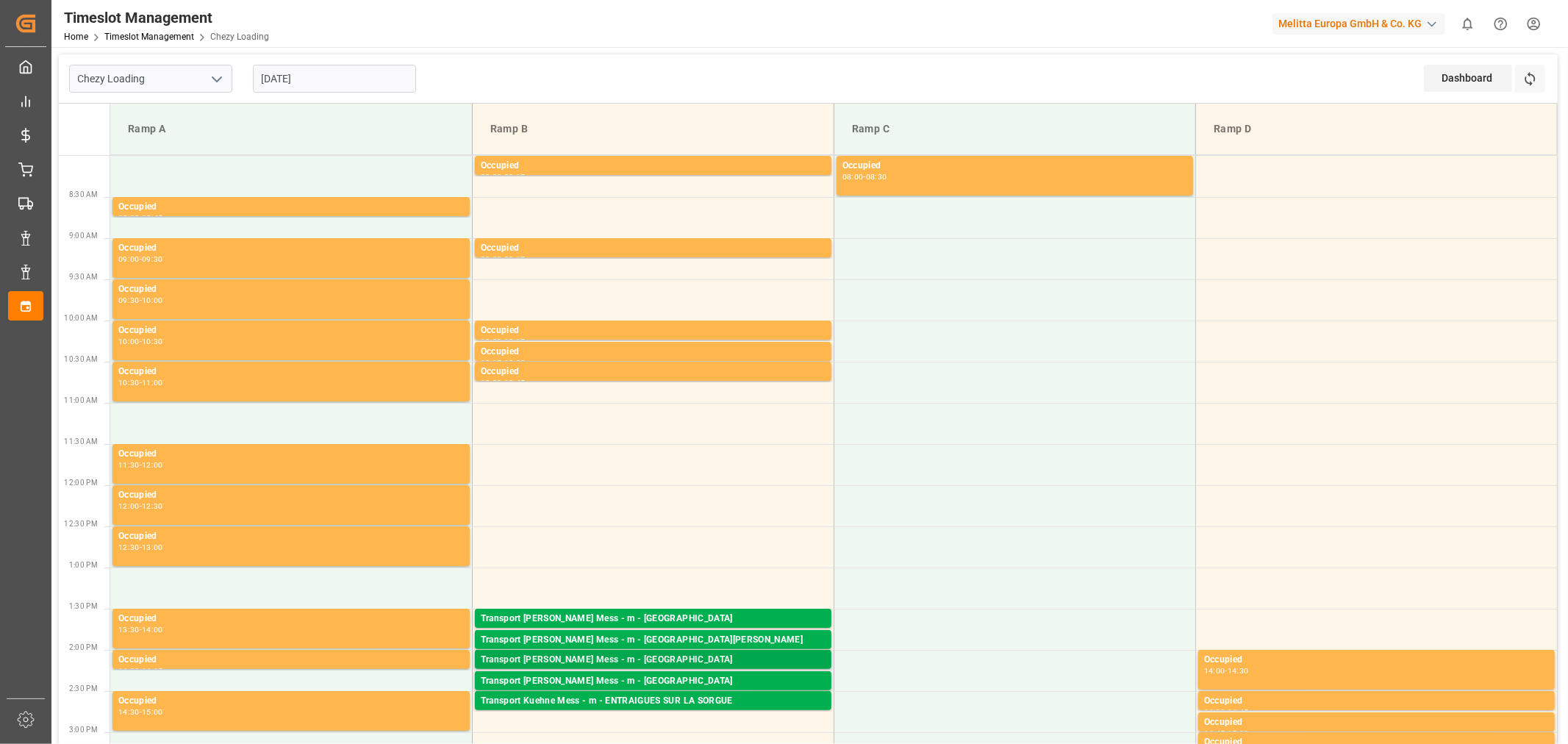
click at [697, 655] on div "Transport [PERSON_NAME] Mess - m - [GEOGRAPHIC_DATA]" at bounding box center [654, 660] width 345 height 15
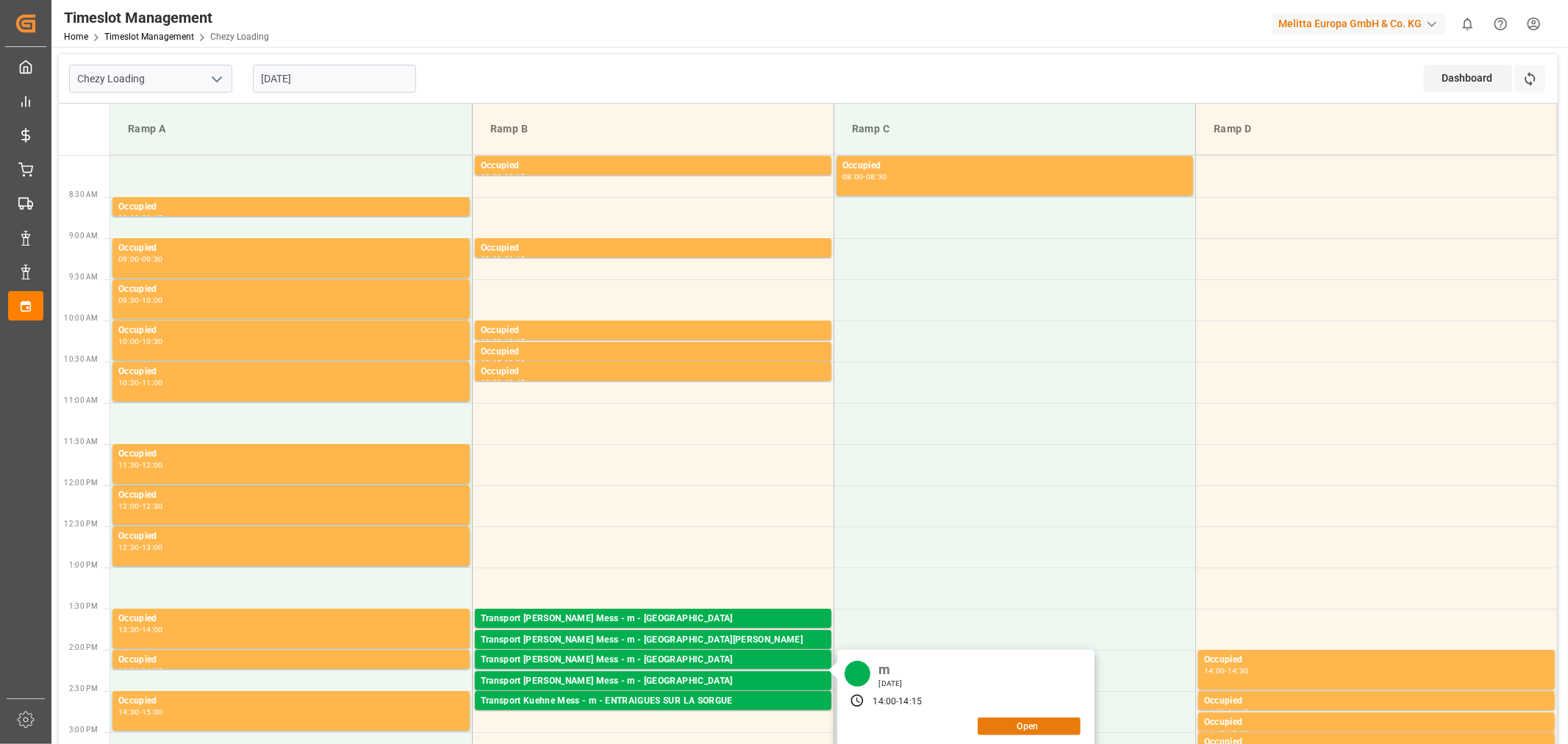
click at [1019, 730] on button "Open" at bounding box center [1029, 727] width 103 height 17
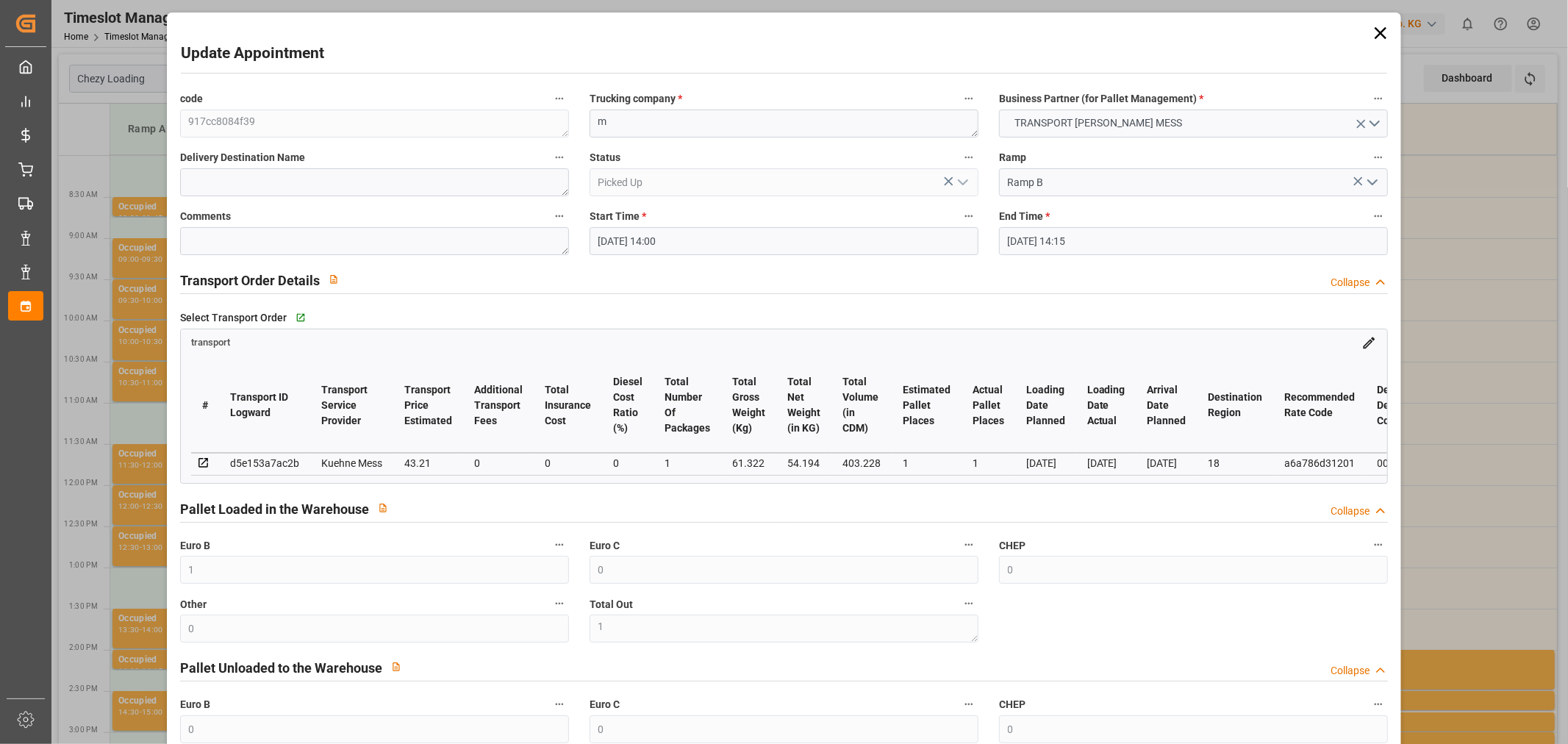
type input "[DATE] 14:00"
type input "[DATE] 14:15"
click at [1370, 32] on icon at bounding box center [1380, 32] width 20 height 20
